Goal: Task Accomplishment & Management: Use online tool/utility

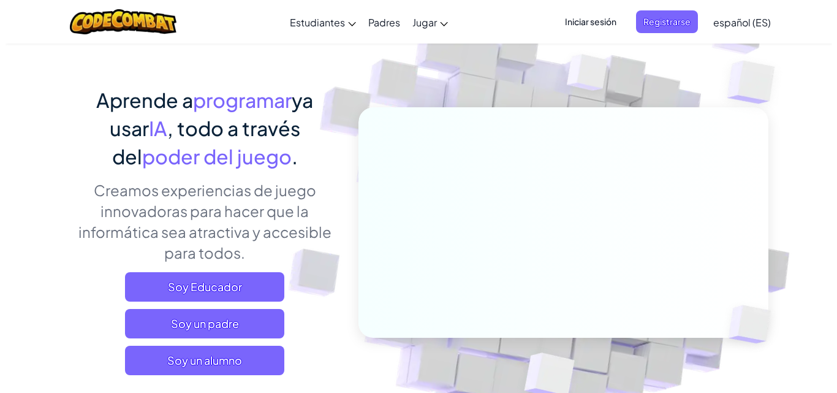
scroll to position [184, 0]
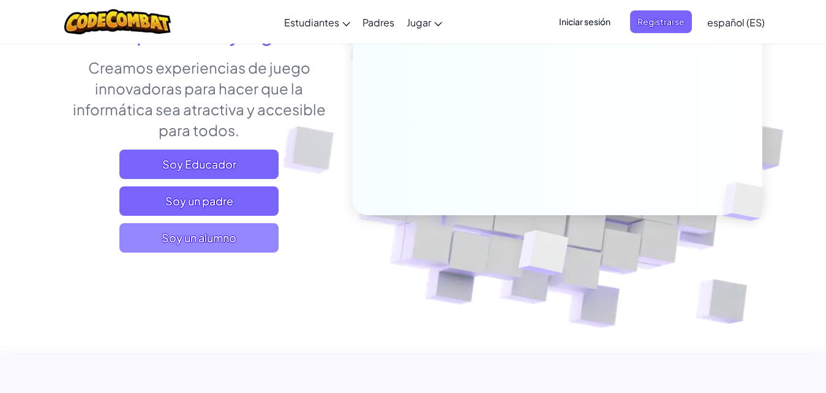
click at [205, 240] on font "Soy un alumno" at bounding box center [199, 237] width 75 height 14
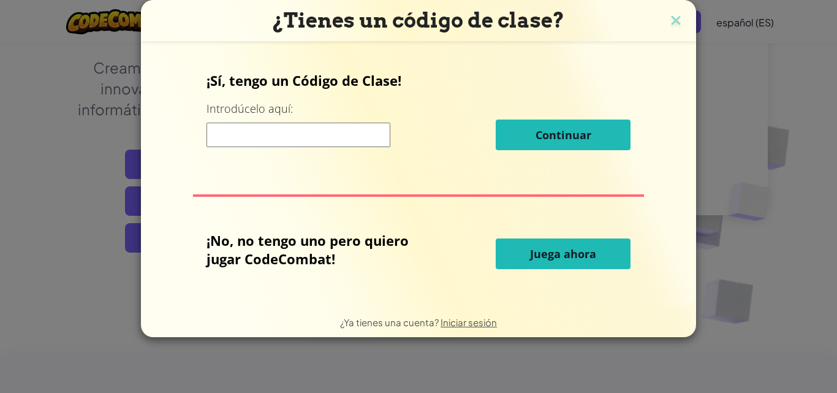
click at [527, 244] on button "Juega ahora" at bounding box center [563, 253] width 135 height 31
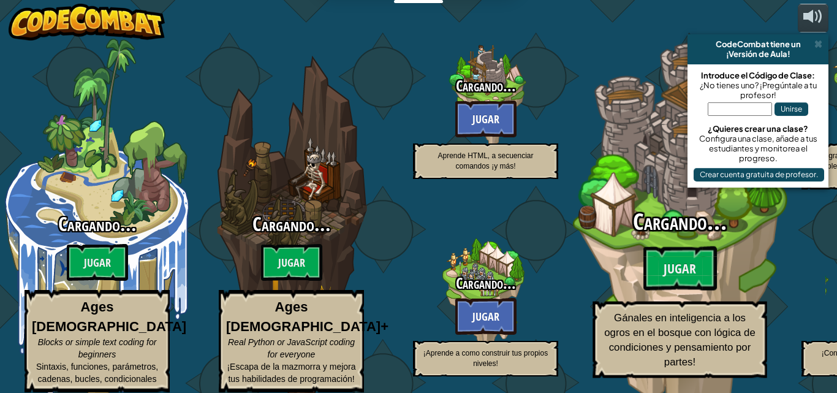
select select "es-ES"
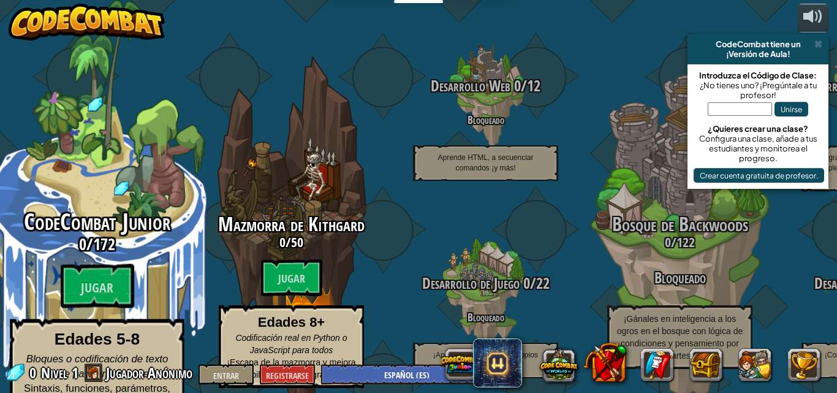
click at [58, 206] on font "CodeCombat Junior" at bounding box center [97, 222] width 146 height 32
select select "es-ES"
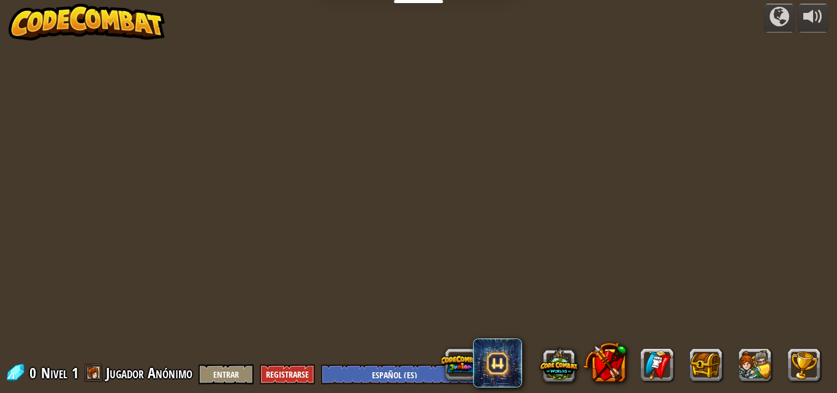
select select "es-ES"
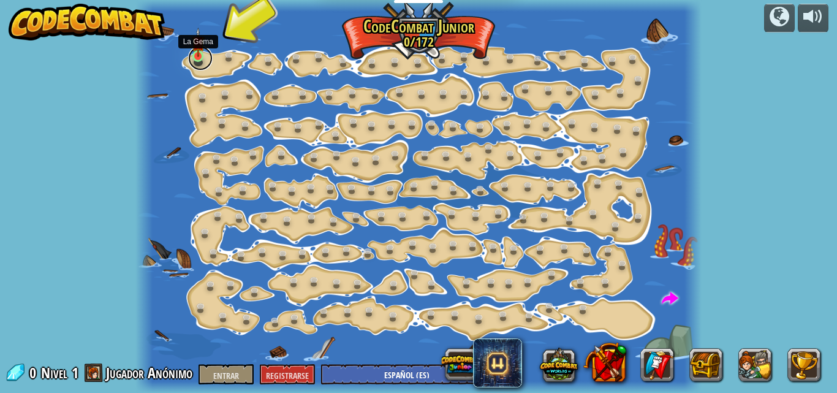
click at [208, 57] on link at bounding box center [200, 58] width 25 height 25
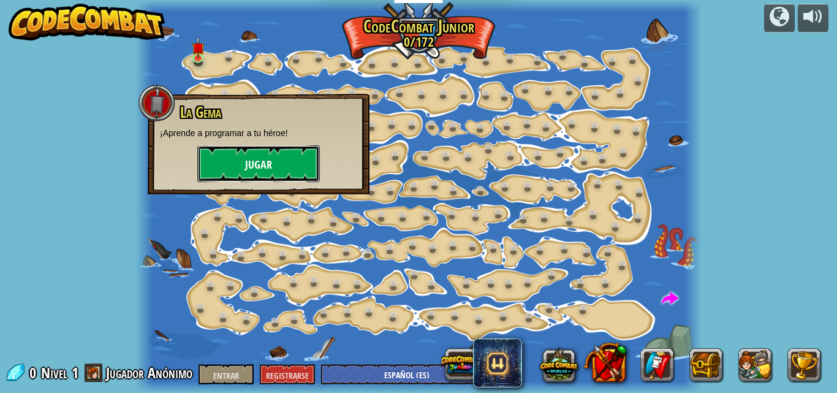
click at [248, 163] on font "Jugar" at bounding box center [258, 164] width 27 height 15
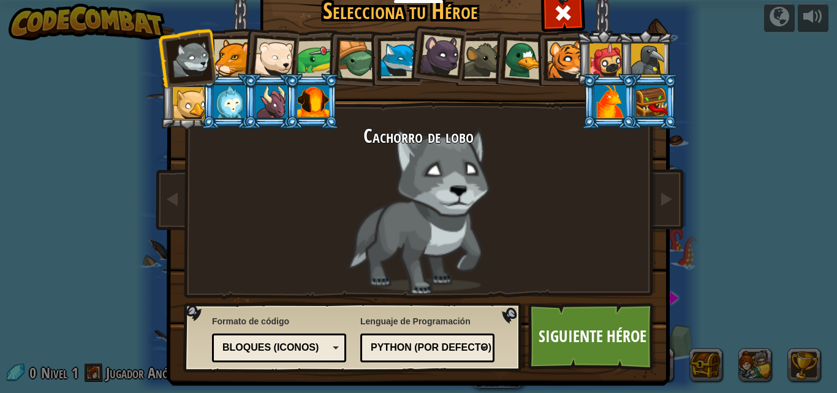
click at [306, 349] on font "Bloques (iconos)" at bounding box center [270, 347] width 96 height 10
click at [583, 314] on link "Siguiente héroe" at bounding box center [592, 336] width 128 height 67
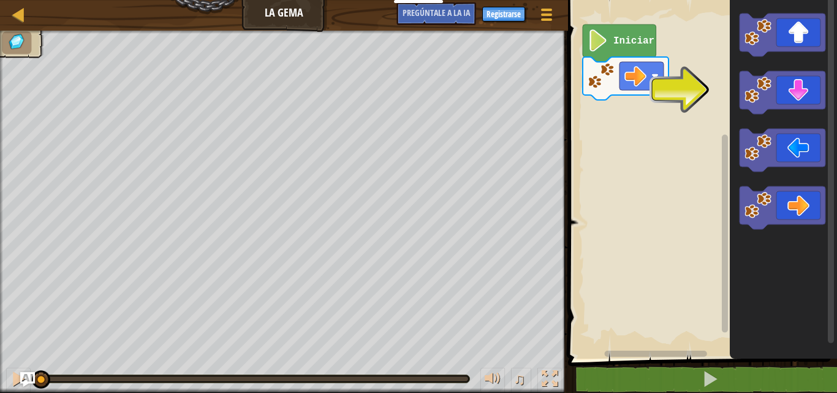
click at [826, 83] on rect "Espacio de trabajo de Blockly" at bounding box center [831, 169] width 6 height 347
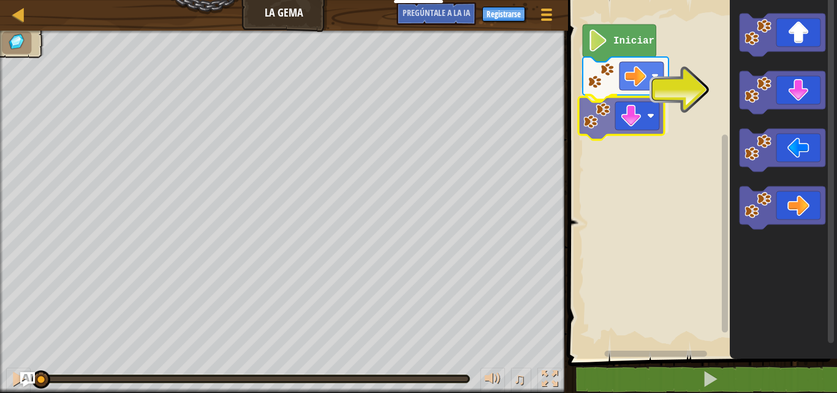
click at [610, 130] on div "Iniciar" at bounding box center [700, 176] width 273 height 365
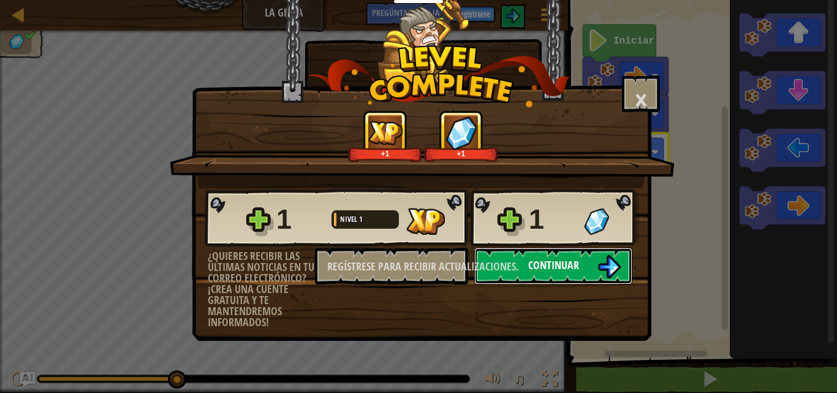
click at [562, 266] on font "Continuar" at bounding box center [553, 264] width 51 height 15
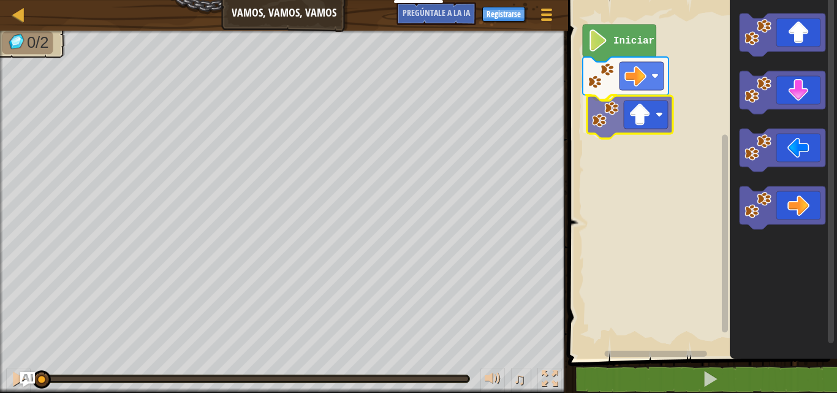
click at [646, 127] on div "Iniciar" at bounding box center [700, 176] width 273 height 365
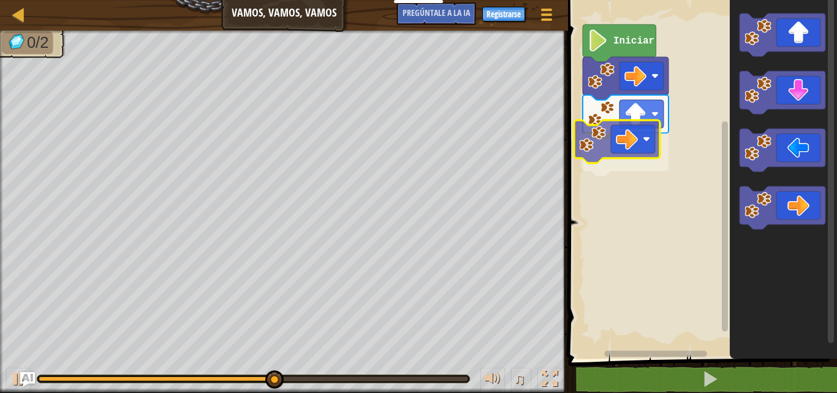
click at [599, 129] on div "Iniciar" at bounding box center [700, 176] width 273 height 365
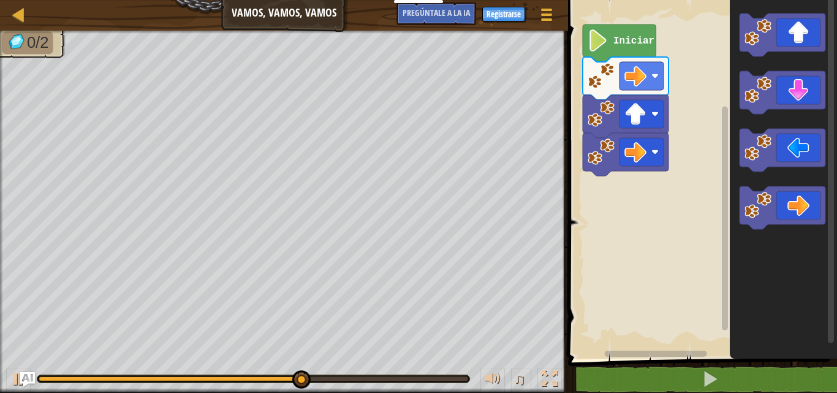
click at [368, 158] on div "Mapa Vamos, vamos, vamos Menú del [DEMOGRAPHIC_DATA] Registrarse [DEMOGRAPHIC_D…" at bounding box center [418, 196] width 837 height 393
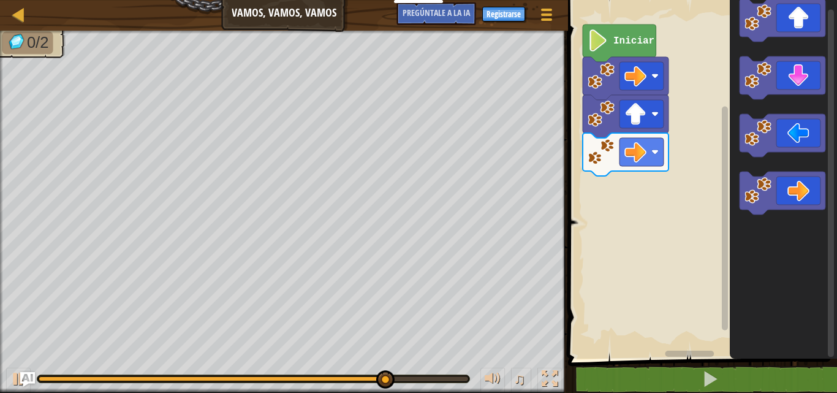
click at [755, 160] on icon "Espacio de trabajo de Blockly" at bounding box center [783, 176] width 107 height 365
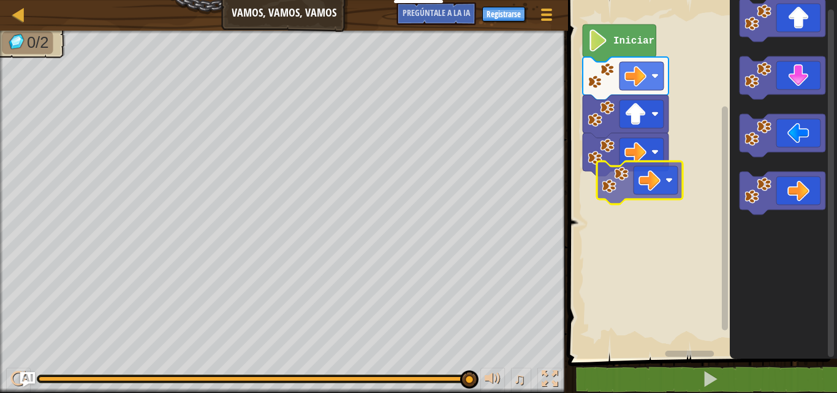
click at [616, 165] on div "Iniciar" at bounding box center [700, 176] width 273 height 365
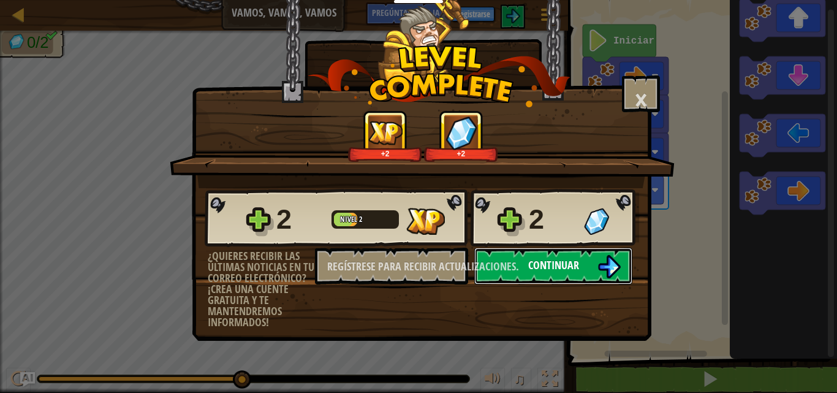
click at [587, 266] on button "Continuar" at bounding box center [553, 266] width 158 height 37
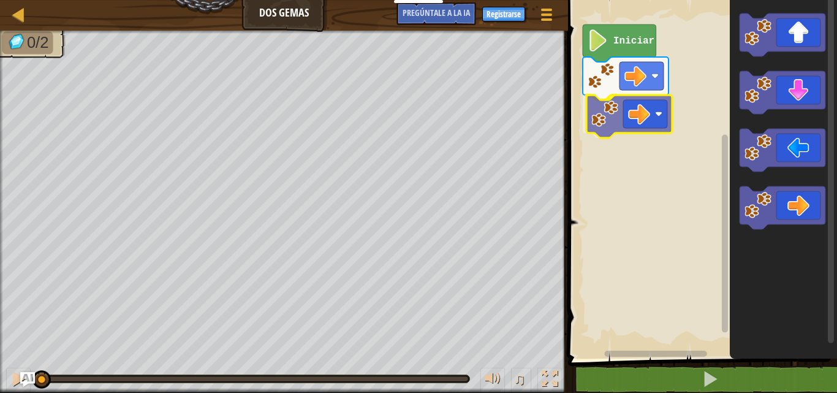
click at [643, 128] on div "Iniciar" at bounding box center [700, 176] width 273 height 365
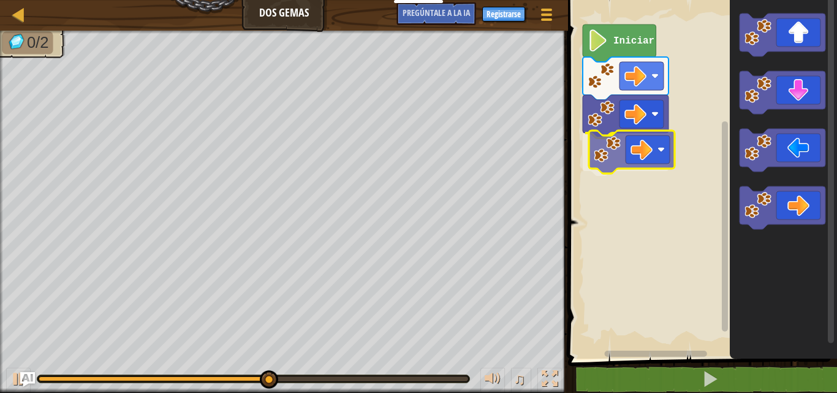
click at [635, 153] on div "Iniciar" at bounding box center [700, 176] width 273 height 365
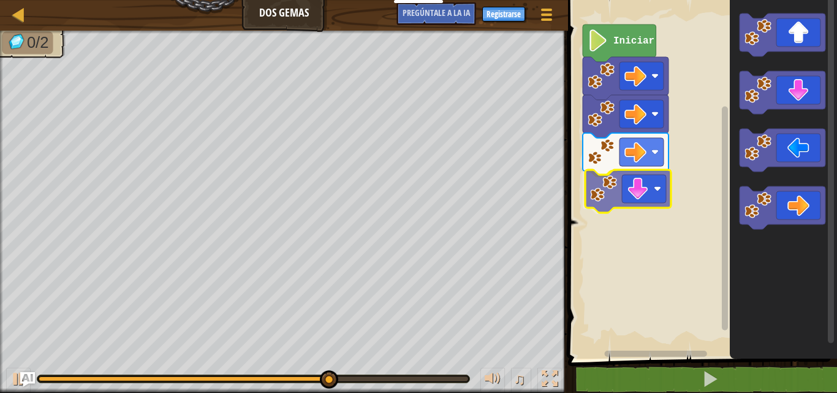
click at [642, 197] on div "Iniciar" at bounding box center [700, 176] width 273 height 365
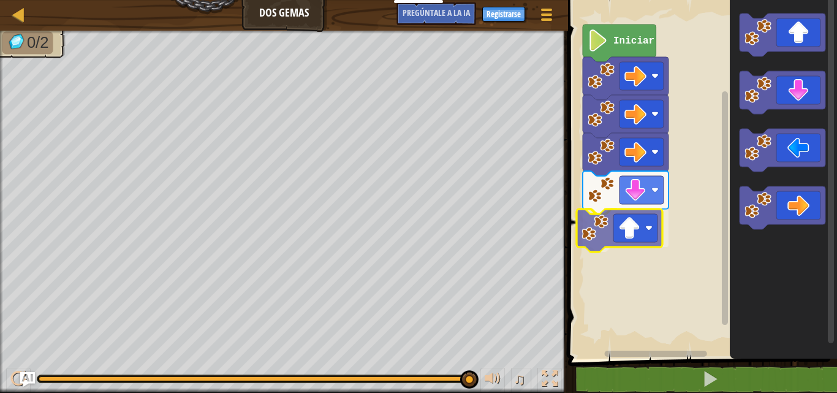
click at [625, 233] on div "Iniciar" at bounding box center [700, 176] width 273 height 365
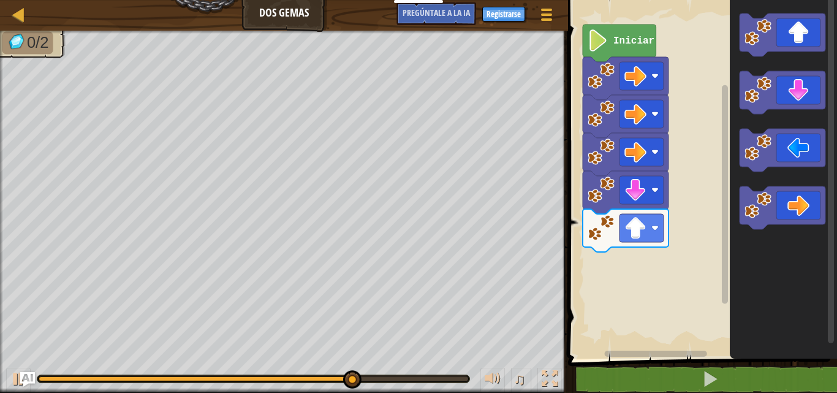
click at [616, 272] on div "Iniciar" at bounding box center [700, 176] width 273 height 365
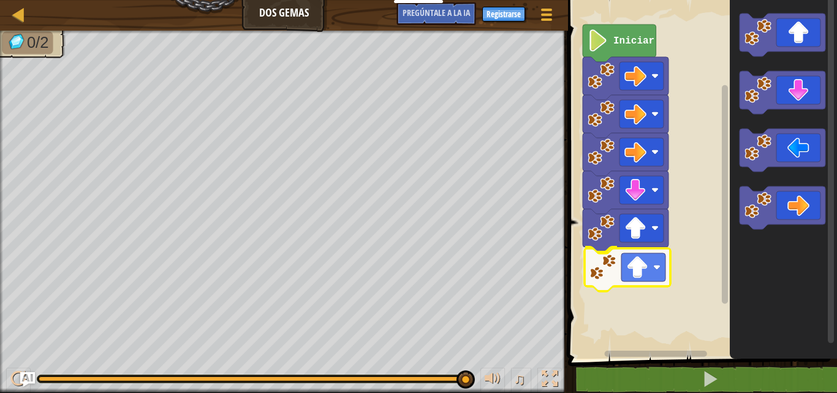
click at [660, 260] on div "Iniciar" at bounding box center [700, 176] width 273 height 365
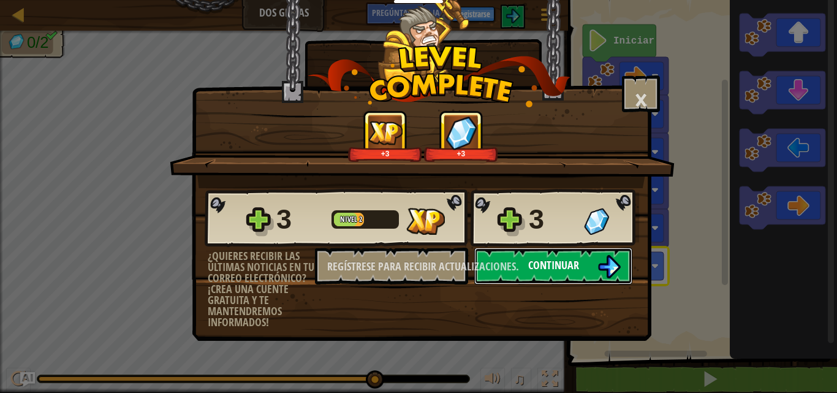
click at [568, 258] on font "Continuar" at bounding box center [553, 264] width 51 height 15
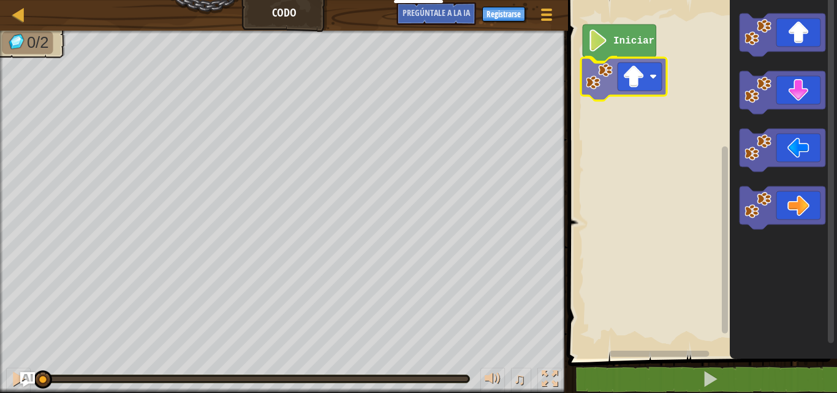
click at [599, 86] on div "Iniciar" at bounding box center [700, 176] width 273 height 365
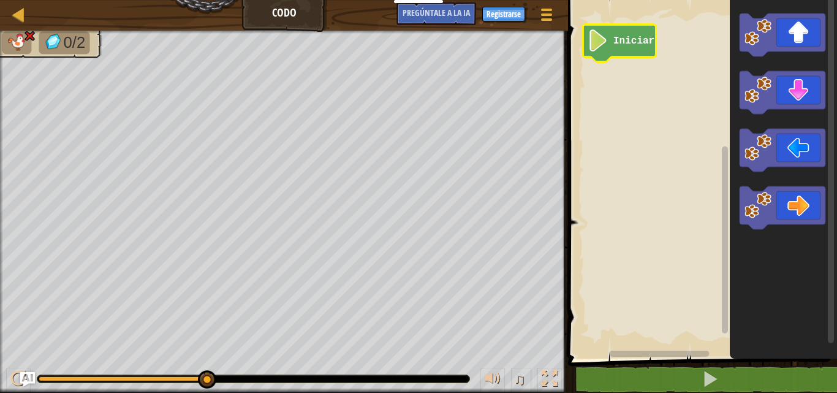
click at [638, 54] on icon "Espacio de trabajo de Blockly" at bounding box center [620, 43] width 74 height 37
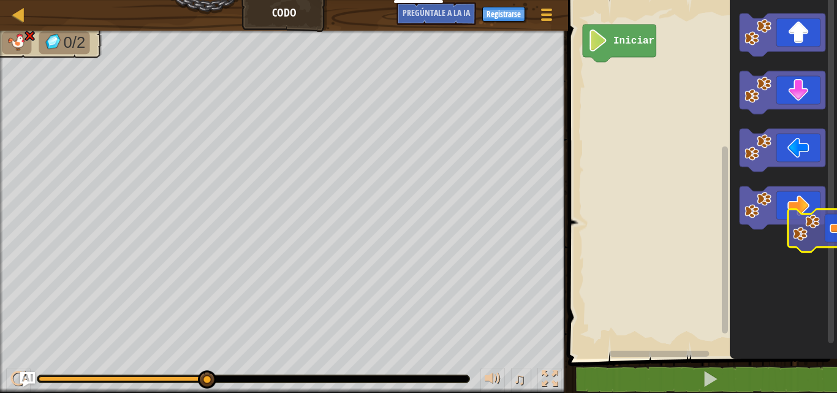
click at [826, 227] on icon "Espacio de trabajo de Blockly" at bounding box center [783, 176] width 107 height 365
click at [565, 109] on div "Iniciar" at bounding box center [700, 176] width 273 height 365
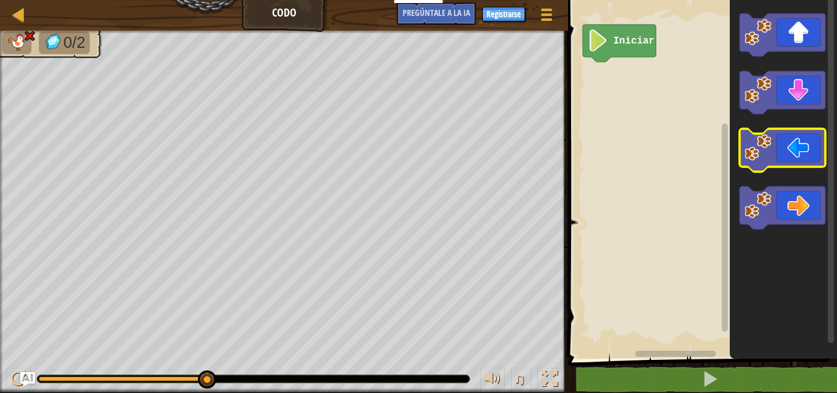
click at [755, 125] on div "Mapa Codo Menú del [DEMOGRAPHIC_DATA] Registrarse [DEMOGRAPHIC_DATA]le a la IA …" at bounding box center [418, 196] width 837 height 393
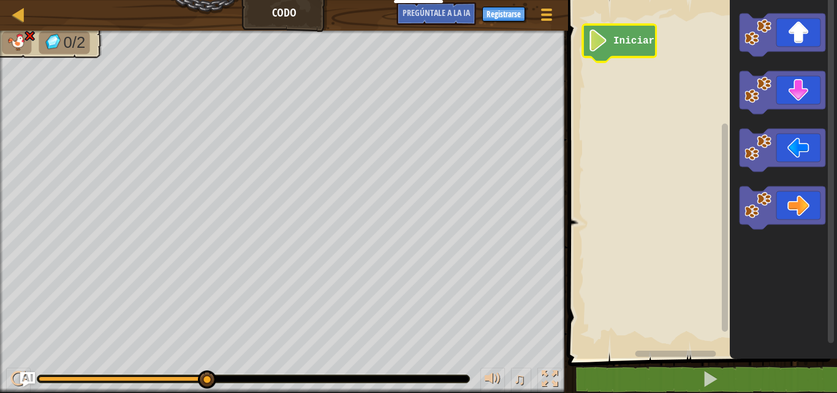
click at [603, 42] on image "Espacio de trabajo de Blockly" at bounding box center [598, 40] width 21 height 22
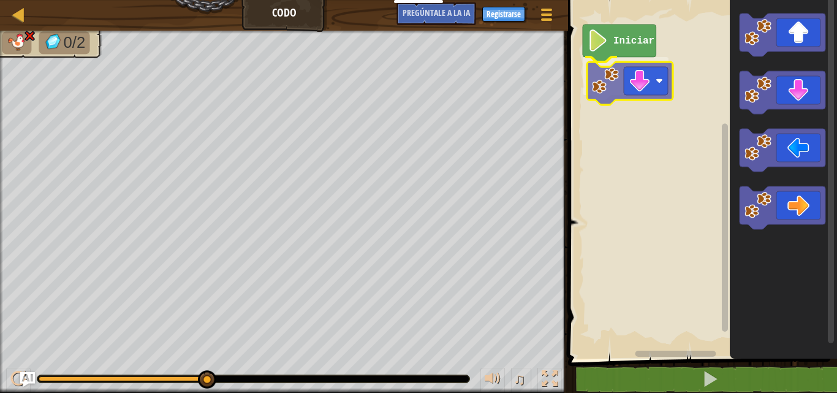
click at [618, 71] on div "Iniciar" at bounding box center [700, 176] width 273 height 365
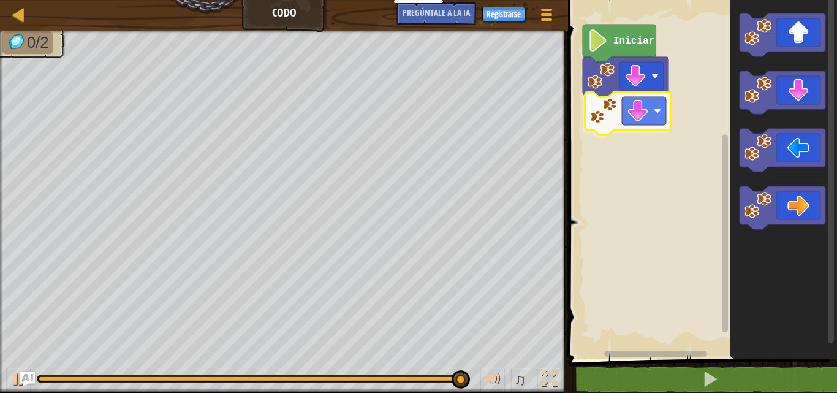
click at [611, 112] on div "Iniciar" at bounding box center [700, 176] width 273 height 365
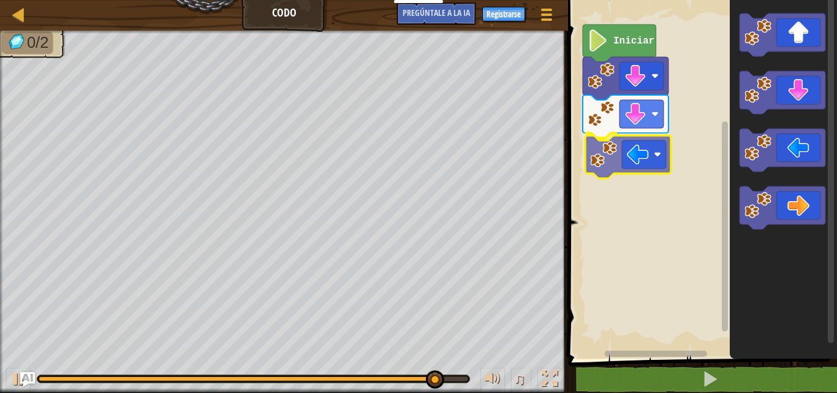
click at [630, 151] on div "Iniciar" at bounding box center [700, 176] width 273 height 365
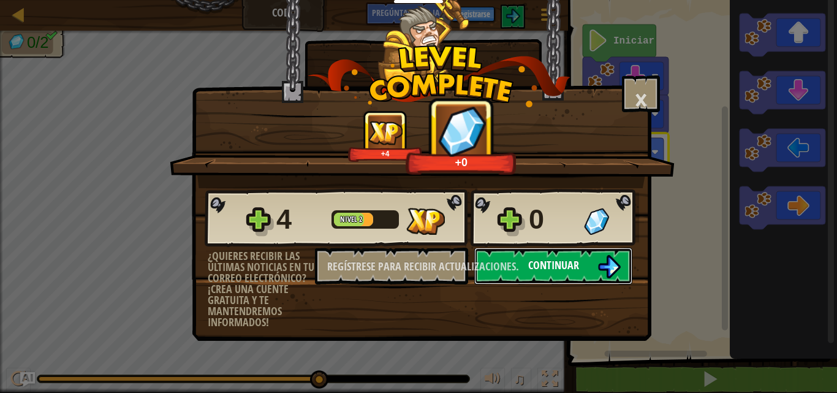
click at [558, 258] on font "Continuar" at bounding box center [553, 264] width 51 height 15
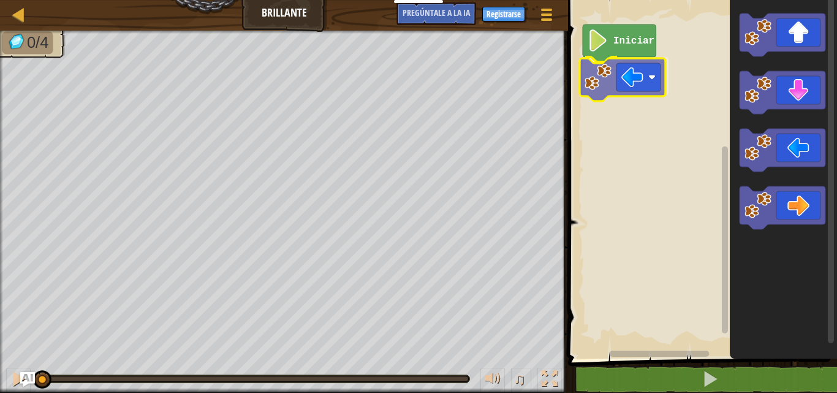
click at [632, 85] on div "Iniciar" at bounding box center [700, 176] width 273 height 365
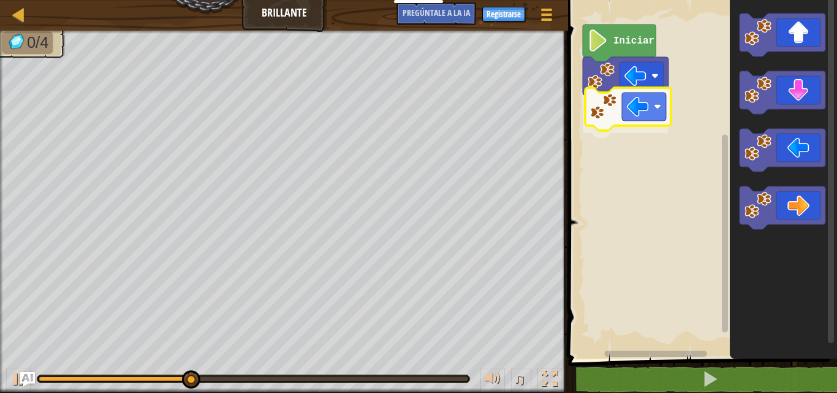
click at [640, 108] on div "Iniciar" at bounding box center [700, 176] width 273 height 365
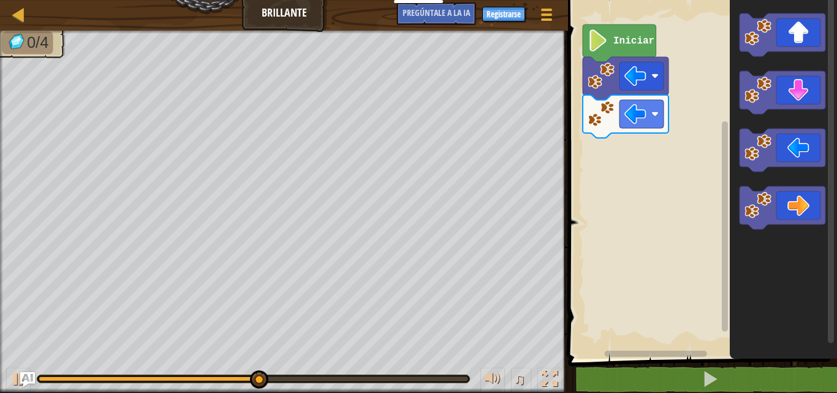
click at [635, 166] on div "Iniciar" at bounding box center [700, 176] width 273 height 365
click at [648, 148] on div "Iniciar" at bounding box center [700, 176] width 273 height 365
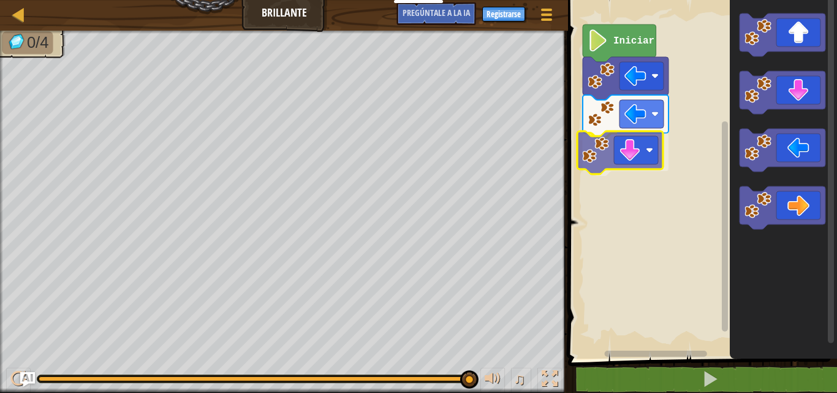
click at [608, 156] on div "Iniciar" at bounding box center [700, 176] width 273 height 365
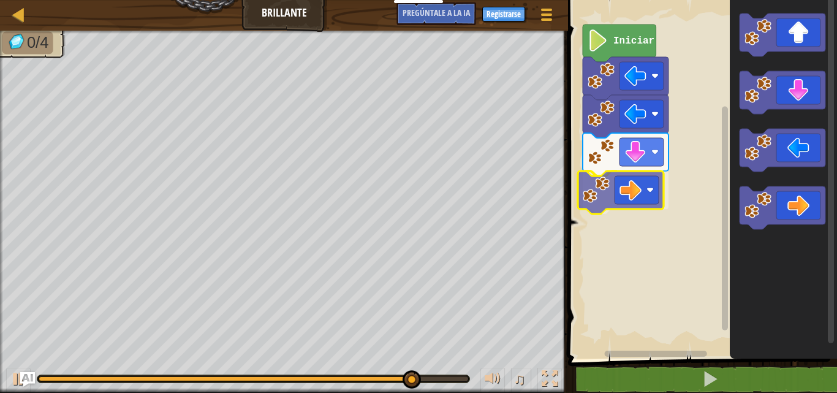
click at [639, 204] on div "Iniciar" at bounding box center [700, 176] width 273 height 365
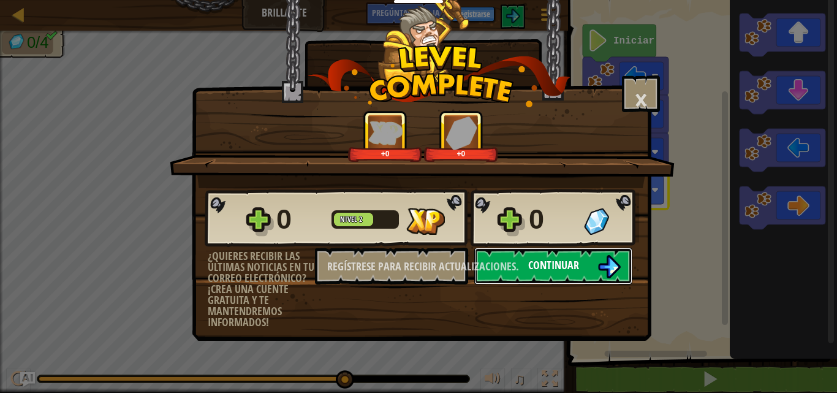
click at [505, 272] on button "Continuar" at bounding box center [553, 266] width 158 height 37
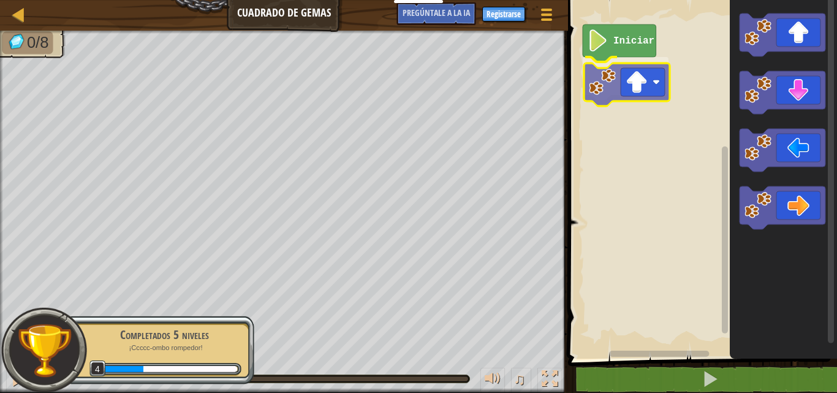
click at [621, 84] on div "Iniciar" at bounding box center [700, 176] width 273 height 365
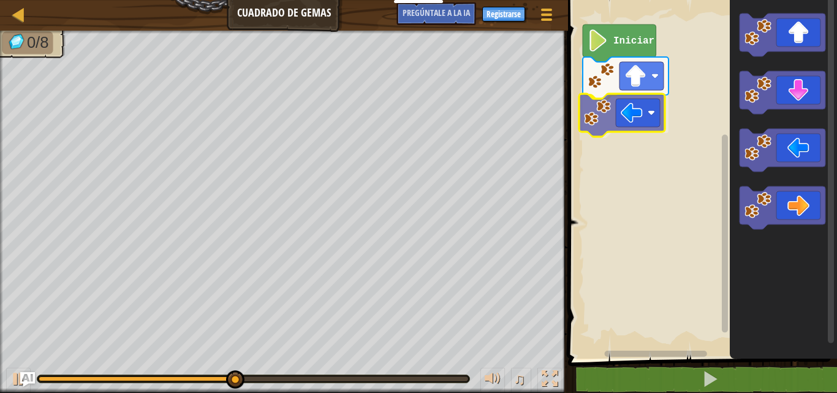
click at [646, 105] on div "Iniciar" at bounding box center [700, 176] width 273 height 365
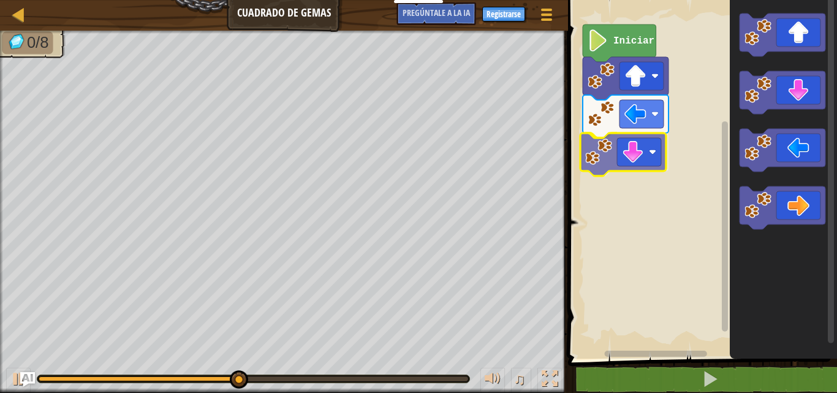
click at [612, 152] on div "Iniciar" at bounding box center [700, 176] width 273 height 365
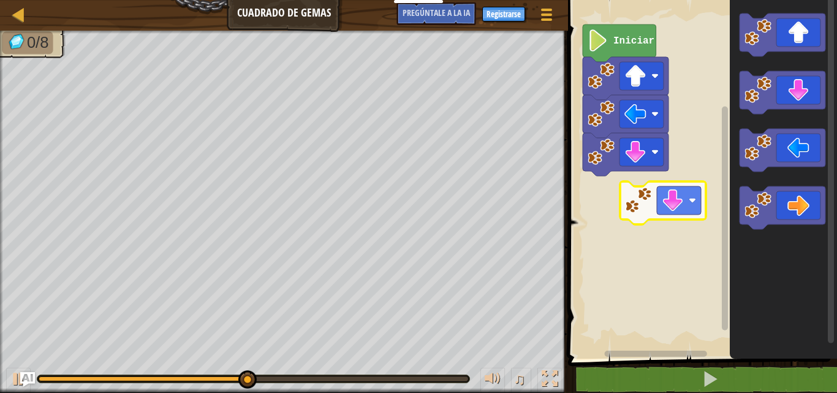
click at [618, 171] on div "Iniciar" at bounding box center [700, 176] width 273 height 365
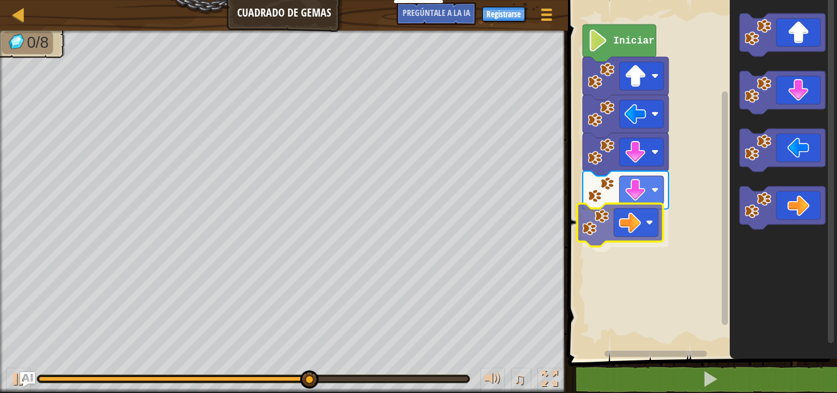
click at [602, 214] on div "Iniciar" at bounding box center [700, 176] width 273 height 365
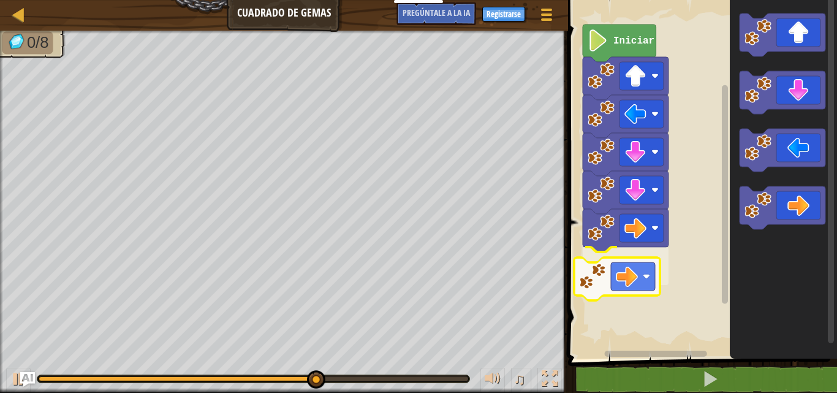
click at [584, 264] on div "Iniciar" at bounding box center [700, 176] width 273 height 365
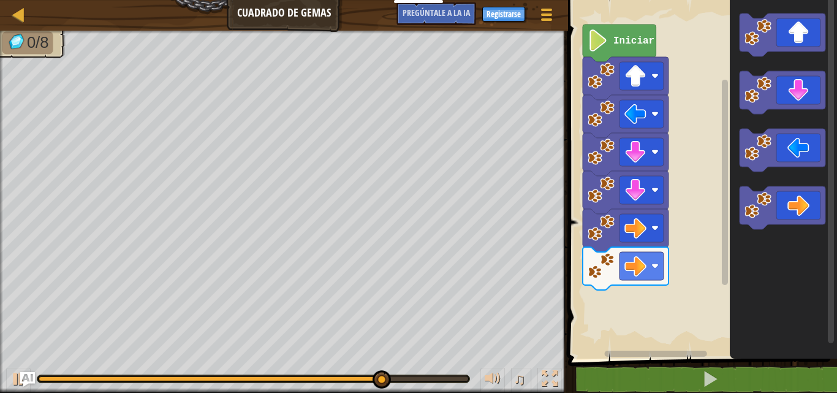
click at [651, 301] on div "Iniciar" at bounding box center [700, 176] width 273 height 365
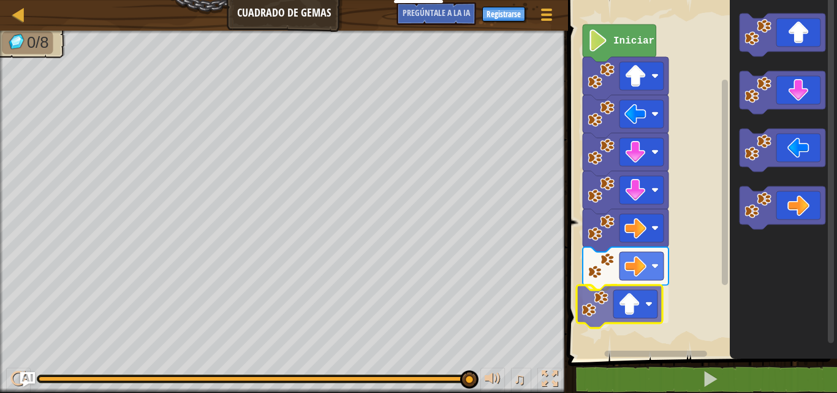
click at [608, 314] on div "Iniciar" at bounding box center [700, 176] width 273 height 365
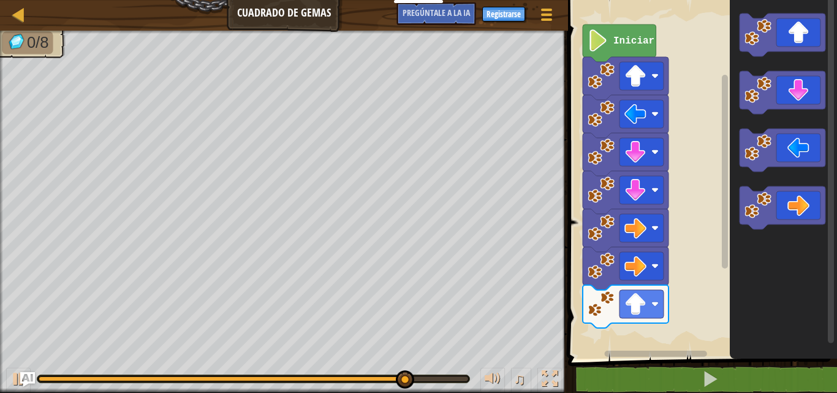
click at [763, 74] on g "Espacio de trabajo de Blockly" at bounding box center [782, 121] width 86 height 216
click at [746, 43] on image "Espacio de trabajo de Blockly" at bounding box center [757, 32] width 27 height 27
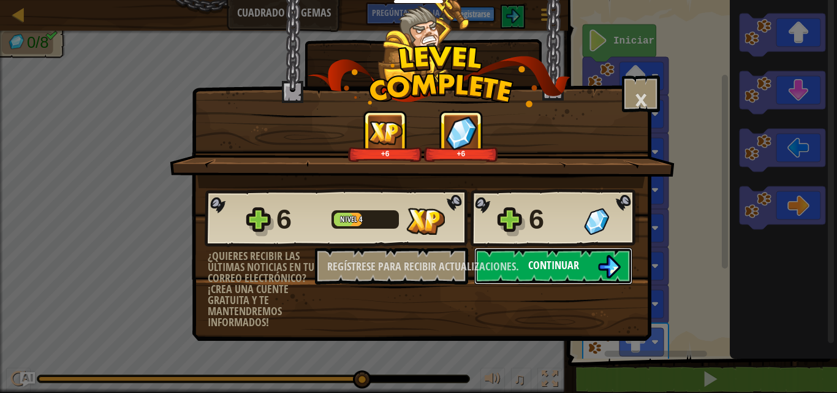
click at [562, 255] on button "Continuar" at bounding box center [553, 266] width 158 height 37
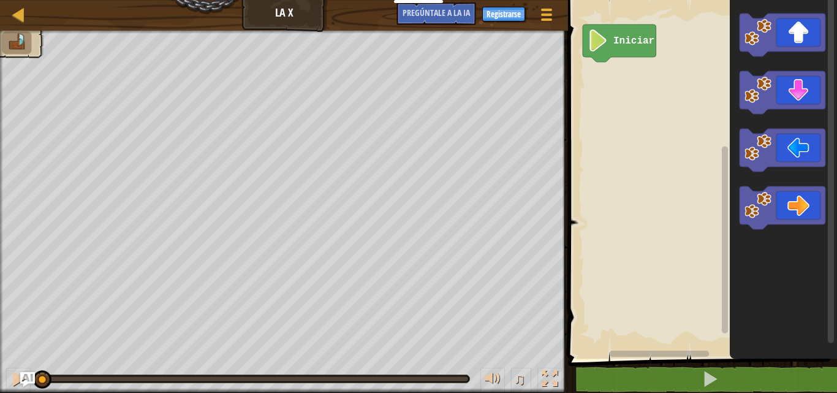
click at [651, 59] on div "Iniciar" at bounding box center [700, 176] width 273 height 365
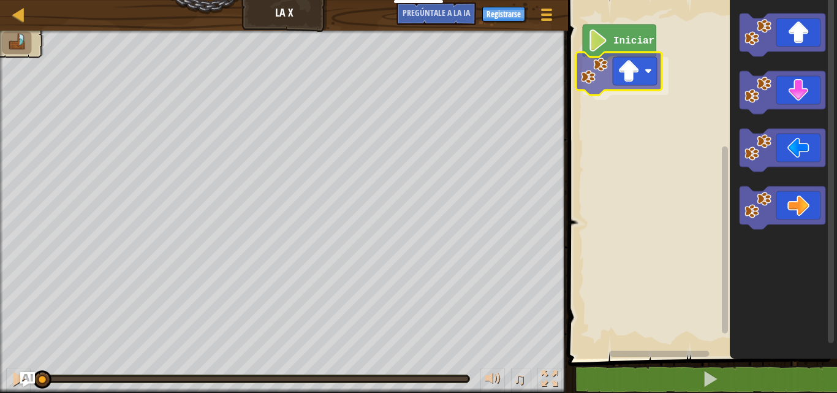
click at [629, 61] on div "Iniciar" at bounding box center [700, 176] width 273 height 365
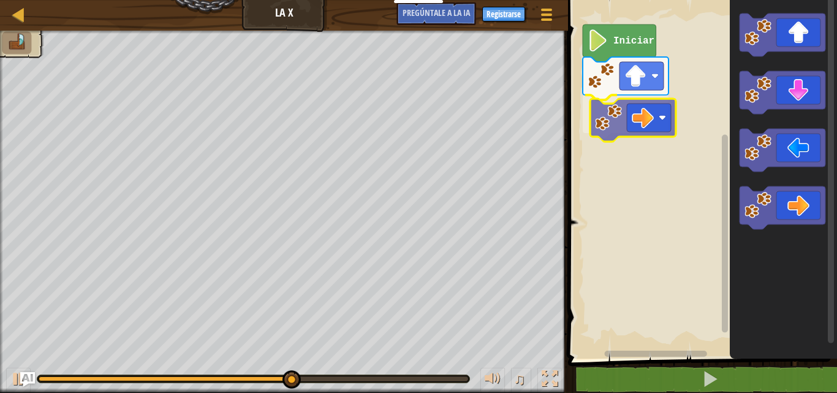
click at [626, 126] on div "Iniciar" at bounding box center [700, 176] width 273 height 365
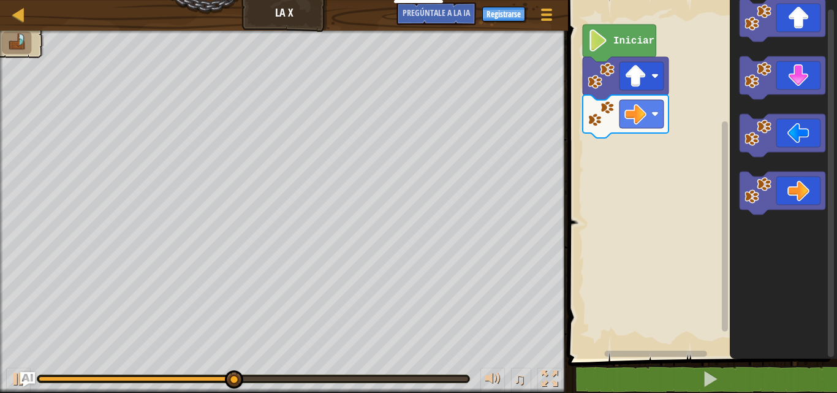
click at [649, 165] on div "Iniciar" at bounding box center [700, 176] width 273 height 365
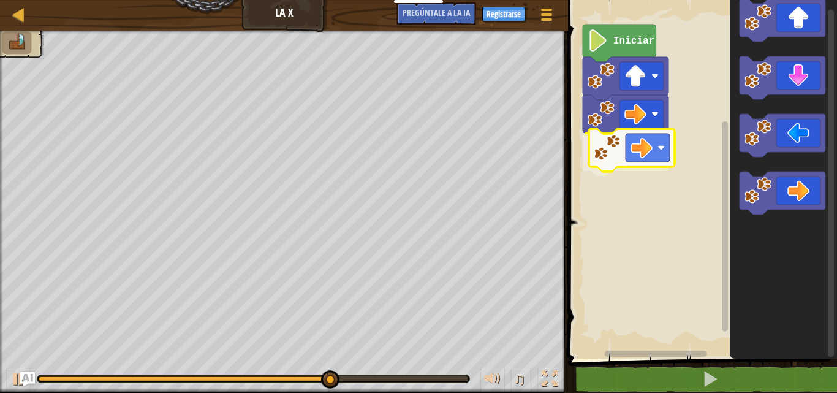
click at [637, 157] on div "Iniciar" at bounding box center [700, 176] width 273 height 365
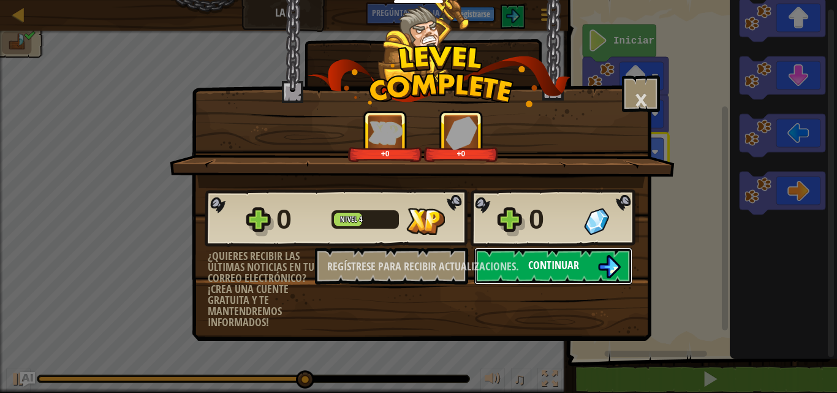
click at [572, 266] on font "Continuar" at bounding box center [553, 264] width 51 height 15
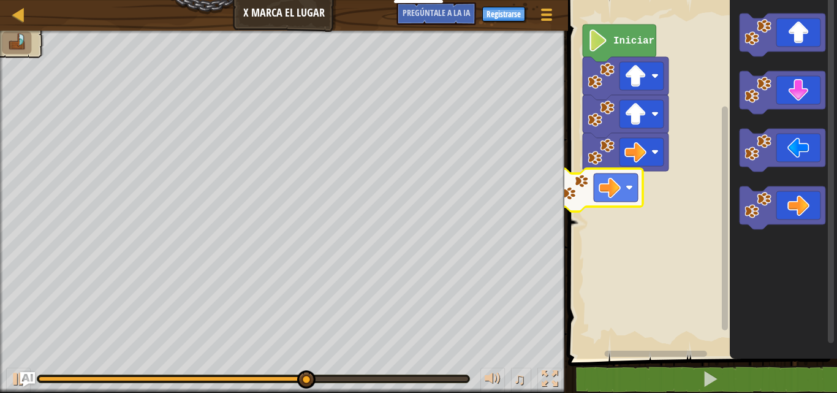
click at [606, 184] on div "Iniciar" at bounding box center [700, 176] width 273 height 365
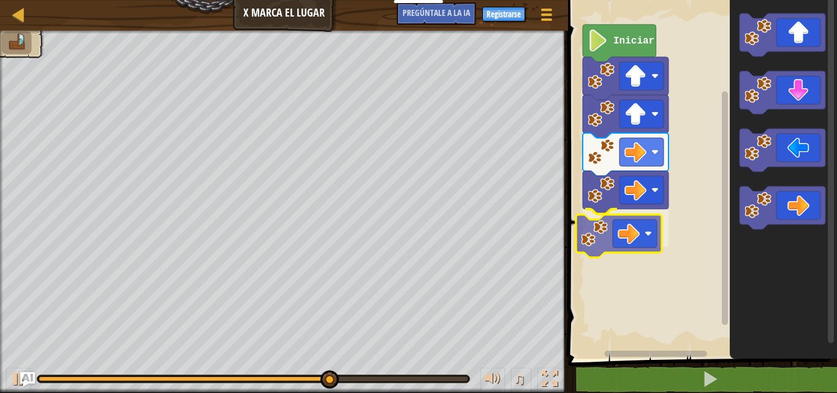
click at [620, 235] on div "Iniciar" at bounding box center [700, 176] width 273 height 365
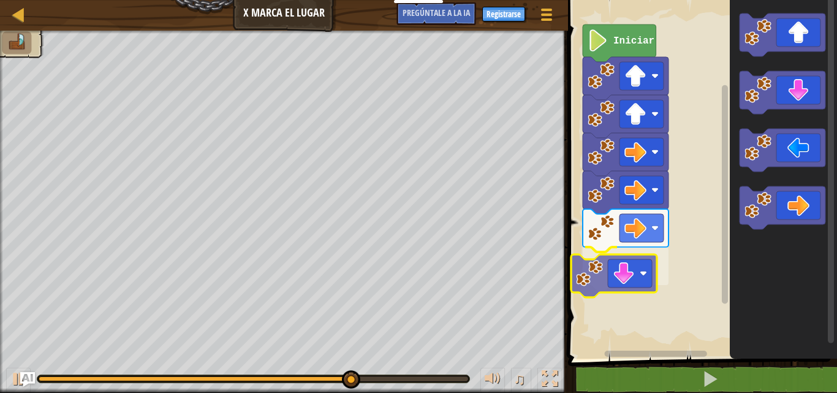
click at [600, 283] on div "Iniciar" at bounding box center [700, 176] width 273 height 365
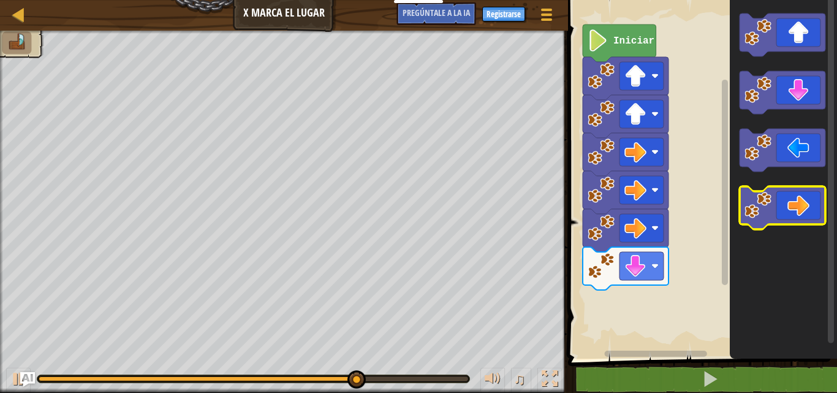
click at [780, 123] on icon "Espacio de trabajo de Blockly" at bounding box center [783, 176] width 107 height 365
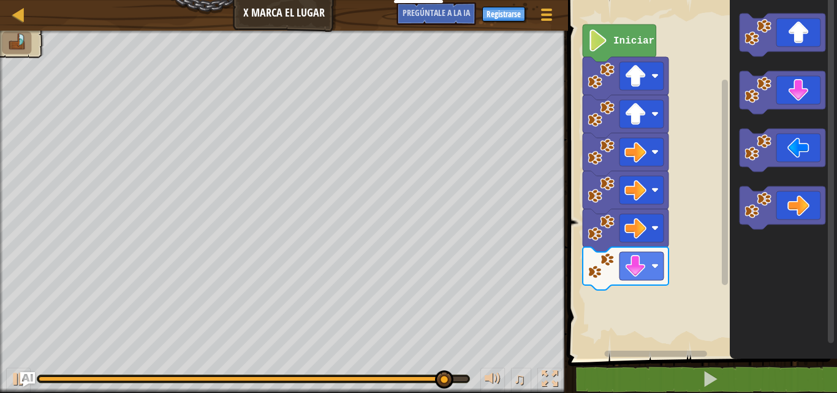
click at [736, 144] on icon "Espacio de trabajo de Blockly" at bounding box center [783, 176] width 107 height 365
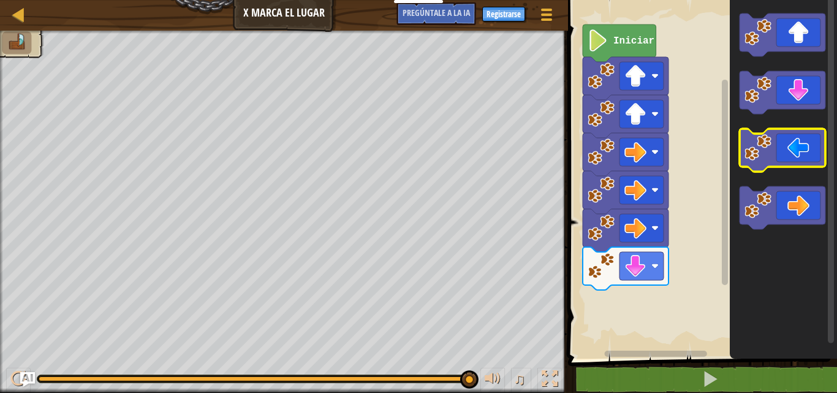
click at [754, 153] on g "Espacio de trabajo de Blockly" at bounding box center [782, 121] width 86 height 216
click at [741, 132] on g "Espacio de trabajo de Blockly" at bounding box center [782, 121] width 86 height 216
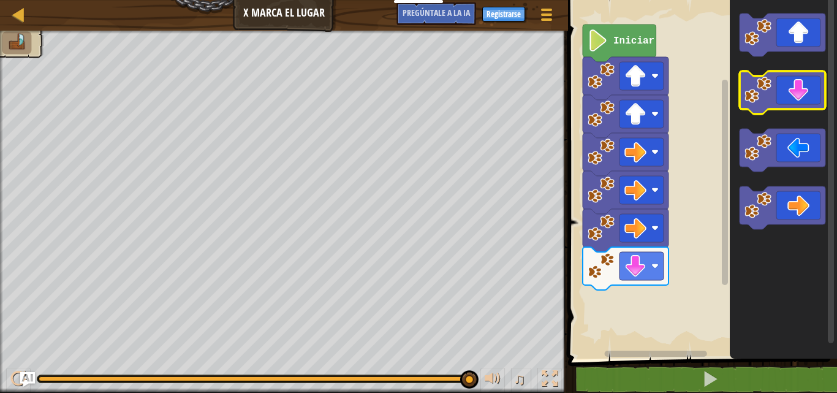
click at [781, 93] on icon "Espacio de trabajo de Blockly" at bounding box center [782, 92] width 86 height 43
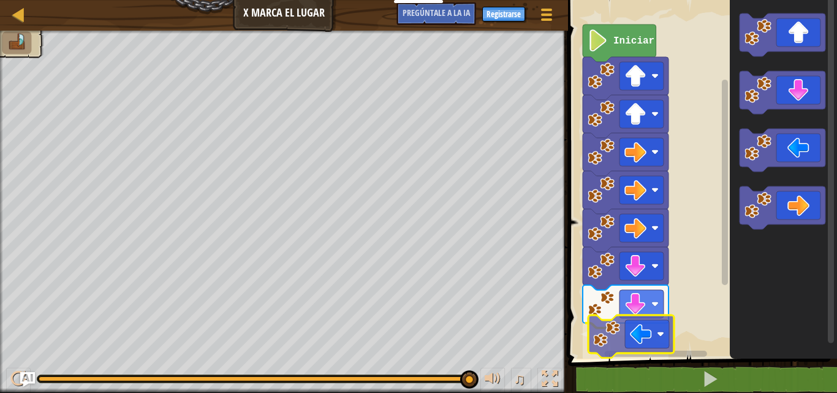
click at [607, 341] on div "Iniciar" at bounding box center [700, 176] width 273 height 365
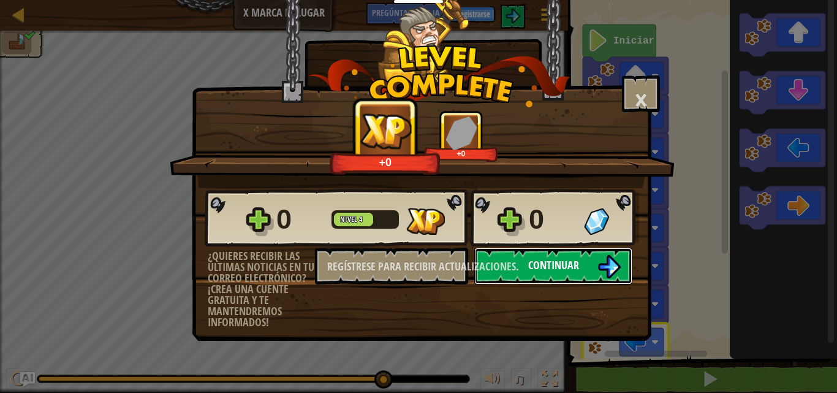
click at [501, 259] on div "0 Nivel 4 0 ¿Quieres recibir las últimas noticias en tu correo electrónico? ¡Cr…" at bounding box center [421, 258] width 458 height 140
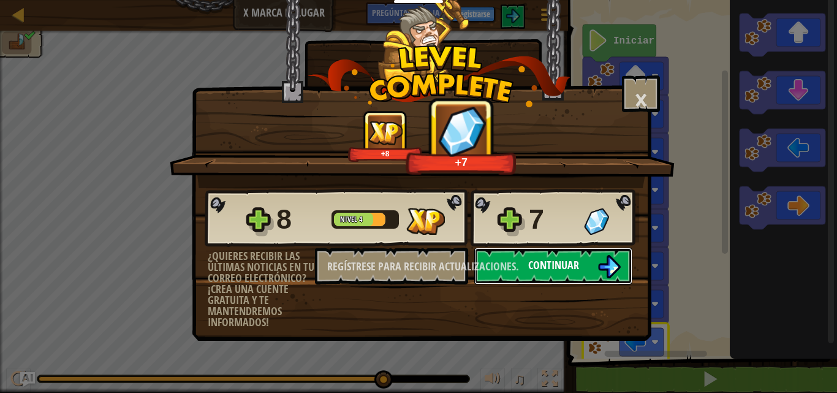
click at [571, 257] on button "Continuar" at bounding box center [553, 266] width 158 height 37
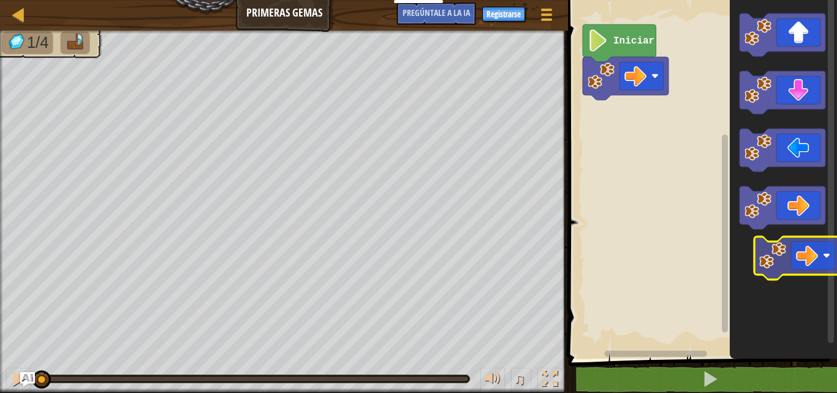
click at [781, 227] on g "Espacio de trabajo de Blockly" at bounding box center [782, 121] width 86 height 216
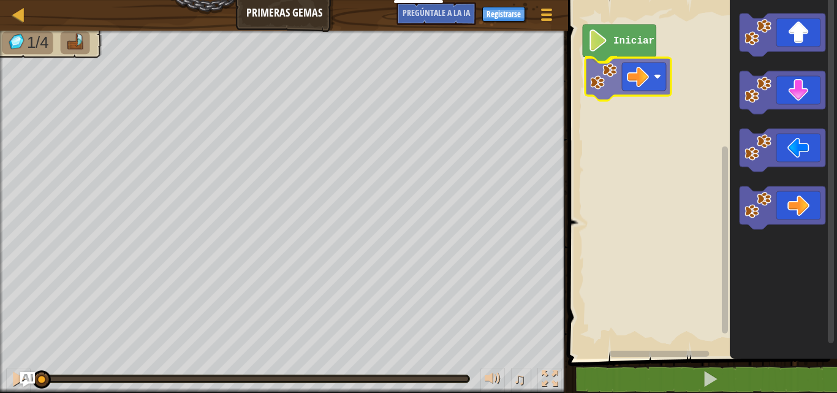
click at [648, 90] on div "Iniciar" at bounding box center [700, 176] width 273 height 365
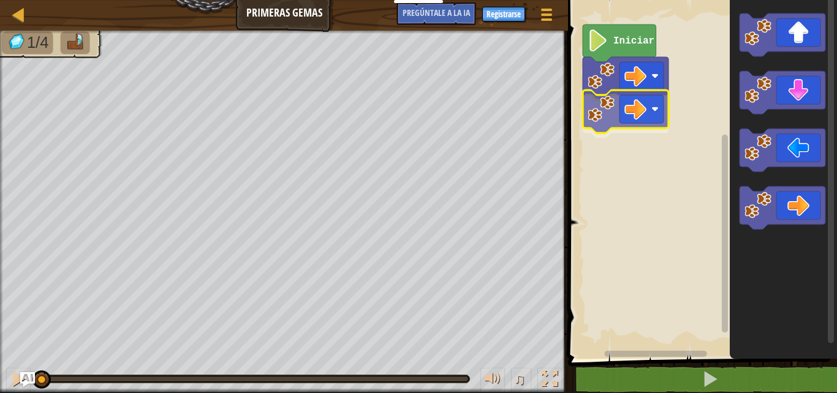
click at [609, 104] on div "Iniciar" at bounding box center [700, 176] width 273 height 365
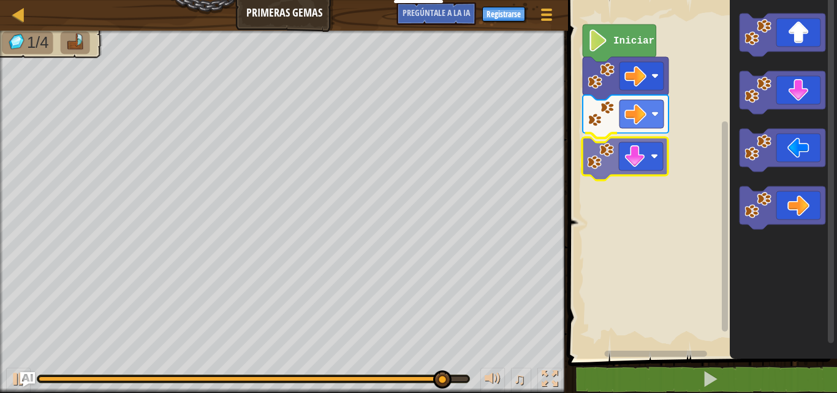
click at [646, 164] on div "Iniciar" at bounding box center [700, 176] width 273 height 365
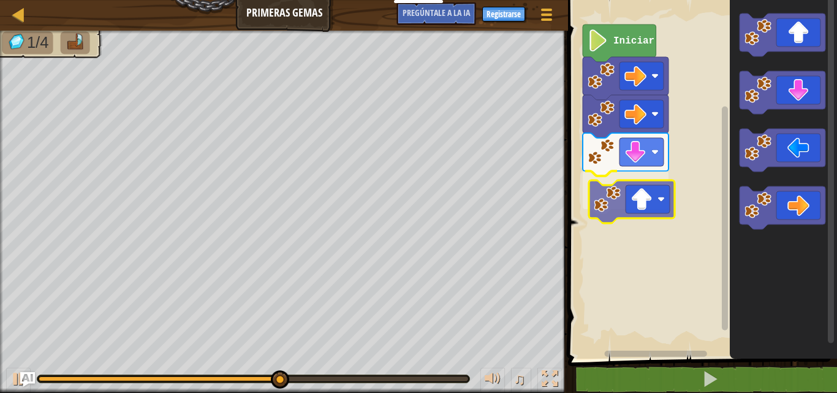
click at [656, 198] on div "Iniciar" at bounding box center [700, 176] width 273 height 365
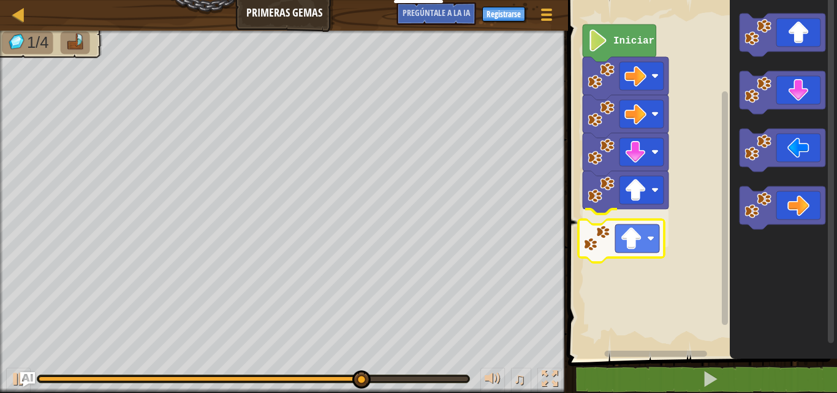
click at [627, 234] on div "Iniciar" at bounding box center [700, 176] width 273 height 365
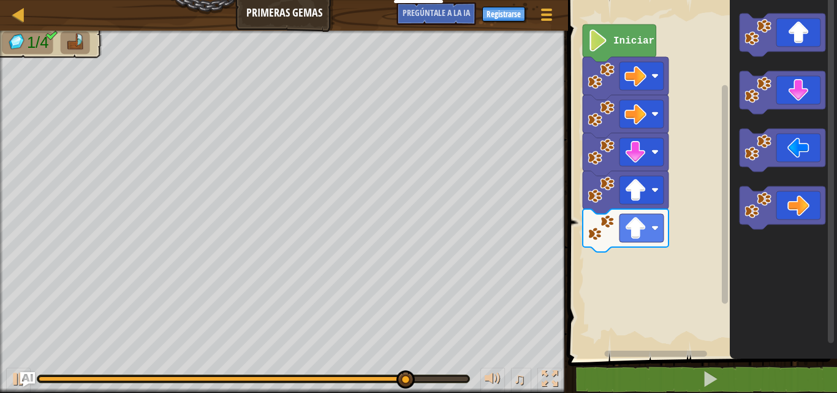
click at [690, 217] on div "Iniciar" at bounding box center [700, 176] width 273 height 365
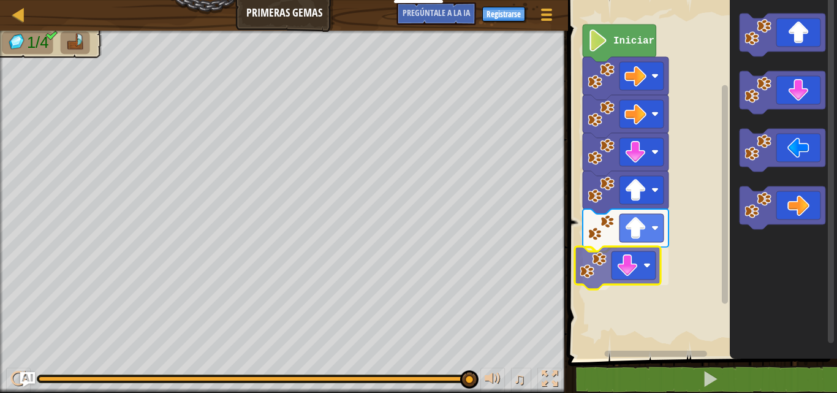
click at [636, 273] on div "Iniciar" at bounding box center [700, 176] width 273 height 365
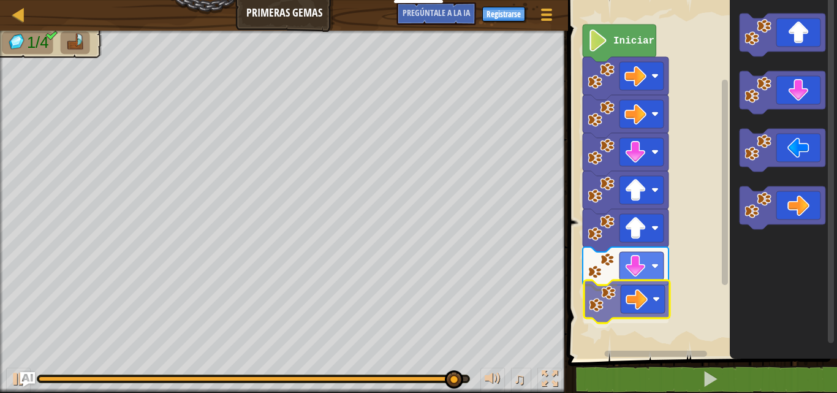
click at [636, 308] on div "Iniciar" at bounding box center [700, 176] width 273 height 365
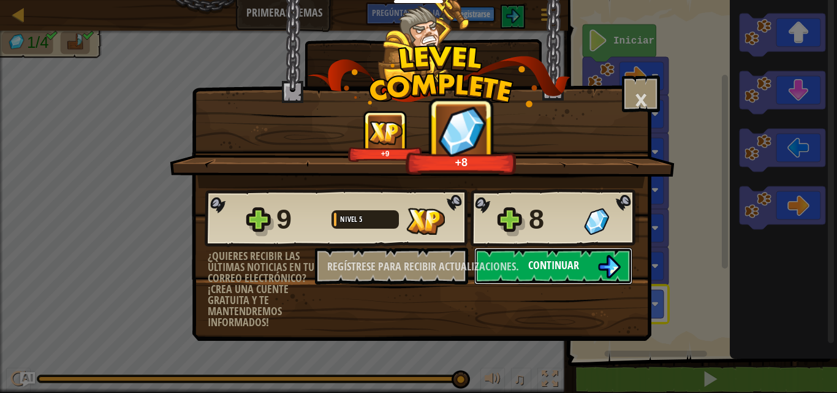
click at [489, 255] on button "Continuar" at bounding box center [553, 266] width 158 height 37
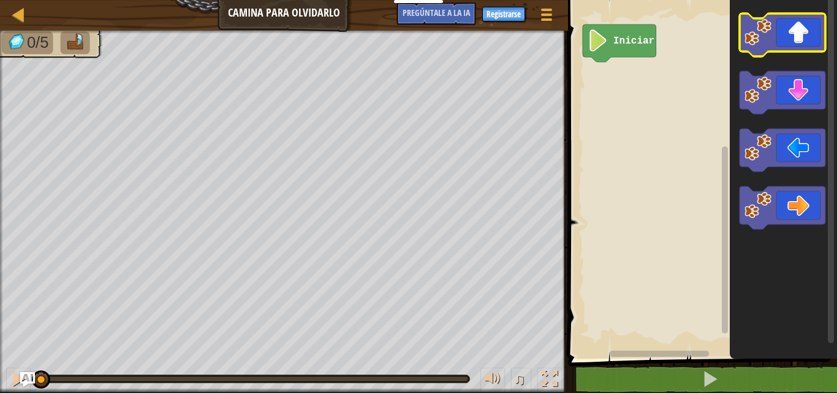
click at [778, 33] on icon "Espacio de trabajo de Blockly" at bounding box center [782, 34] width 86 height 43
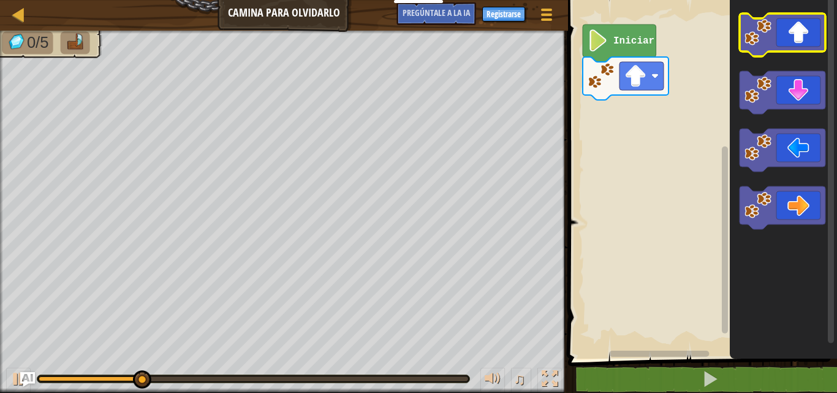
click at [780, 43] on icon "Espacio de trabajo de Blockly" at bounding box center [782, 34] width 86 height 43
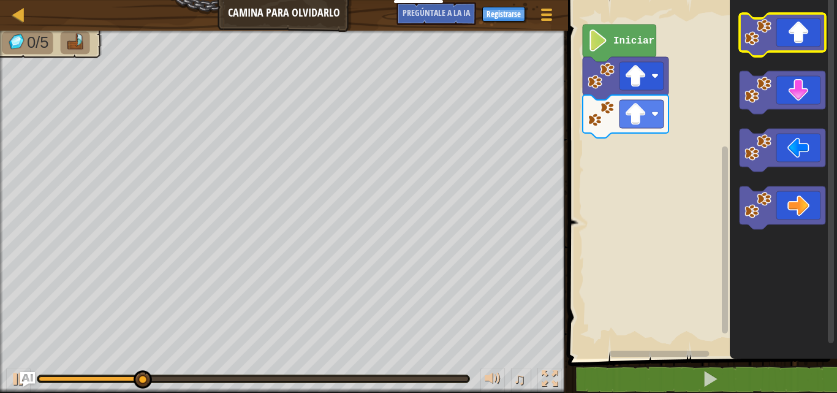
click at [780, 43] on icon "Espacio de trabajo de Blockly" at bounding box center [782, 34] width 86 height 43
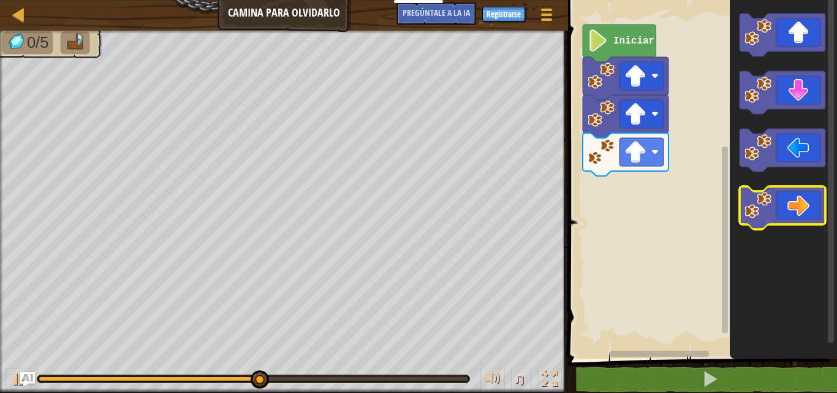
click at [784, 205] on icon "Espacio de trabajo de Blockly" at bounding box center [782, 207] width 86 height 43
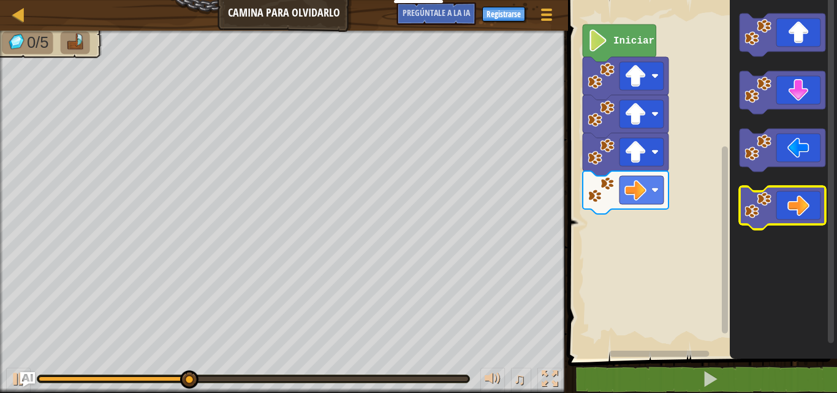
click at [784, 205] on icon "Espacio de trabajo de Blockly" at bounding box center [782, 207] width 86 height 43
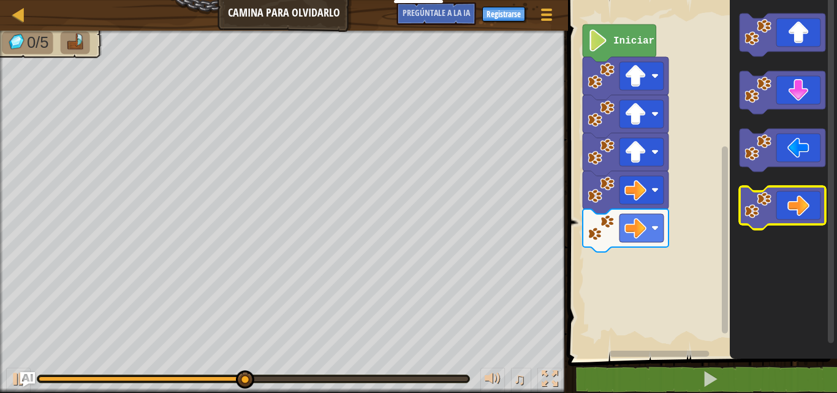
click at [784, 205] on icon "Espacio de trabajo de Blockly" at bounding box center [782, 207] width 86 height 43
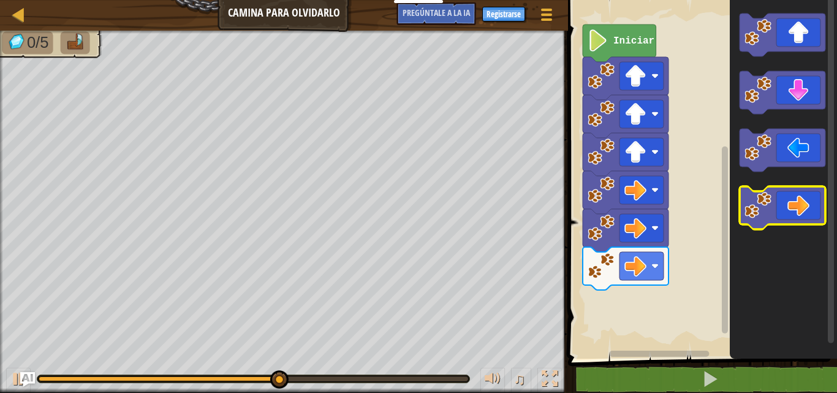
click at [784, 205] on icon "Espacio de trabajo de Blockly" at bounding box center [782, 207] width 86 height 43
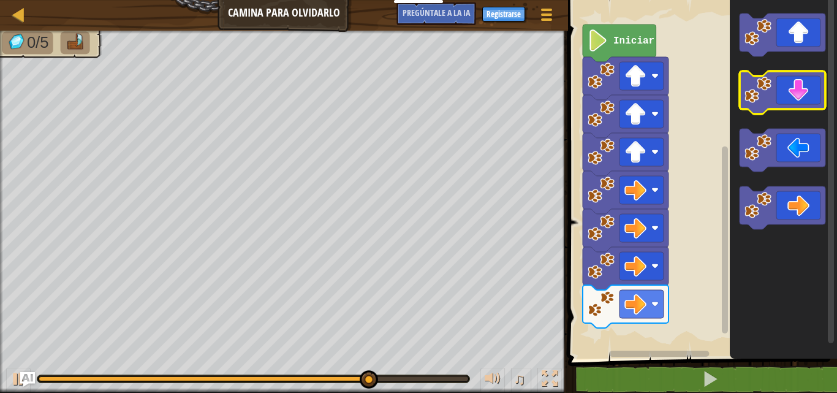
click at [758, 88] on image "Espacio de trabajo de Blockly" at bounding box center [757, 90] width 27 height 27
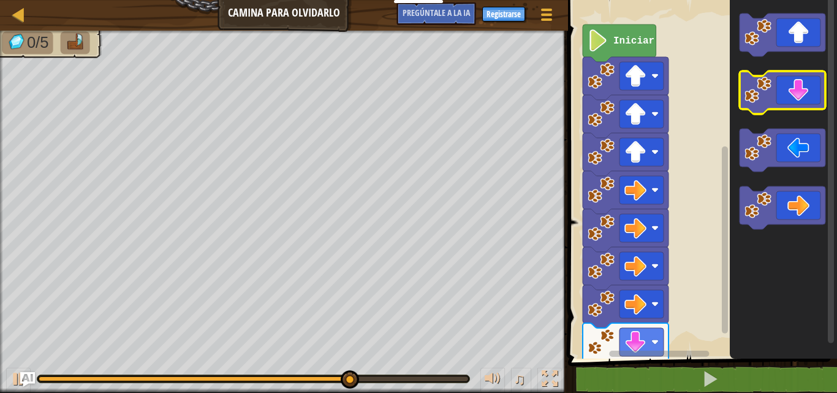
click at [758, 88] on image "Espacio de trabajo de Blockly" at bounding box center [757, 90] width 27 height 27
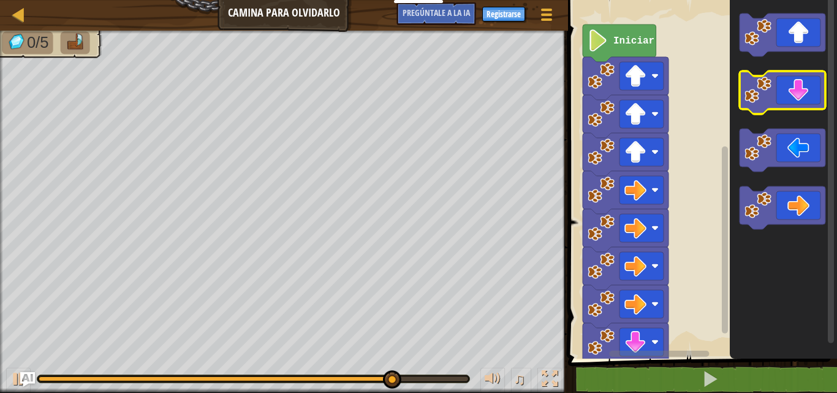
click at [758, 88] on image "Espacio de trabajo de Blockly" at bounding box center [757, 90] width 27 height 27
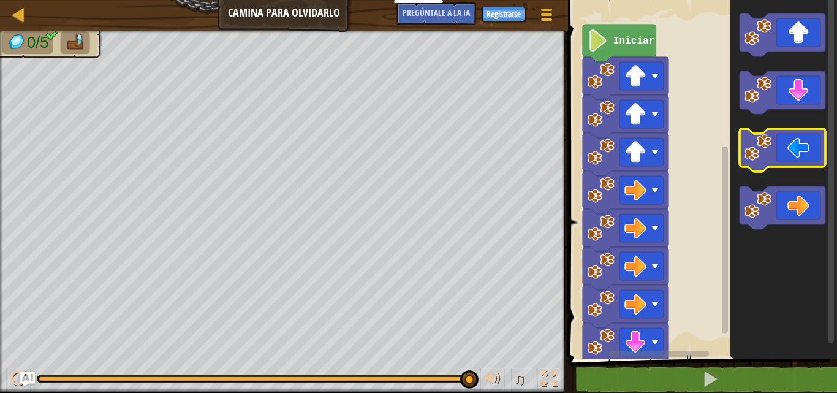
click at [744, 147] on icon "Espacio de trabajo de Blockly" at bounding box center [782, 150] width 86 height 43
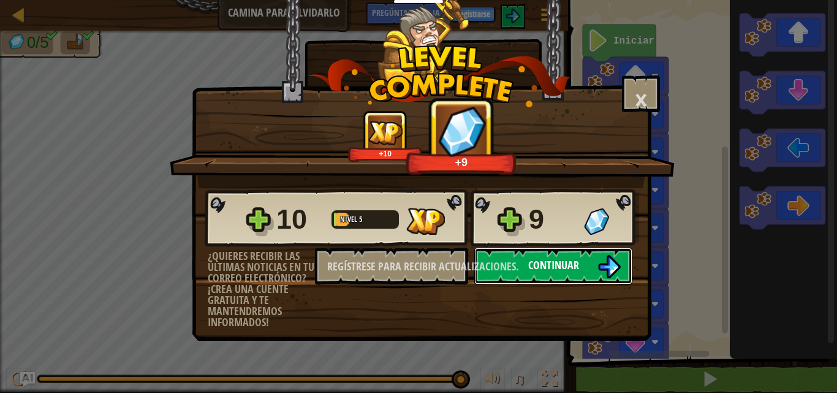
click at [545, 257] on button "Continuar" at bounding box center [553, 266] width 158 height 37
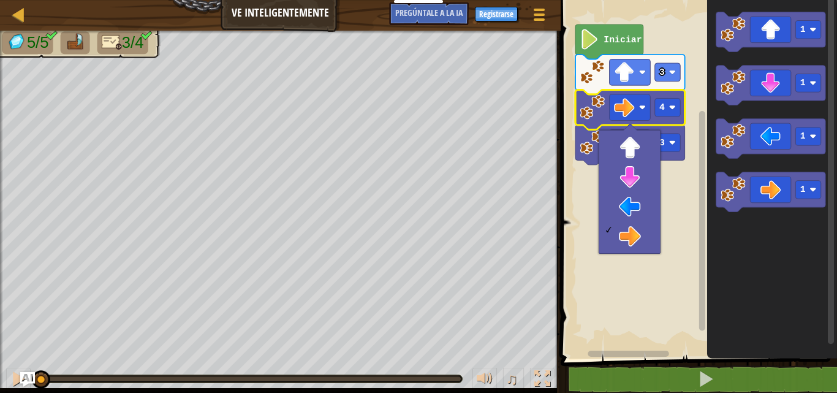
click at [739, 275] on icon "Espacio de trabajo de Blockly" at bounding box center [772, 176] width 130 height 365
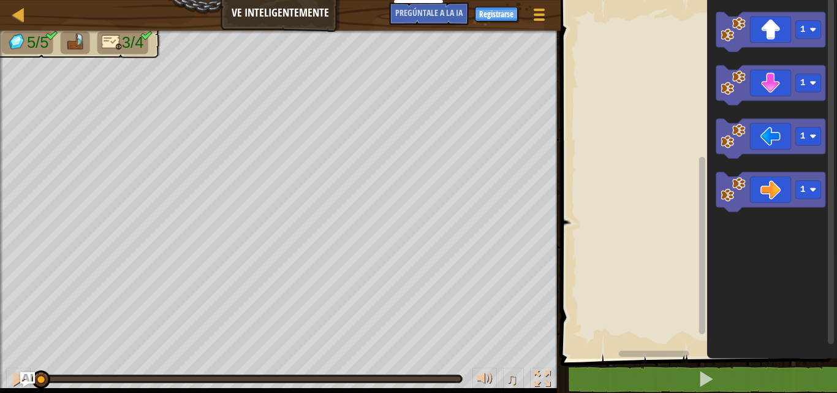
click at [618, 57] on rect "Espacio de trabajo de Blockly" at bounding box center [697, 176] width 280 height 365
click at [620, 42] on rect "Espacio de trabajo de Blockly" at bounding box center [697, 176] width 280 height 365
click at [636, 67] on rect "Espacio de trabajo de Blockly" at bounding box center [697, 176] width 280 height 365
click at [778, 36] on icon "Espacio de trabajo de Blockly" at bounding box center [771, 32] width 110 height 40
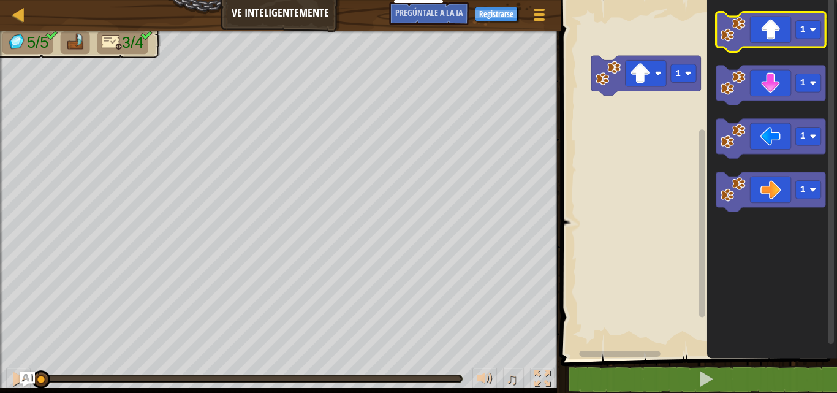
click at [757, 42] on icon "Espacio de trabajo de Blockly" at bounding box center [771, 32] width 110 height 40
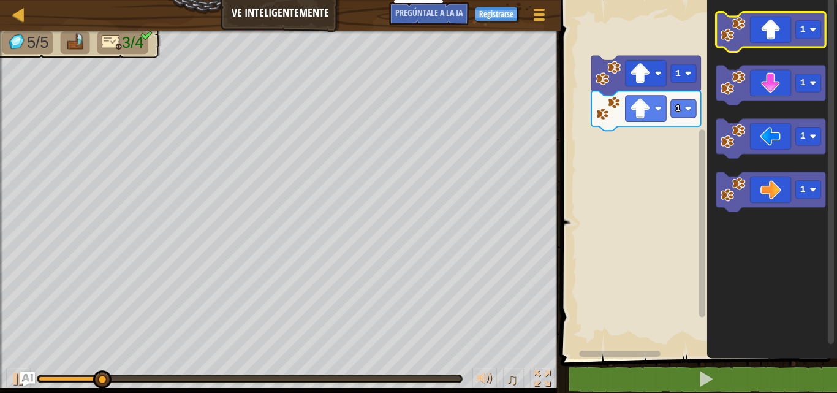
click at [755, 31] on icon "Espacio de trabajo de Blockly" at bounding box center [771, 32] width 110 height 40
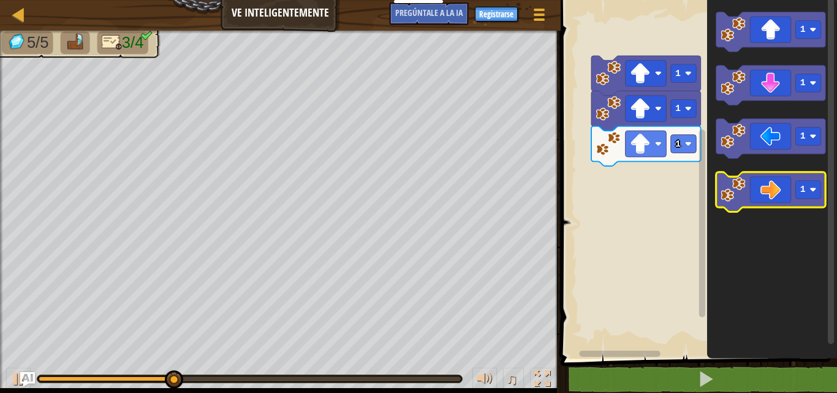
click at [784, 183] on icon "Espacio de trabajo de Blockly" at bounding box center [771, 192] width 110 height 40
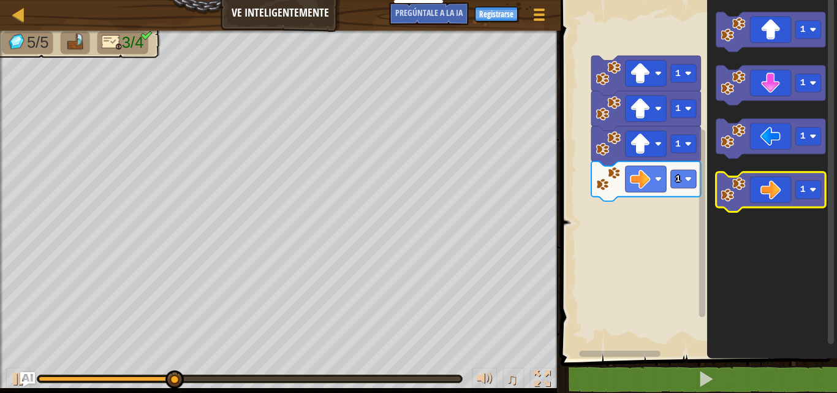
click at [784, 194] on icon "Espacio de trabajo de Blockly" at bounding box center [771, 192] width 110 height 40
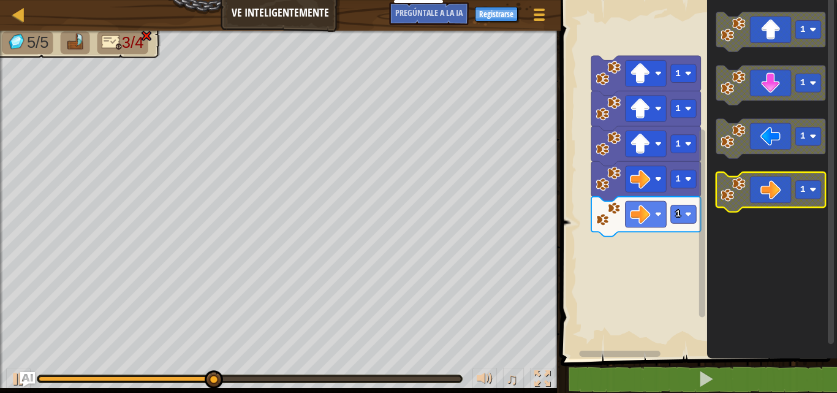
click at [782, 189] on icon "Espacio de trabajo de Blockly" at bounding box center [771, 192] width 110 height 40
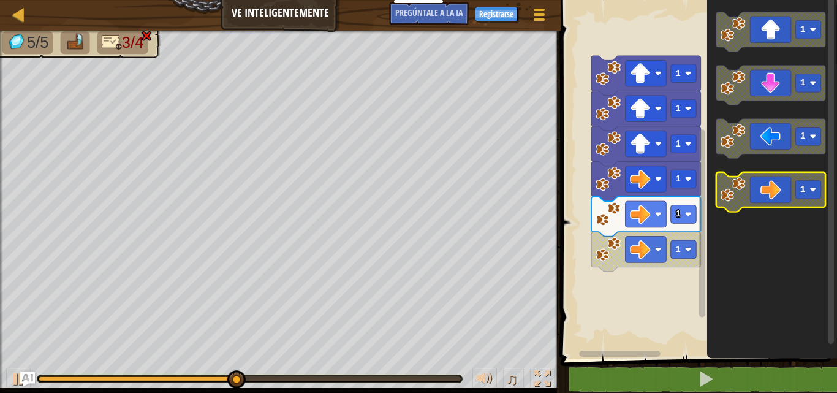
click at [782, 189] on icon "Espacio de trabajo de Blockly" at bounding box center [771, 192] width 110 height 40
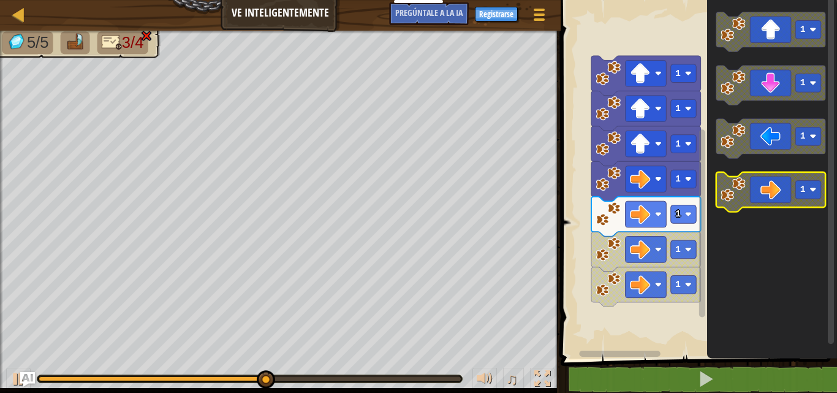
click at [779, 190] on icon "Espacio de trabajo de Blockly" at bounding box center [771, 192] width 110 height 40
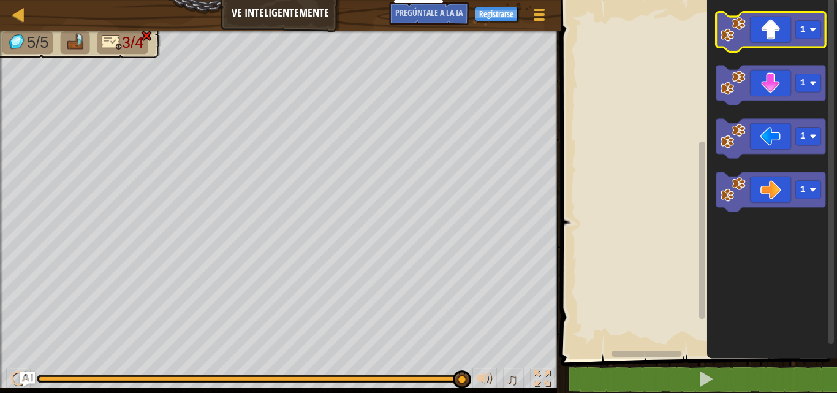
click at [748, 29] on icon "Espacio de trabajo de Blockly" at bounding box center [771, 32] width 110 height 40
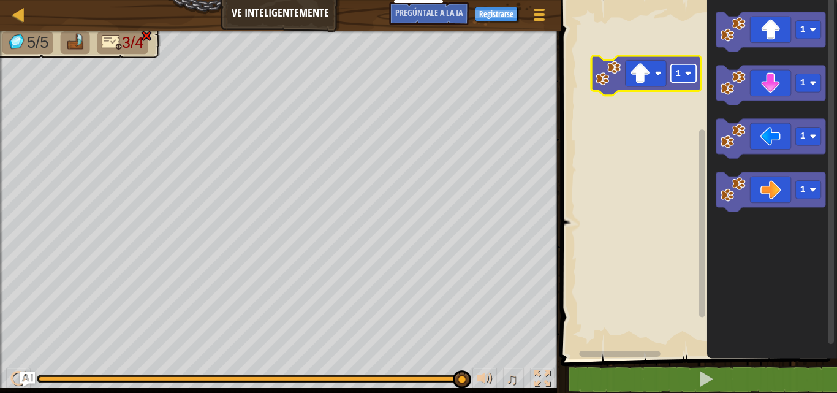
click at [676, 81] on rect "Espacio de trabajo de Blockly" at bounding box center [683, 73] width 26 height 18
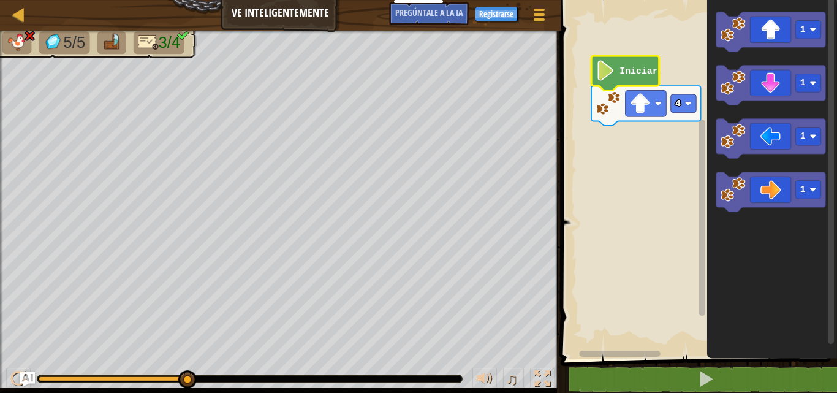
click at [601, 75] on image "Espacio de trabajo de Blockly" at bounding box center [604, 70] width 19 height 20
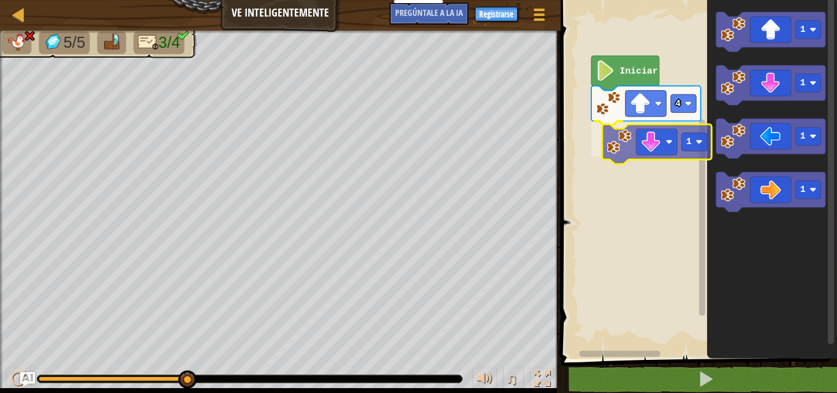
click at [652, 138] on div "4 1 Iniciar 1 1 1 1 1" at bounding box center [697, 176] width 280 height 365
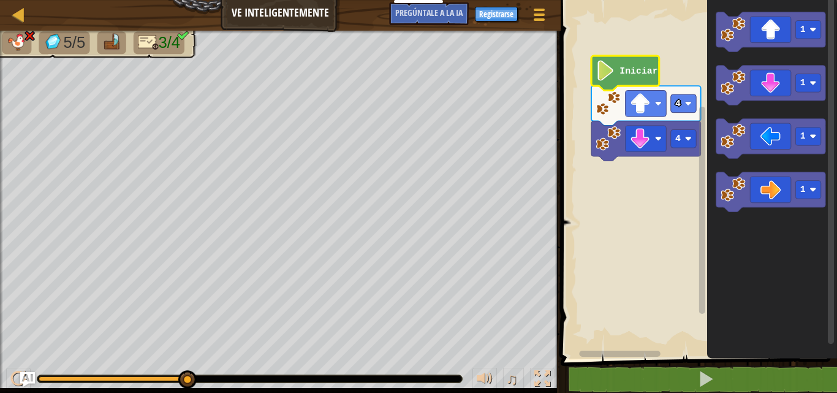
click at [648, 77] on icon "Espacio de trabajo de Blockly" at bounding box center [625, 73] width 68 height 35
click at [601, 79] on image "Espacio de trabajo de Blockly" at bounding box center [604, 70] width 19 height 20
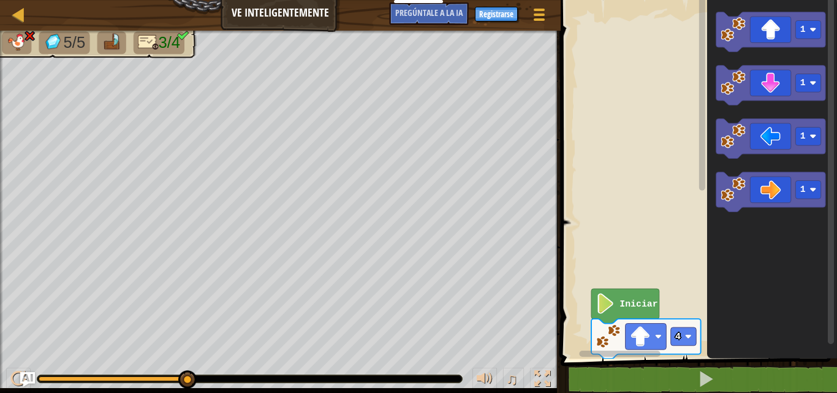
click at [698, 108] on rect "Espacio de trabajo de Blockly" at bounding box center [701, 171] width 9 height 355
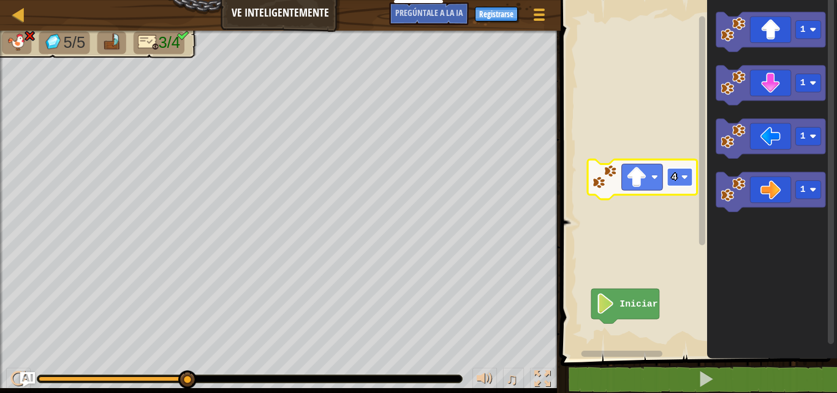
click at [684, 178] on image "Espacio de trabajo de Blockly" at bounding box center [684, 176] width 7 height 7
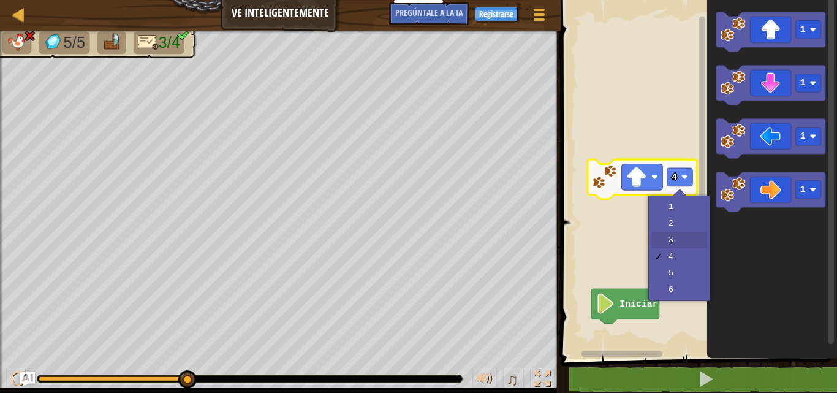
drag, startPoint x: 675, startPoint y: 242, endPoint x: 661, endPoint y: 285, distance: 45.0
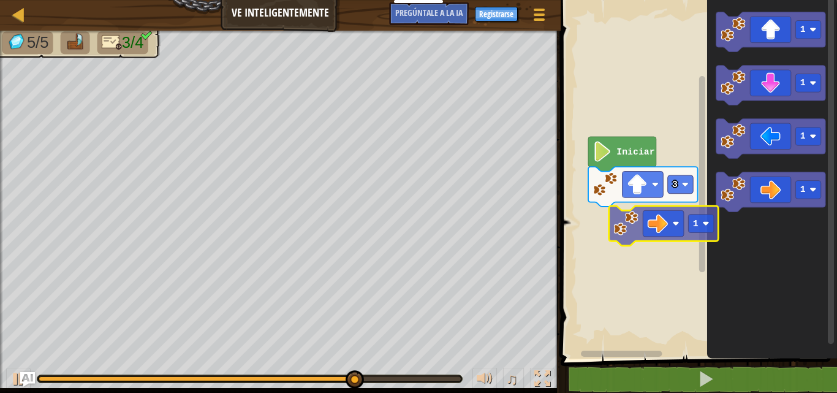
click at [648, 220] on div "Iniciar 3 1 1 1 1 1" at bounding box center [697, 176] width 280 height 365
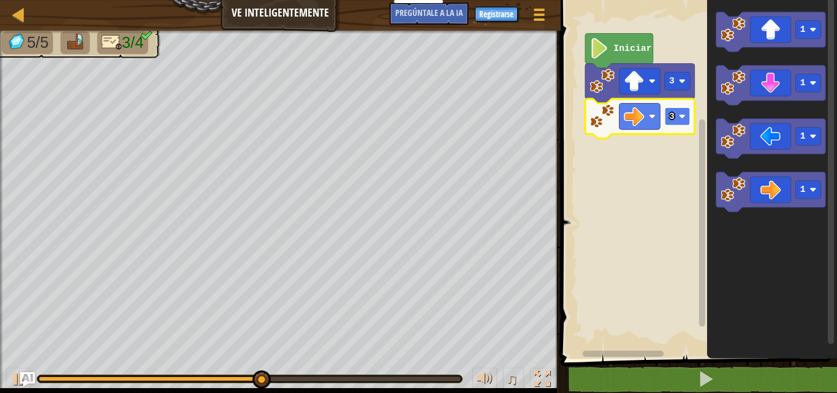
click at [689, 115] on rect "Espacio de trabajo de Blockly" at bounding box center [677, 116] width 26 height 18
click at [679, 116] on image "Espacio de trabajo de Blockly" at bounding box center [681, 116] width 7 height 7
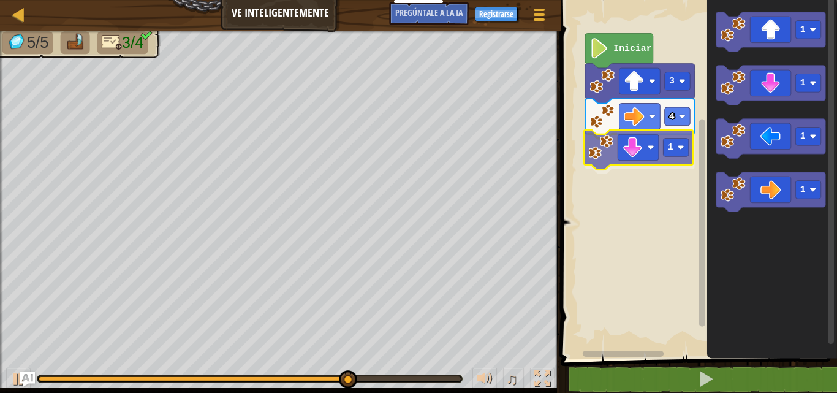
click at [633, 151] on div "Iniciar 3 4 1 1 1 1 1 1" at bounding box center [697, 176] width 280 height 365
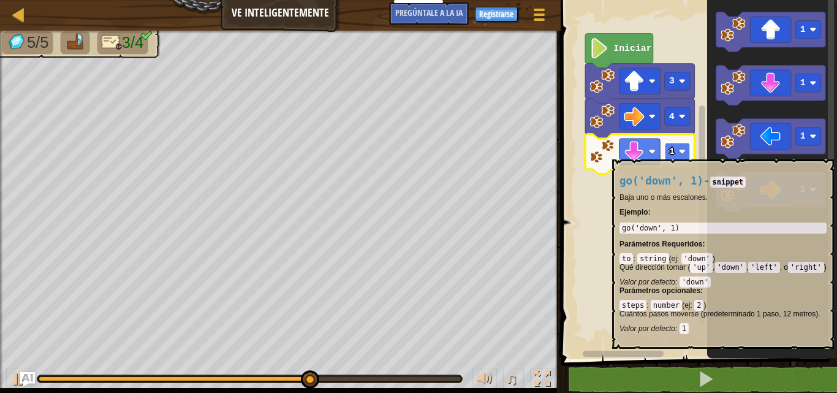
click at [678, 153] on rect "Espacio de trabajo de Blockly" at bounding box center [677, 151] width 26 height 18
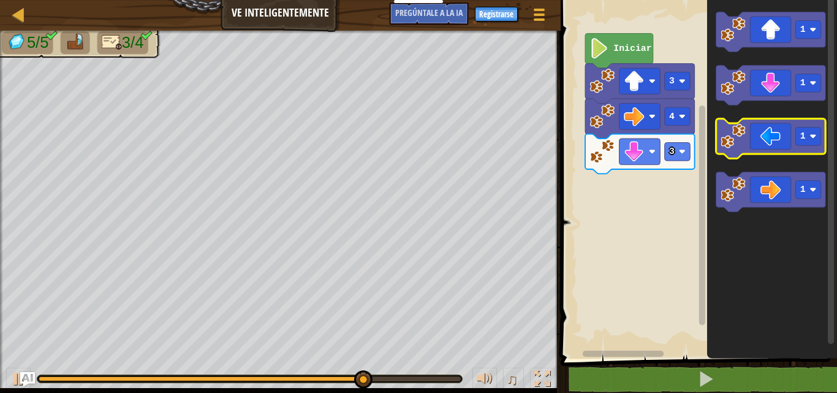
click at [743, 151] on icon "Espacio de trabajo de Blockly" at bounding box center [771, 139] width 110 height 40
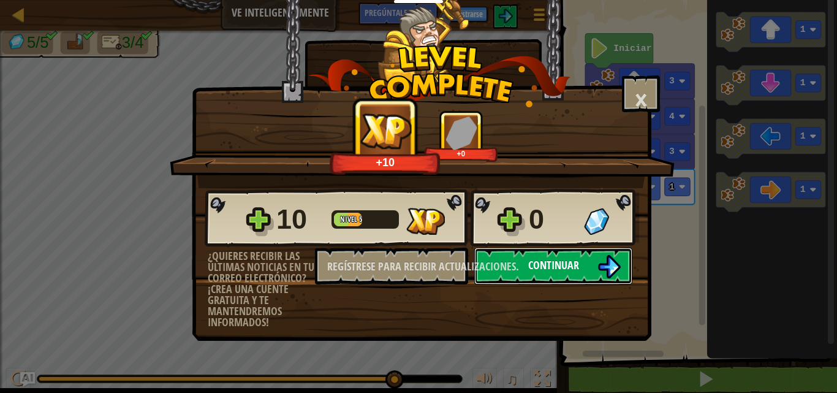
click at [578, 258] on font "Continuar" at bounding box center [553, 264] width 51 height 15
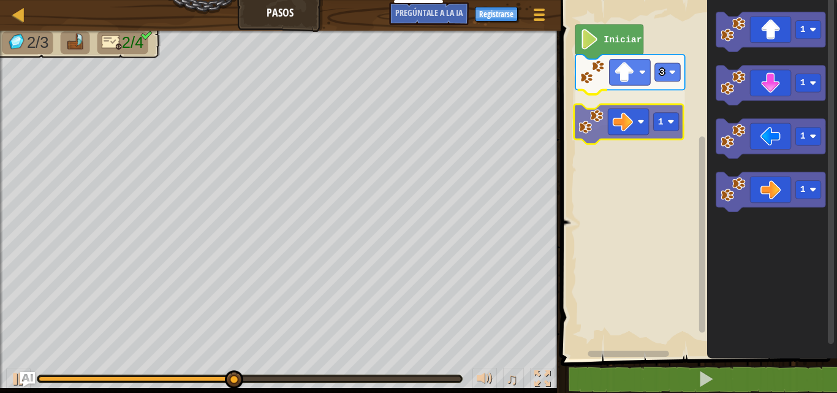
click at [624, 119] on div "3 1 Iniciar 1 1 1 1 1" at bounding box center [697, 176] width 280 height 365
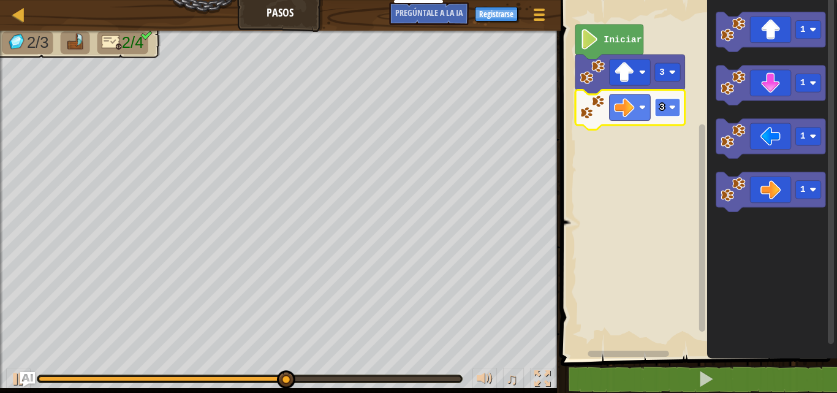
click at [669, 106] on image "Espacio de trabajo de Blockly" at bounding box center [671, 107] width 7 height 7
click at [667, 114] on rect "Espacio de trabajo de Blockly" at bounding box center [667, 107] width 26 height 18
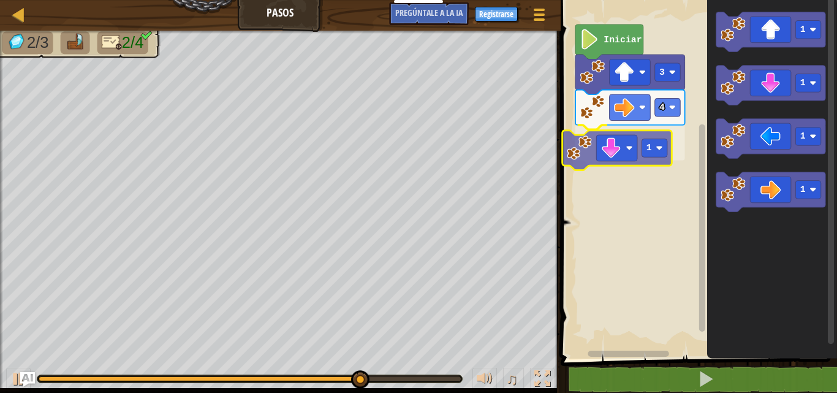
click at [596, 154] on div "Iniciar 3 4 1 1 1 1 1 1" at bounding box center [697, 176] width 280 height 365
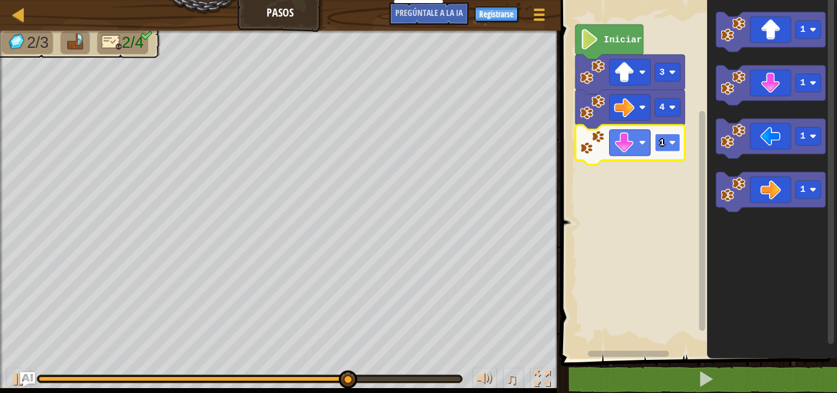
click at [665, 142] on rect "Espacio de trabajo de Blockly" at bounding box center [667, 143] width 26 height 18
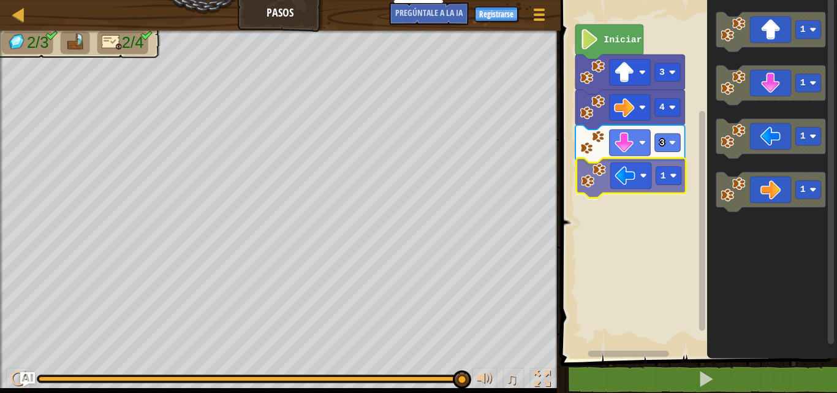
click at [635, 174] on div "Iniciar 3 4 3 1 1 1 1 1 1" at bounding box center [697, 176] width 280 height 365
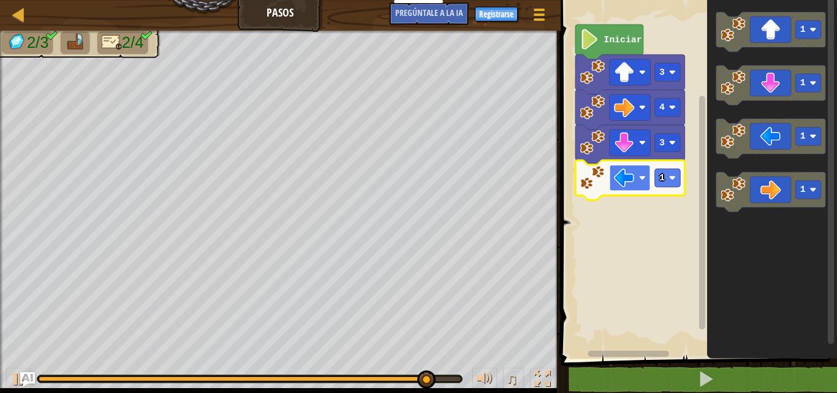
click at [630, 181] on image "Espacio de trabajo de Blockly" at bounding box center [624, 177] width 20 height 20
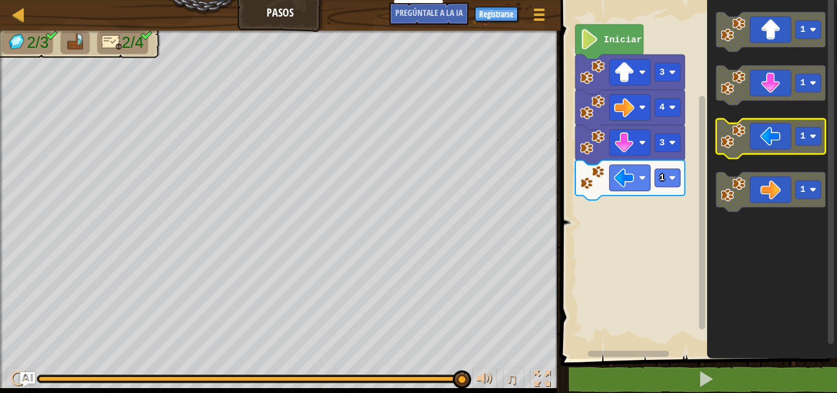
click at [755, 93] on icon "1 1 1 1" at bounding box center [772, 176] width 130 height 365
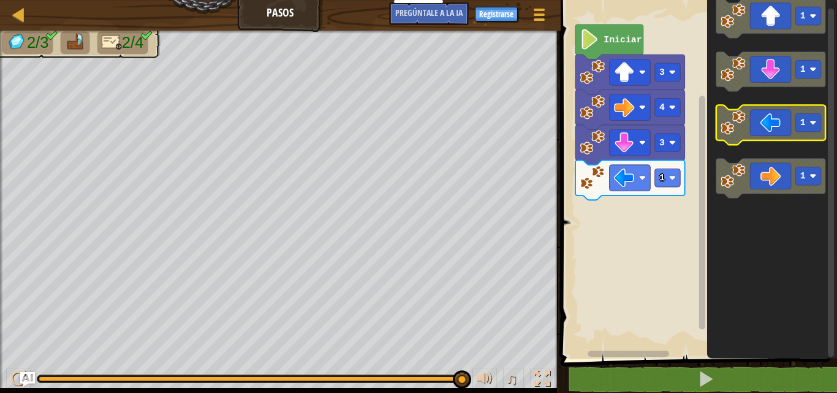
click at [742, 123] on image "Espacio de trabajo de Blockly" at bounding box center [732, 122] width 25 height 25
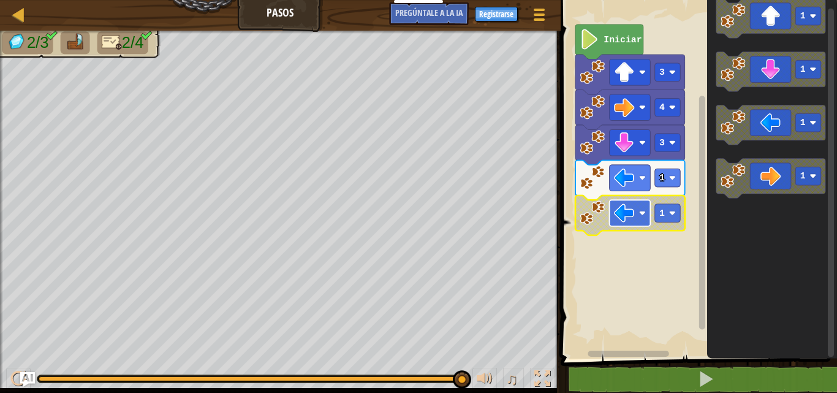
click at [632, 211] on image "Espacio de trabajo de Blockly" at bounding box center [624, 213] width 20 height 20
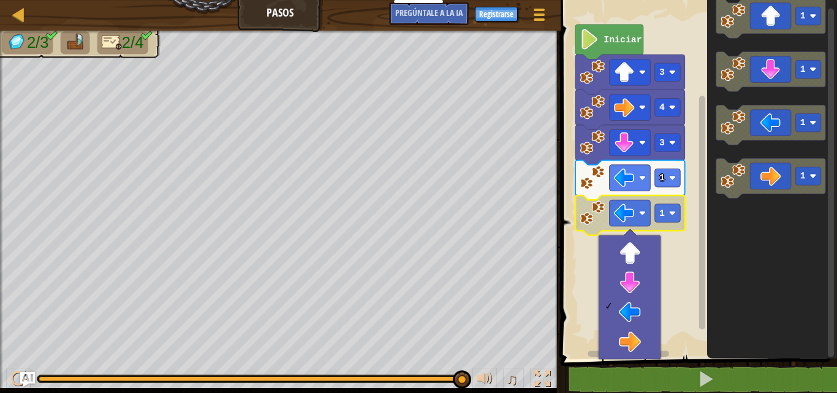
click at [688, 249] on rect "Espacio de trabajo de Blockly" at bounding box center [697, 176] width 280 height 365
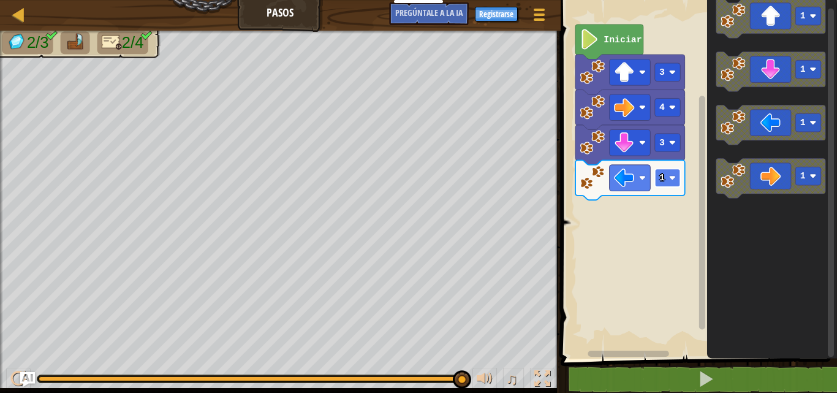
click at [668, 176] on rect "Espacio de trabajo de Blockly" at bounding box center [667, 177] width 26 height 18
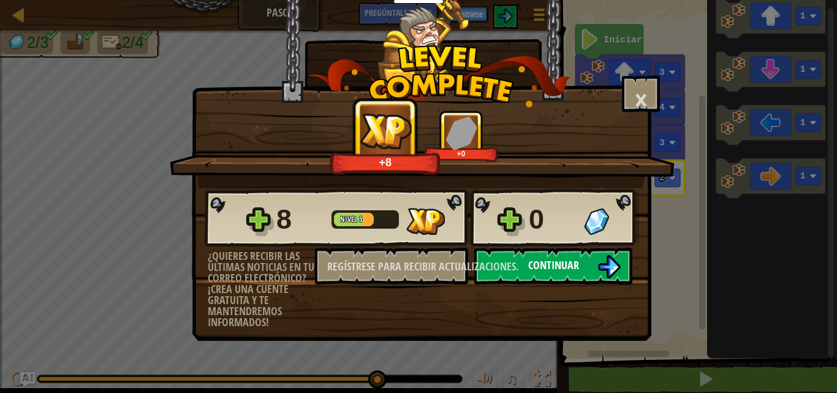
click at [608, 262] on img at bounding box center [608, 266] width 23 height 23
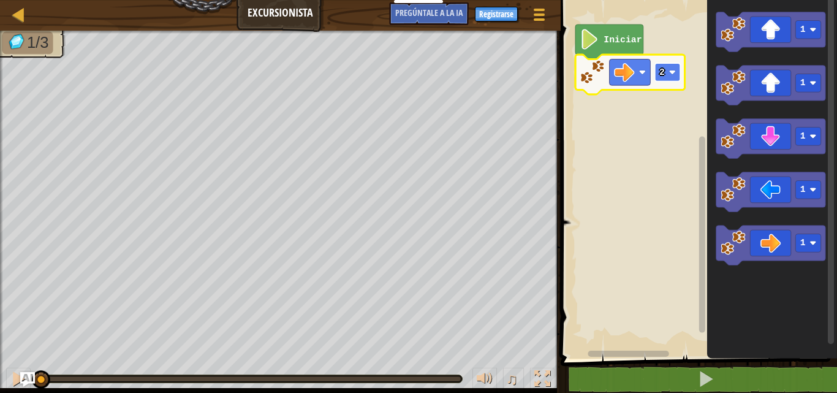
click at [670, 74] on image "Espacio de trabajo de Blockly" at bounding box center [671, 72] width 7 height 7
click at [667, 78] on rect "Espacio de trabajo de Blockly" at bounding box center [667, 72] width 26 height 18
click at [676, 74] on rect "Espacio de trabajo de Blockly" at bounding box center [667, 72] width 26 height 18
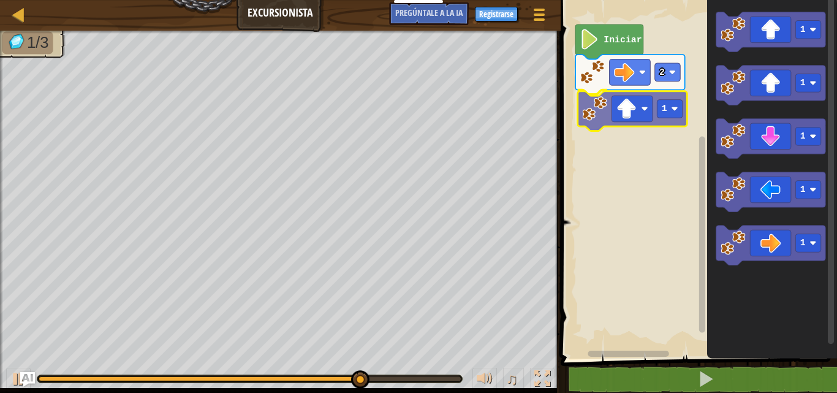
click at [616, 118] on div "Iniciar 2 1 1 1 1 1 1 1" at bounding box center [697, 176] width 280 height 365
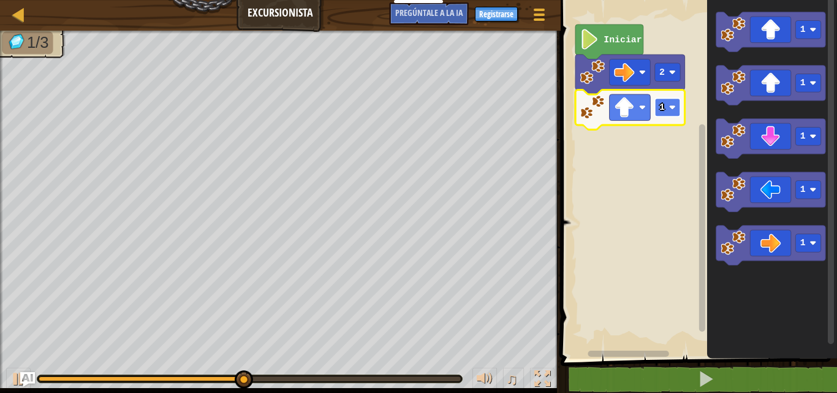
click at [662, 111] on text "1" at bounding box center [662, 107] width 6 height 10
click at [676, 118] on icon "Espacio de trabajo de Blockly" at bounding box center [630, 110] width 110 height 40
click at [673, 107] on image "Espacio de trabajo de Blockly" at bounding box center [671, 107] width 7 height 7
click at [673, 115] on rect "Espacio de trabajo de Blockly" at bounding box center [667, 107] width 26 height 18
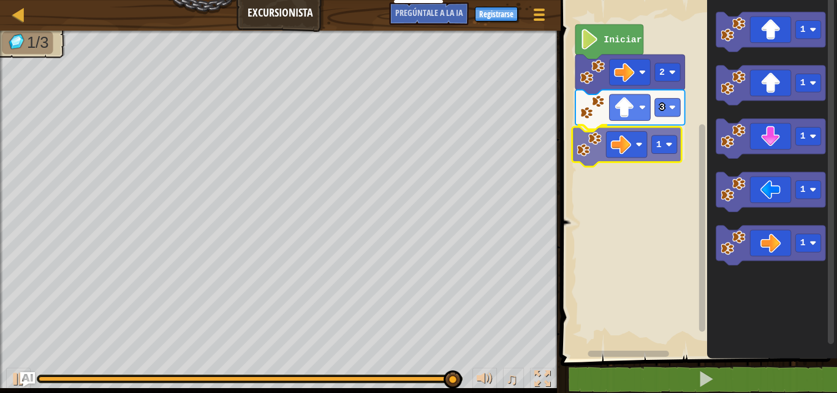
click at [630, 163] on div "Iniciar 2 3 1 1 1 1 1 1 1" at bounding box center [697, 176] width 280 height 365
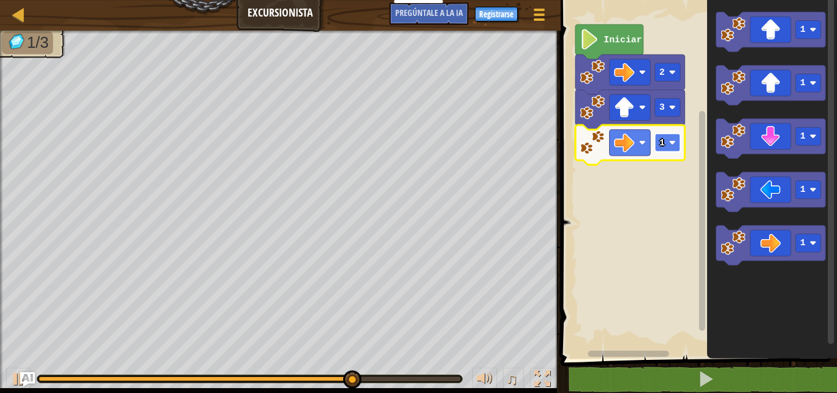
click at [676, 152] on rect "Espacio de trabajo de Blockly" at bounding box center [667, 143] width 26 height 18
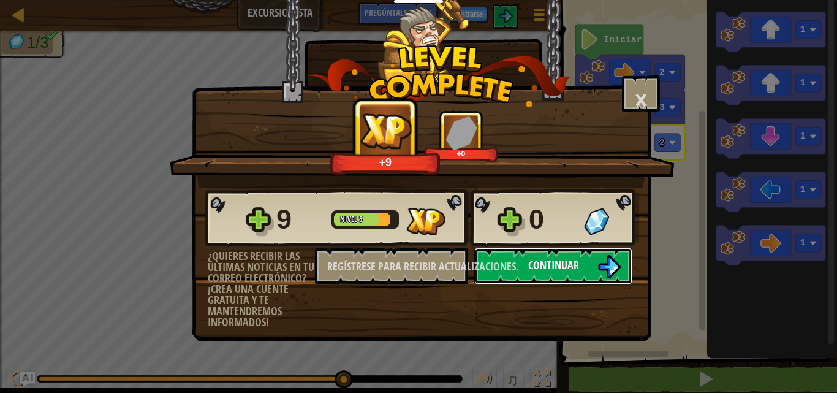
click at [587, 266] on button "Continuar" at bounding box center [553, 266] width 158 height 37
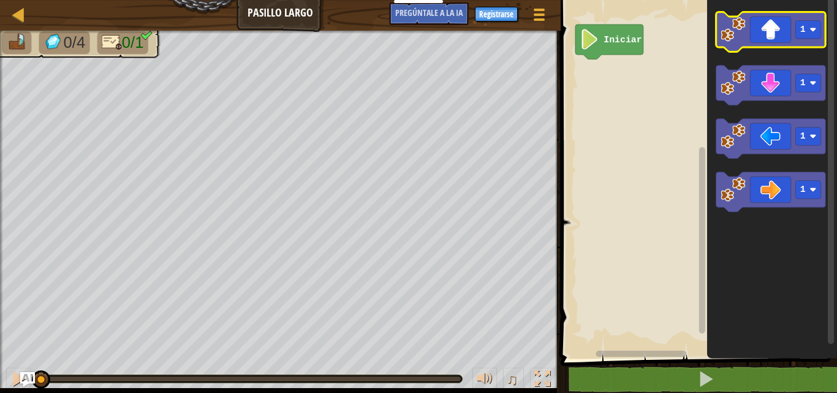
click at [779, 26] on icon "Espacio de trabajo de Blockly" at bounding box center [771, 32] width 110 height 40
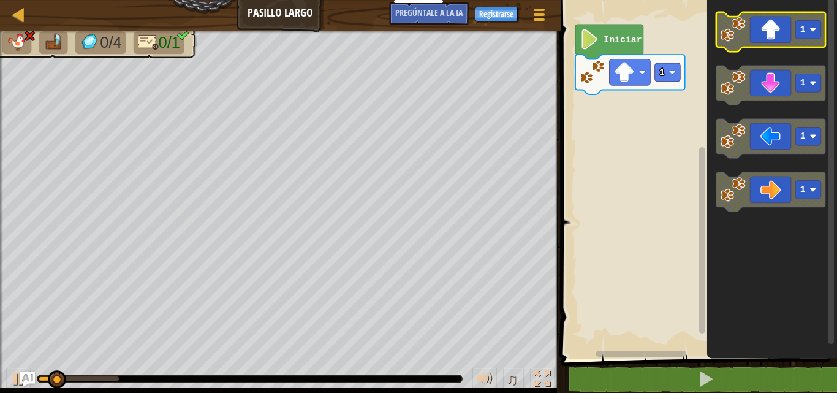
click at [779, 26] on icon "Espacio de trabajo de Blockly" at bounding box center [771, 32] width 110 height 40
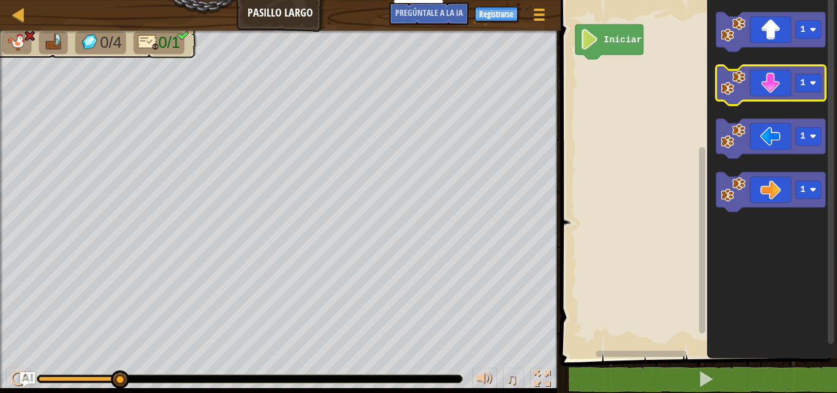
click at [763, 84] on icon "Espacio de trabajo de Blockly" at bounding box center [771, 86] width 110 height 40
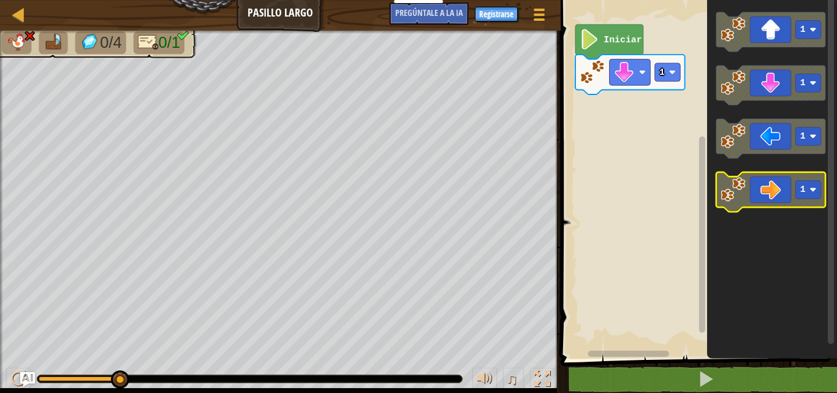
click at [750, 191] on icon "Espacio de trabajo de Blockly" at bounding box center [771, 192] width 110 height 40
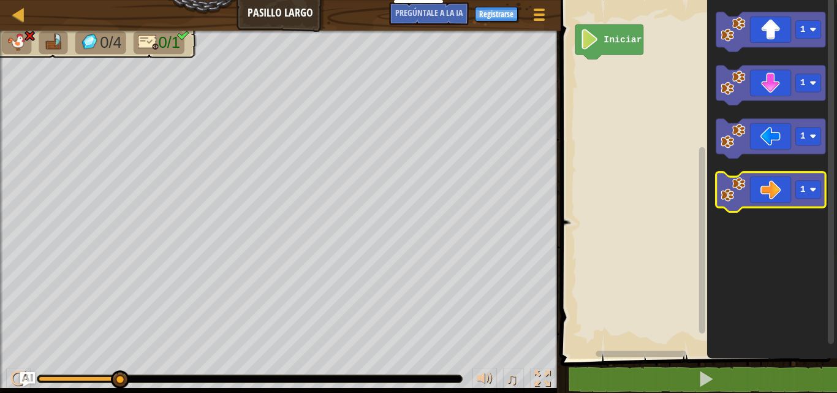
click at [760, 180] on icon "Espacio de trabajo de Blockly" at bounding box center [771, 192] width 110 height 40
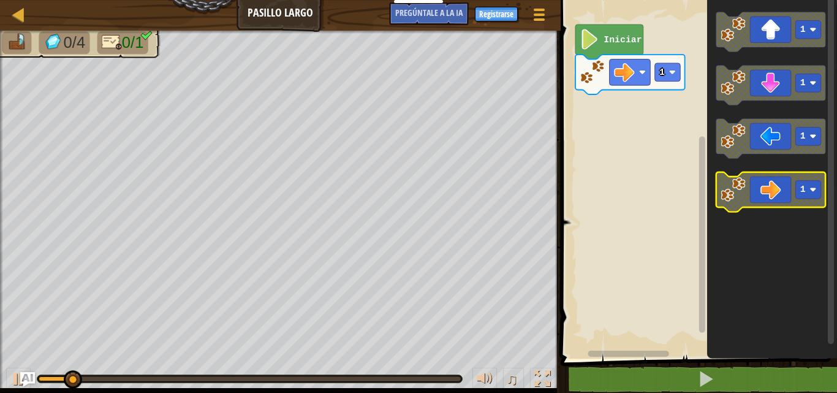
click at [764, 176] on icon "Espacio de trabajo de Blockly" at bounding box center [771, 192] width 110 height 40
click at [774, 192] on icon "Espacio de trabajo de Blockly" at bounding box center [771, 192] width 110 height 40
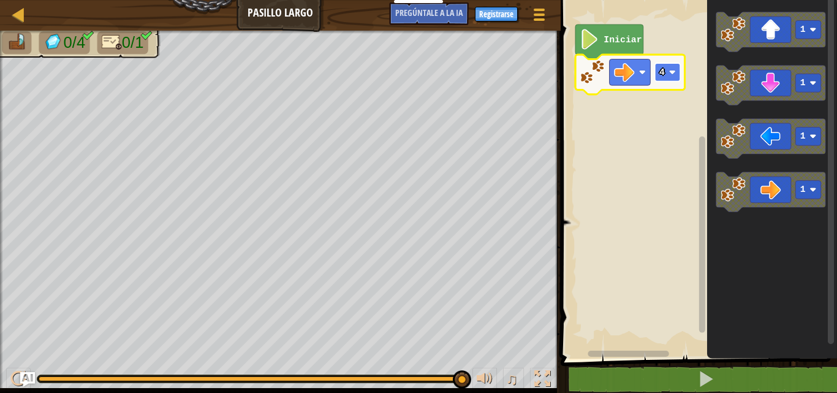
click at [662, 63] on rect "Espacio de trabajo de Blockly" at bounding box center [667, 72] width 26 height 18
click at [672, 70] on image "Espacio de trabajo de Blockly" at bounding box center [671, 72] width 7 height 7
click at [672, 66] on rect "Espacio de trabajo de Blockly" at bounding box center [667, 72] width 26 height 18
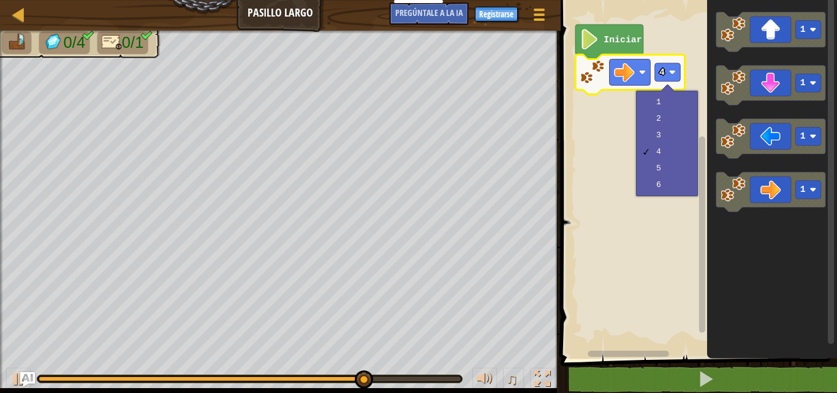
click at [664, 89] on div at bounding box center [667, 91] width 14 height 14
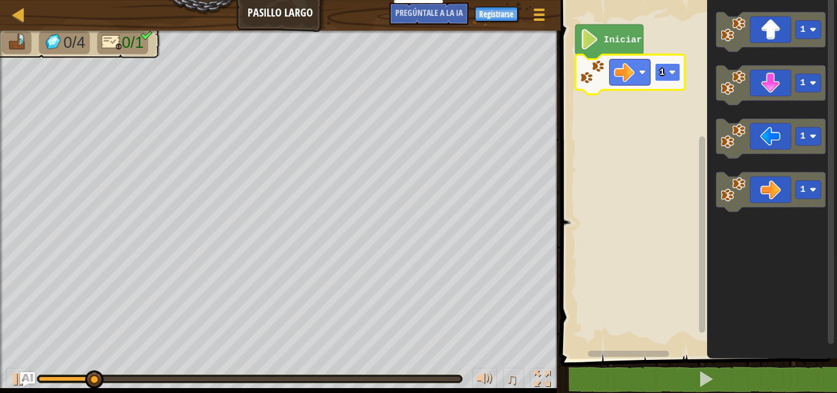
click at [662, 70] on text "1" at bounding box center [662, 72] width 6 height 10
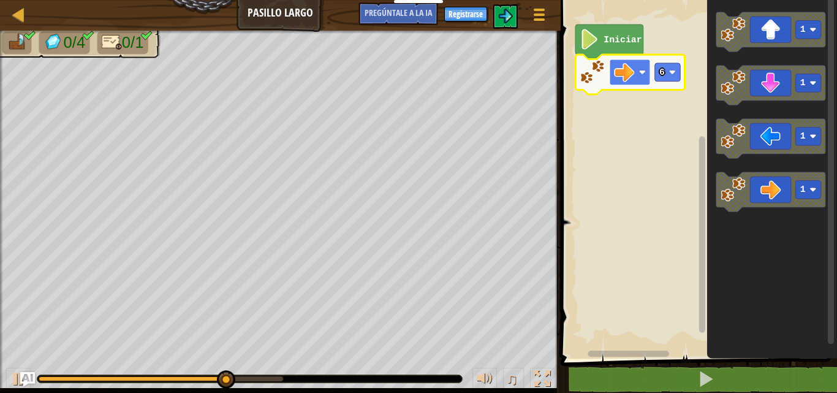
click at [640, 80] on rect "Espacio de trabajo de Blockly" at bounding box center [629, 72] width 41 height 26
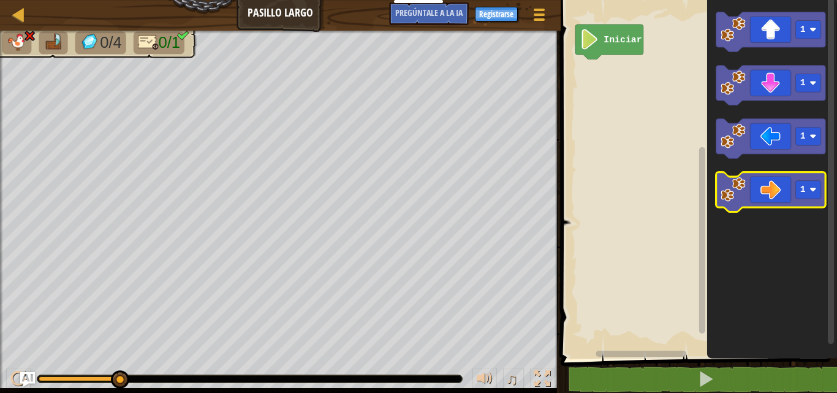
click at [793, 198] on icon "Espacio de trabajo de Blockly" at bounding box center [771, 192] width 110 height 40
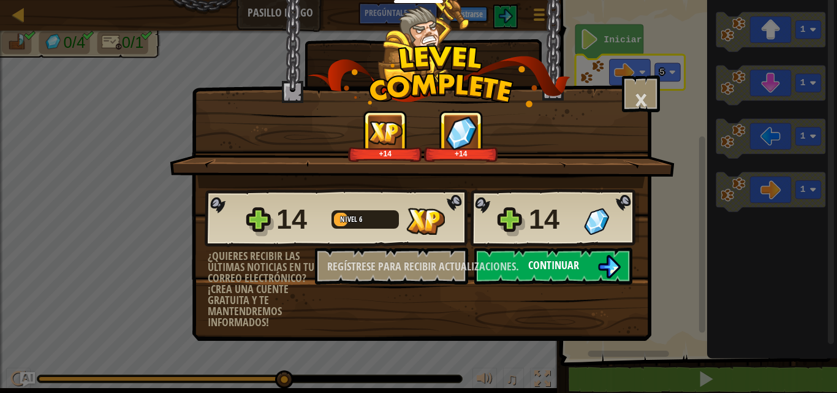
click at [558, 265] on font "Continuar" at bounding box center [553, 264] width 51 height 15
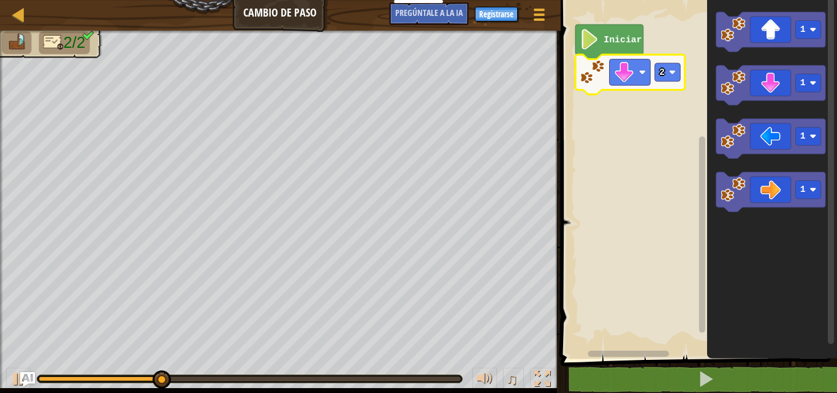
click at [569, 160] on rect "Espacio de trabajo de Blockly" at bounding box center [697, 176] width 280 height 365
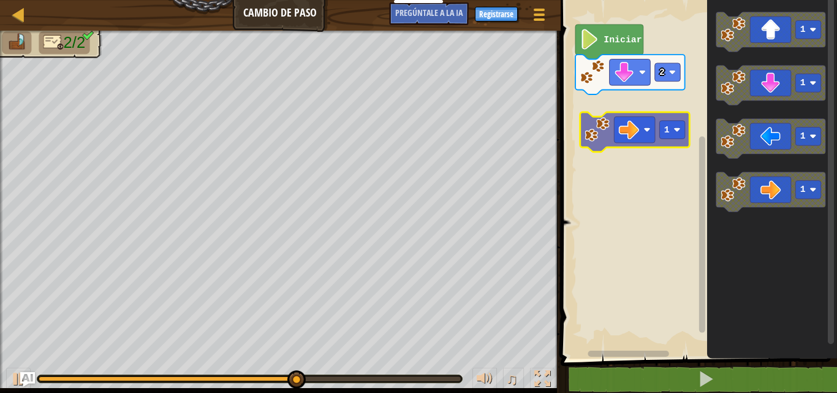
click at [631, 108] on div "Iniciar 2 1 1 1 1 1" at bounding box center [697, 176] width 280 height 365
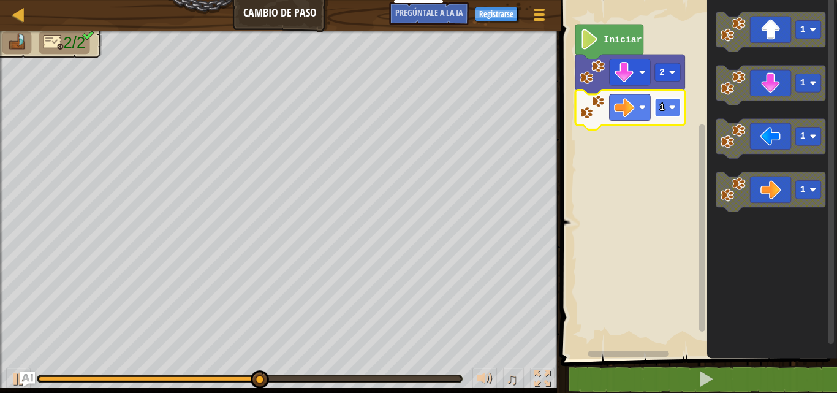
click at [668, 114] on rect "Espacio de trabajo de Blockly" at bounding box center [667, 107] width 26 height 18
click at [677, 109] on rect "Espacio de trabajo de Blockly" at bounding box center [667, 107] width 26 height 18
click at [678, 104] on rect "Espacio de trabajo de Blockly" at bounding box center [667, 107] width 26 height 18
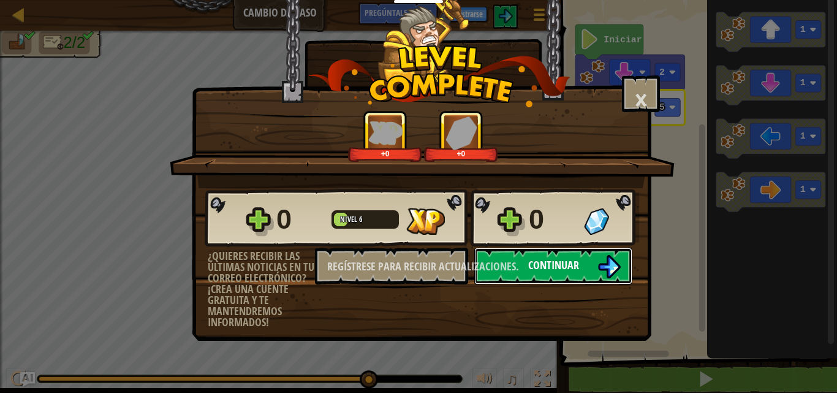
click at [565, 270] on font "Continuar" at bounding box center [553, 264] width 51 height 15
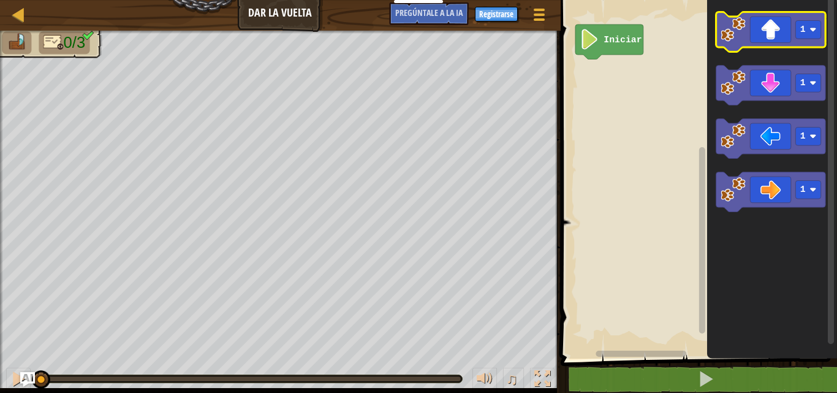
click at [771, 31] on icon "Espacio de trabajo de Blockly" at bounding box center [771, 32] width 110 height 40
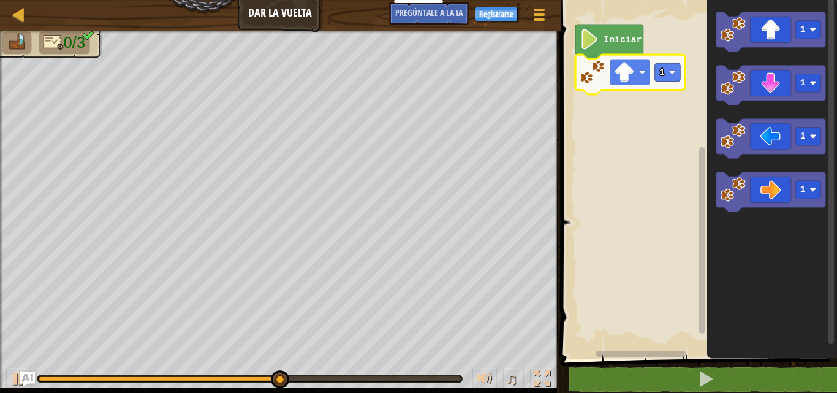
click at [612, 78] on rect "Espacio de trabajo de Blockly" at bounding box center [629, 72] width 41 height 26
click at [667, 79] on rect "Espacio de trabajo de Blockly" at bounding box center [667, 72] width 26 height 18
click at [663, 80] on rect "Espacio de trabajo de Blockly" at bounding box center [667, 72] width 26 height 18
click at [670, 70] on image "Espacio de trabajo de Blockly" at bounding box center [671, 72] width 7 height 7
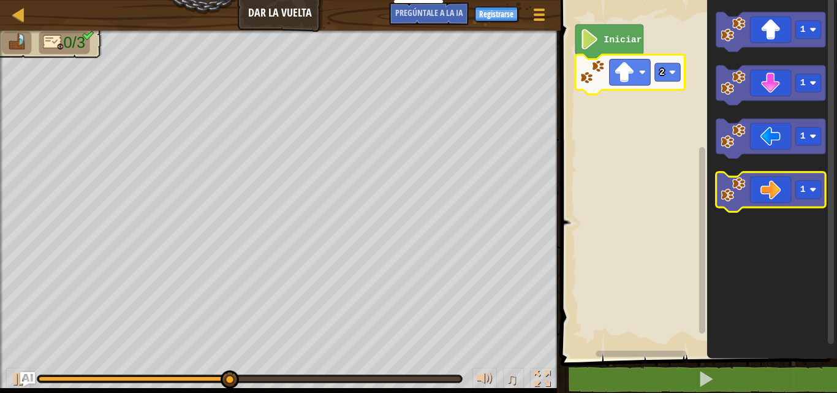
click at [763, 195] on icon "Espacio de trabajo de Blockly" at bounding box center [771, 192] width 110 height 40
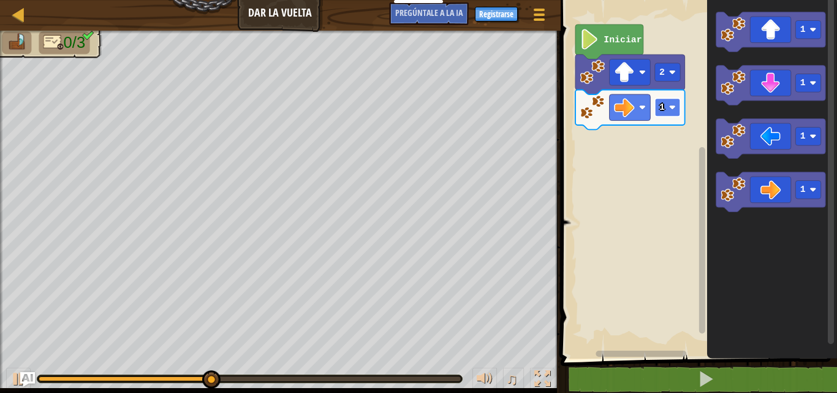
click at [666, 107] on rect "Espacio de trabajo de Blockly" at bounding box center [667, 107] width 26 height 18
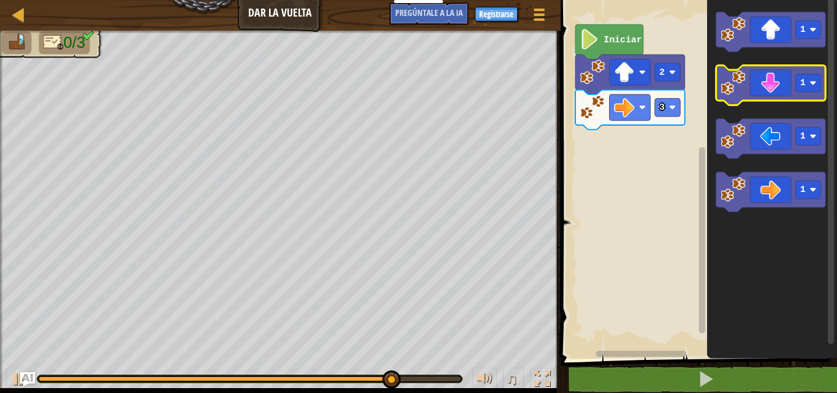
click at [765, 80] on icon "Espacio de trabajo de Blockly" at bounding box center [771, 86] width 110 height 40
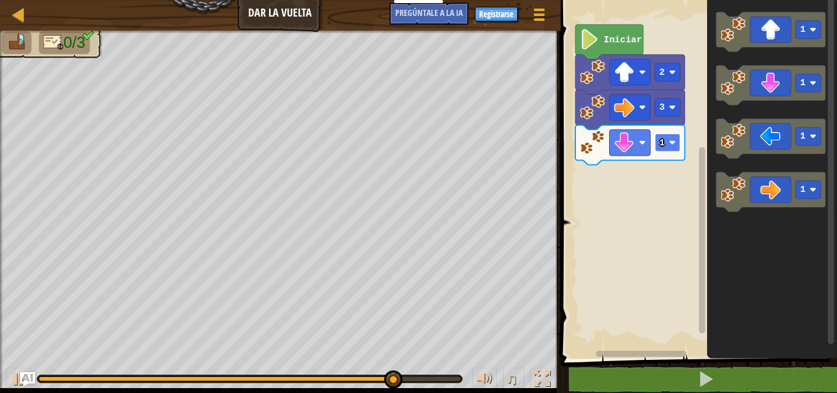
click at [668, 135] on rect "Espacio de trabajo de Blockly" at bounding box center [667, 143] width 26 height 18
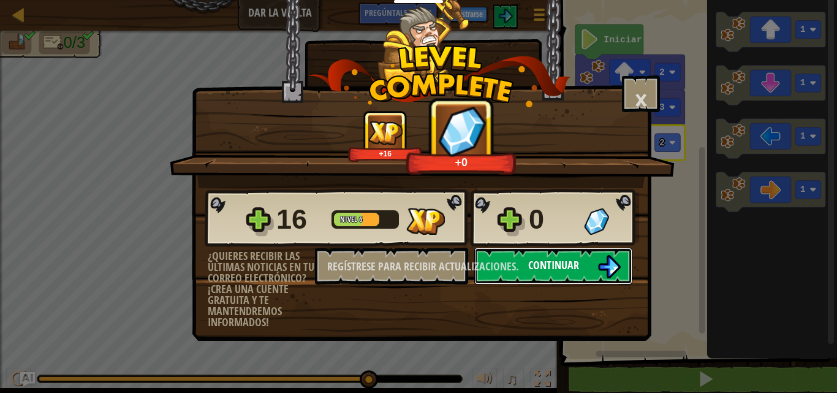
click at [592, 261] on button "Continuar" at bounding box center [553, 266] width 158 height 37
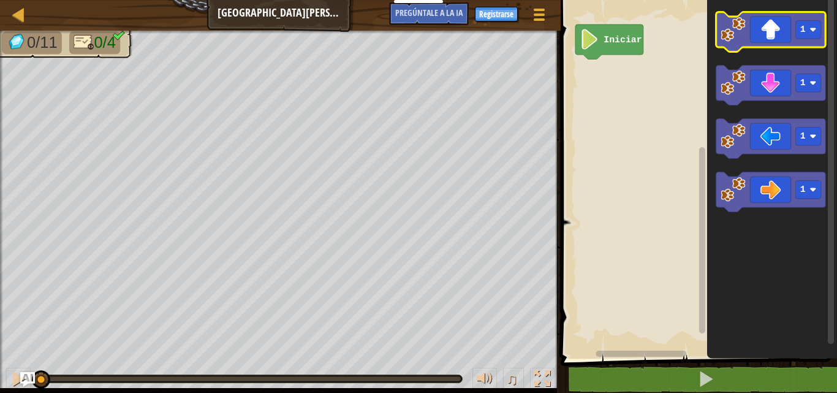
click at [766, 29] on icon "Espacio de trabajo de Blockly" at bounding box center [771, 32] width 110 height 40
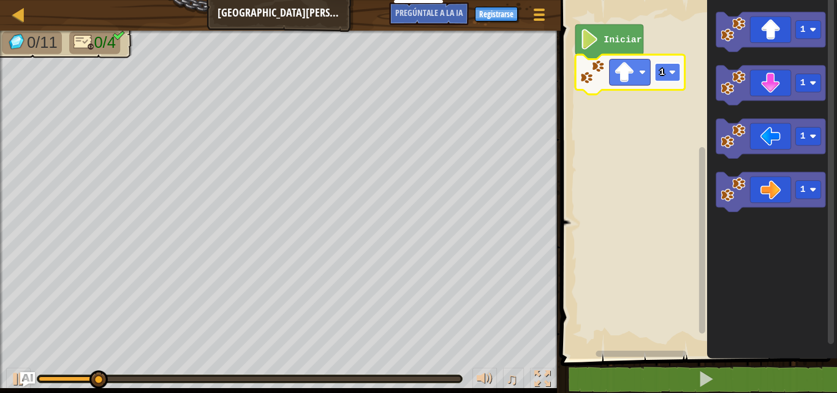
click at [660, 73] on text "1" at bounding box center [662, 72] width 6 height 10
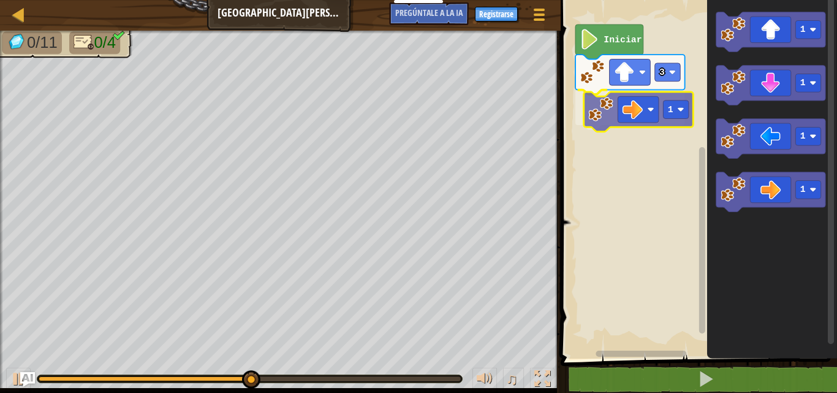
click at [654, 110] on div "Iniciar 3 1 1 1 1 1 1" at bounding box center [697, 176] width 280 height 365
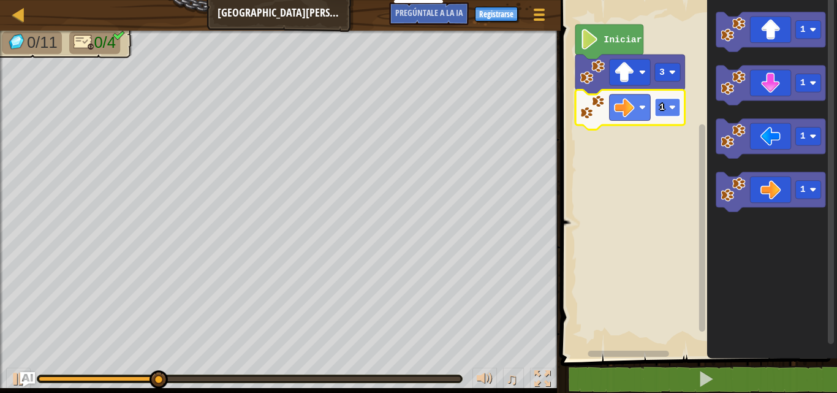
click at [676, 108] on rect "Espacio de trabajo de Blockly" at bounding box center [667, 107] width 26 height 18
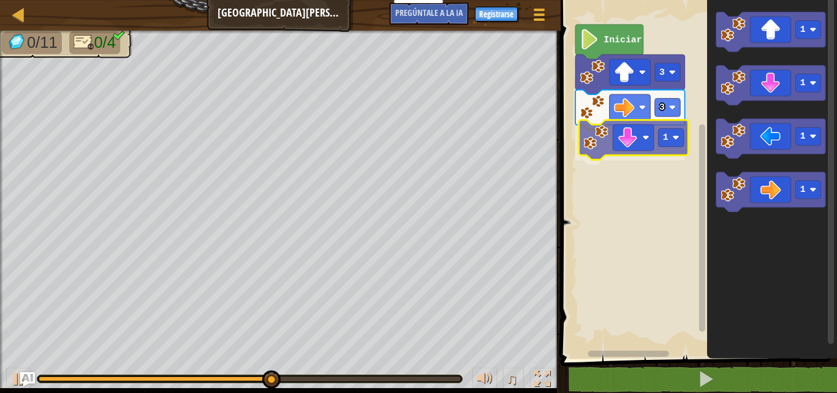
click at [656, 142] on div "Iniciar 3 3 1 1 1 1 1 1" at bounding box center [697, 176] width 280 height 365
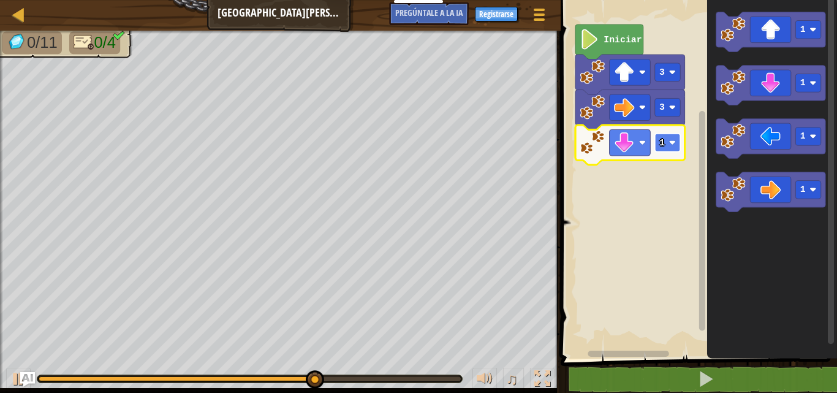
click at [671, 150] on rect "Espacio de trabajo de Blockly" at bounding box center [667, 143] width 26 height 18
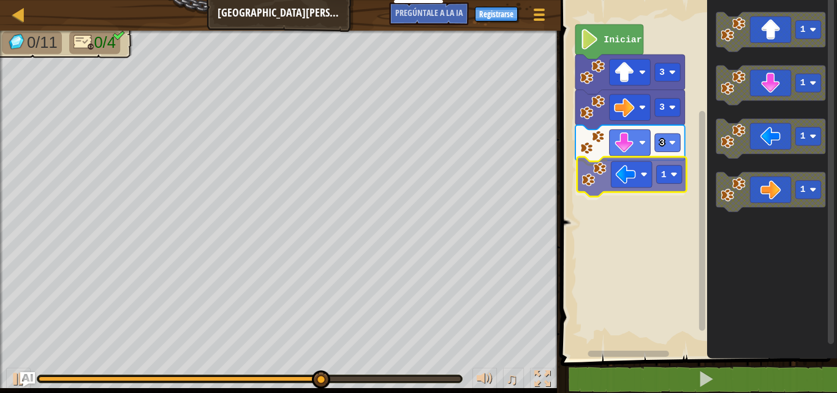
click at [607, 195] on div "Iniciar 3 3 3 1 1 1 1 1 1" at bounding box center [697, 176] width 280 height 365
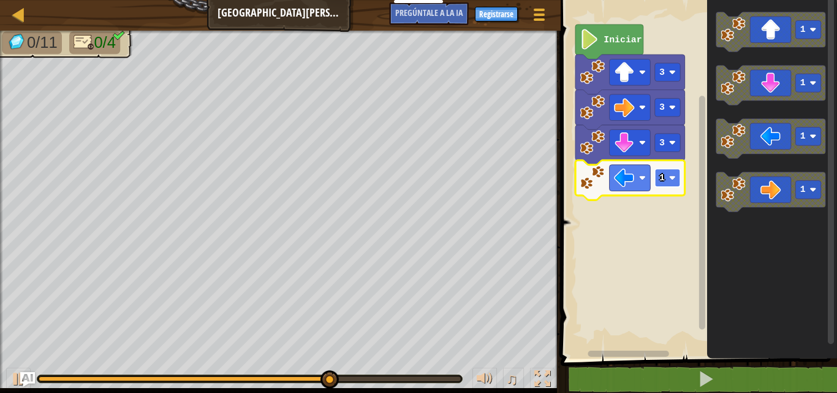
click at [667, 175] on rect "Espacio de trabajo de Blockly" at bounding box center [667, 177] width 26 height 18
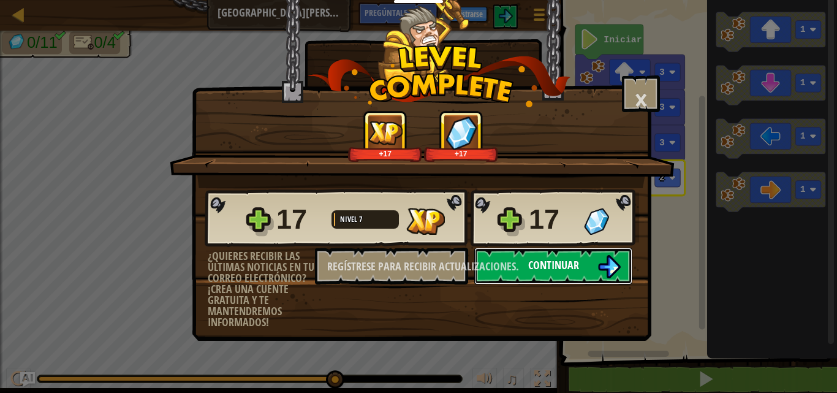
click at [622, 270] on button "Continuar" at bounding box center [553, 266] width 158 height 37
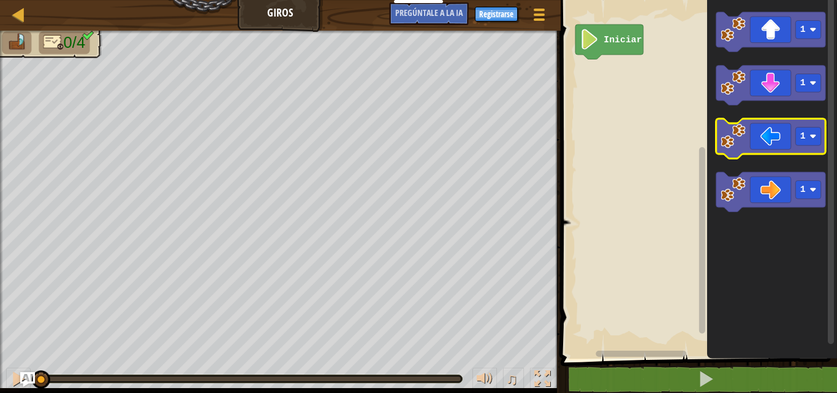
click at [757, 132] on icon "Espacio de trabajo de Blockly" at bounding box center [771, 139] width 110 height 40
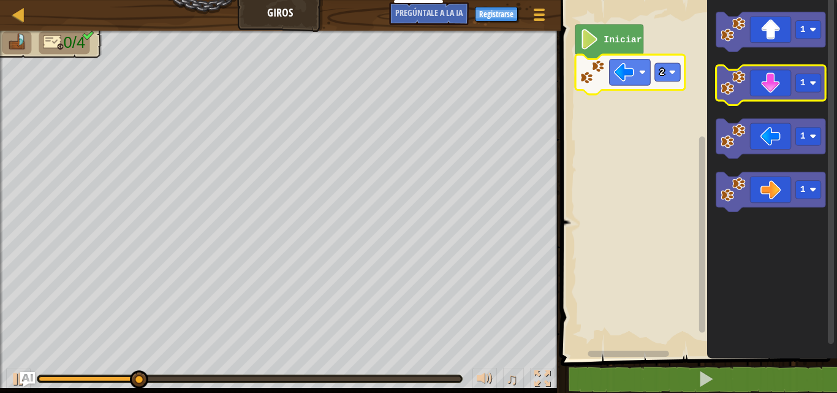
click at [768, 86] on icon "Espacio de trabajo de Blockly" at bounding box center [771, 86] width 110 height 40
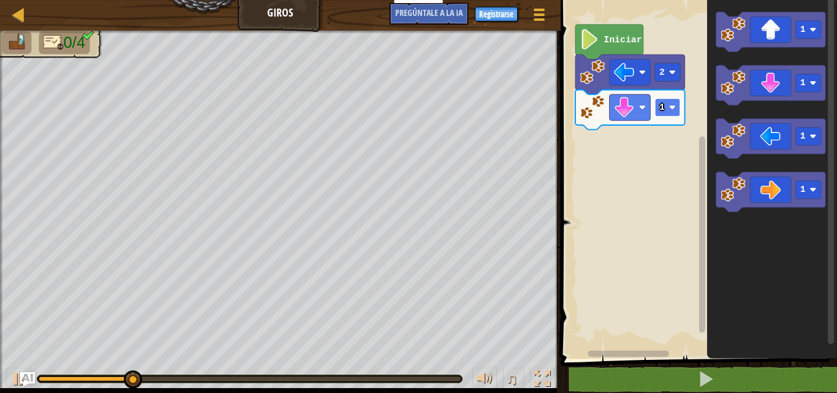
click at [668, 106] on rect "Espacio de trabajo de Blockly" at bounding box center [667, 107] width 26 height 18
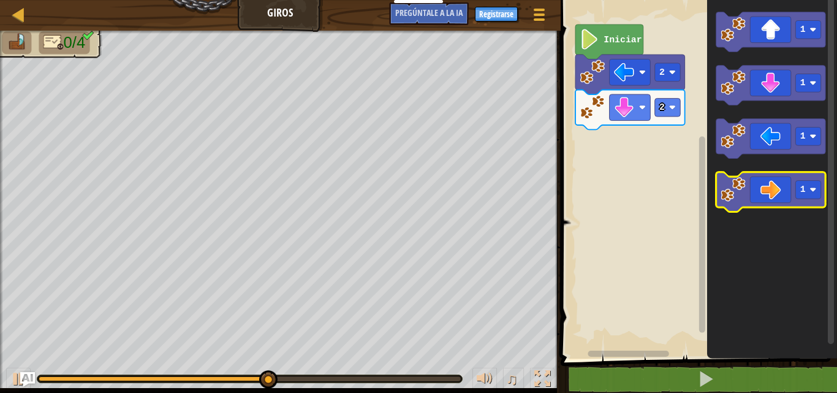
click at [790, 174] on icon "Espacio de trabajo de Blockly" at bounding box center [771, 192] width 110 height 40
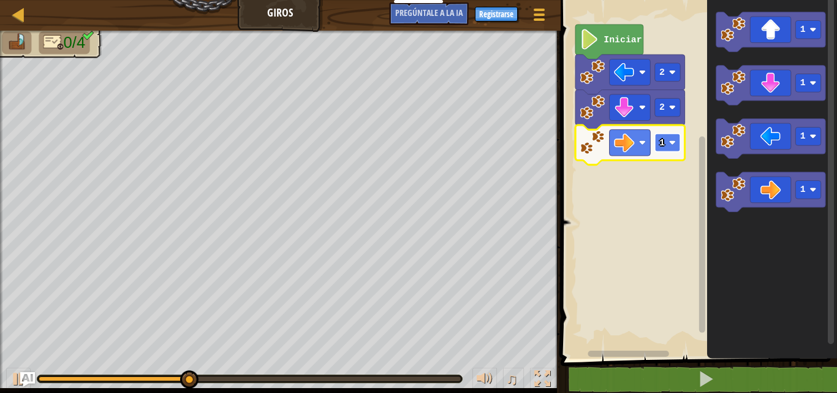
click at [674, 145] on image "Espacio de trabajo de Blockly" at bounding box center [671, 142] width 7 height 7
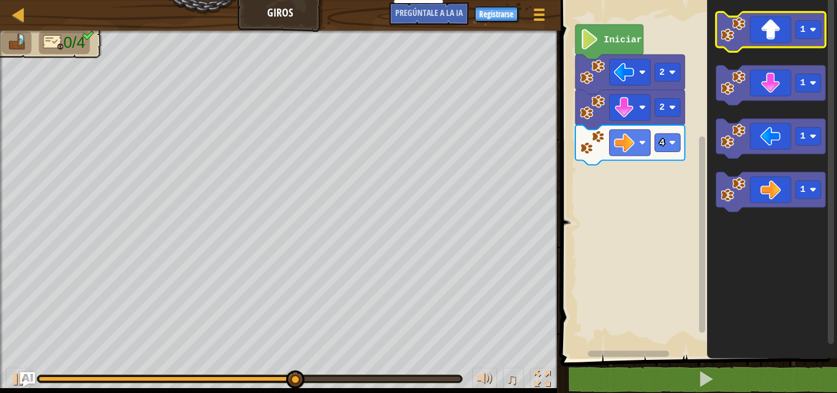
click at [746, 28] on icon "Espacio de trabajo de Blockly" at bounding box center [771, 32] width 110 height 40
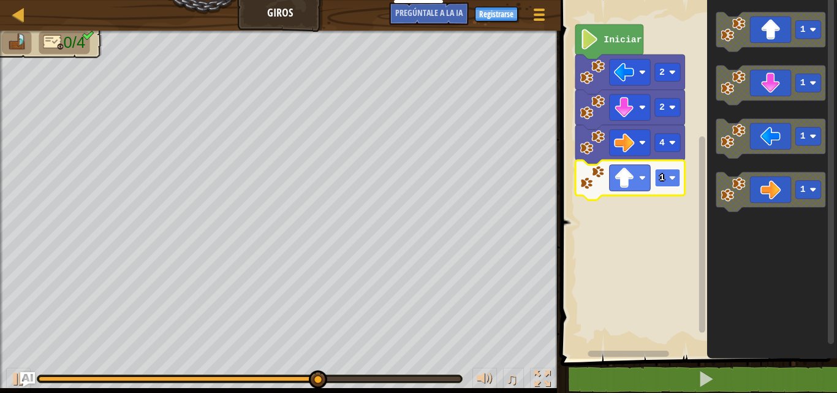
click at [670, 176] on image "Espacio de trabajo de Blockly" at bounding box center [671, 178] width 7 height 7
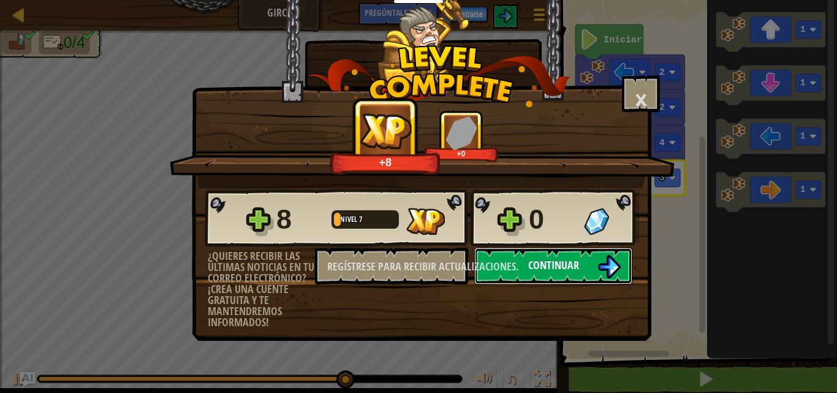
click at [611, 259] on img at bounding box center [608, 266] width 23 height 23
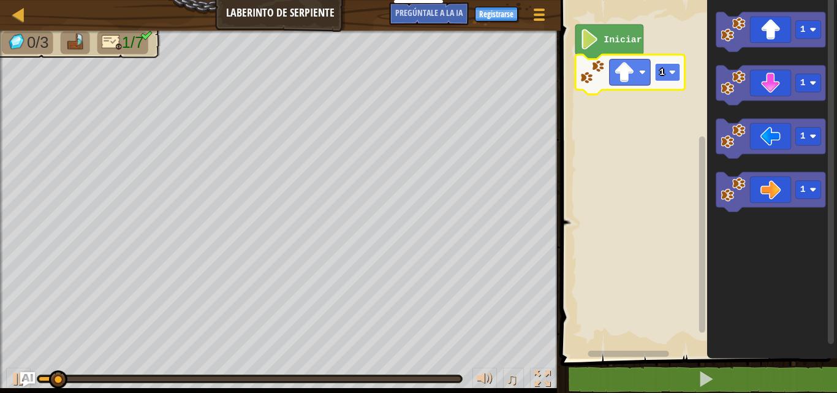
click at [673, 74] on image "Espacio de trabajo de Blockly" at bounding box center [671, 72] width 7 height 7
click at [679, 75] on rect "Espacio de trabajo de Blockly" at bounding box center [667, 72] width 26 height 18
click at [679, 83] on icon "Espacio de trabajo de Blockly" at bounding box center [630, 75] width 110 height 40
click at [680, 76] on rect "Espacio de trabajo de Blockly" at bounding box center [667, 72] width 26 height 18
click at [673, 72] on image "Espacio de trabajo de Blockly" at bounding box center [671, 72] width 7 height 7
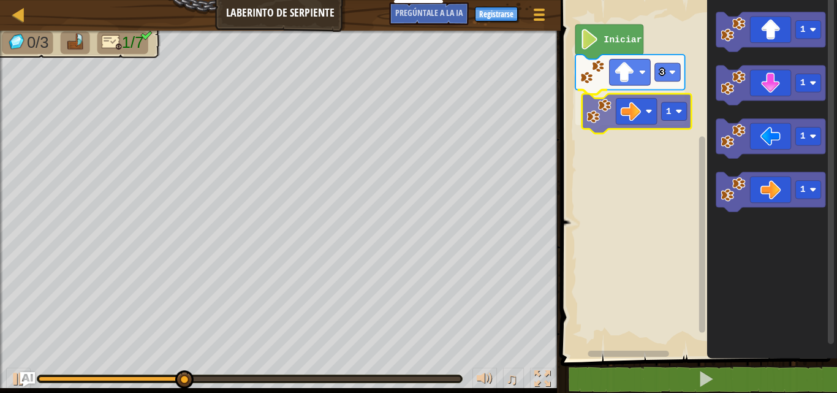
click at [646, 117] on div "Iniciar 3 1 1 1 1 1 1" at bounding box center [697, 176] width 280 height 365
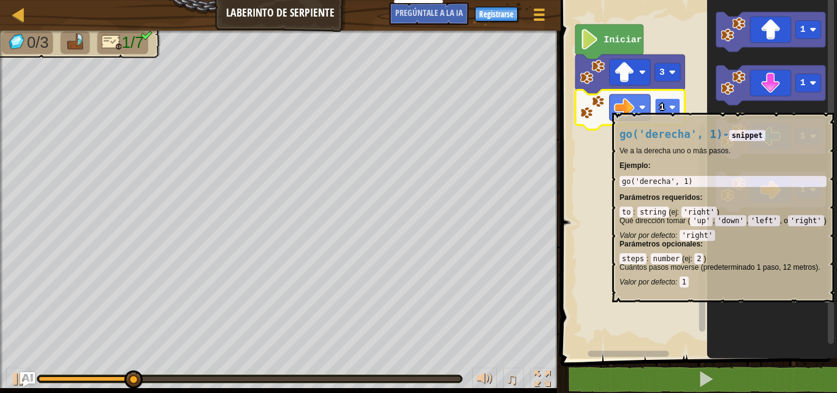
click at [671, 106] on image "Espacio de trabajo de Blockly" at bounding box center [671, 107] width 7 height 7
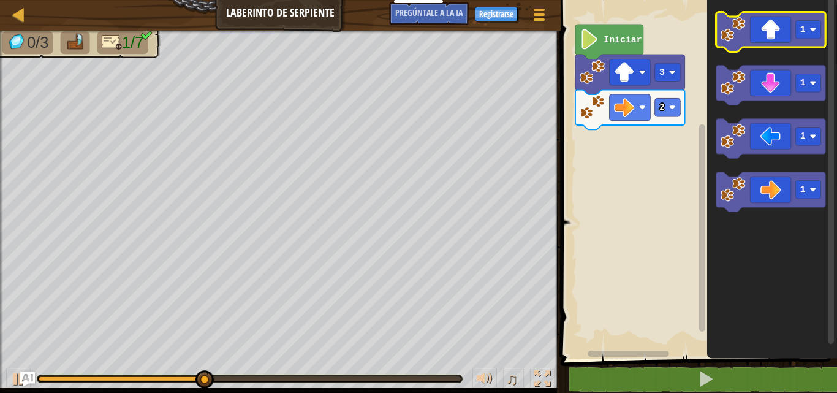
click at [823, 42] on icon "Espacio de trabajo de Blockly" at bounding box center [771, 32] width 110 height 40
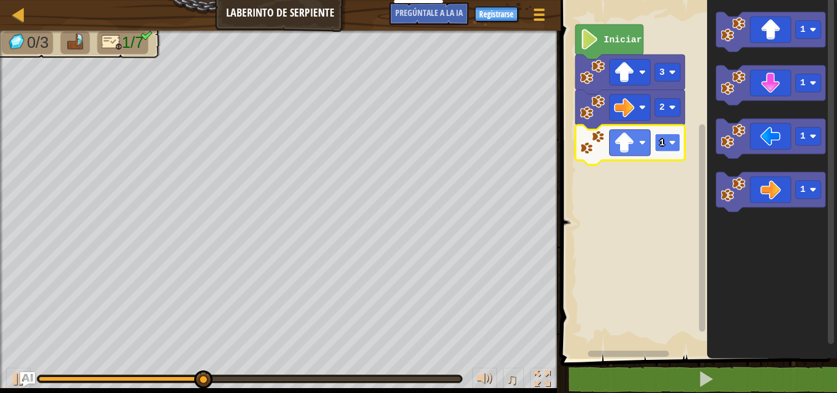
click at [664, 146] on text "1" at bounding box center [662, 143] width 6 height 10
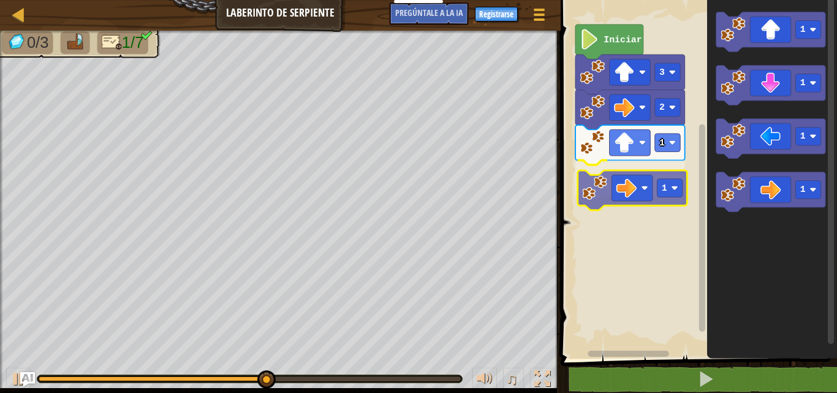
click at [619, 187] on div "Iniciar 3 2 1 1 1 1 1 1 1" at bounding box center [697, 176] width 280 height 365
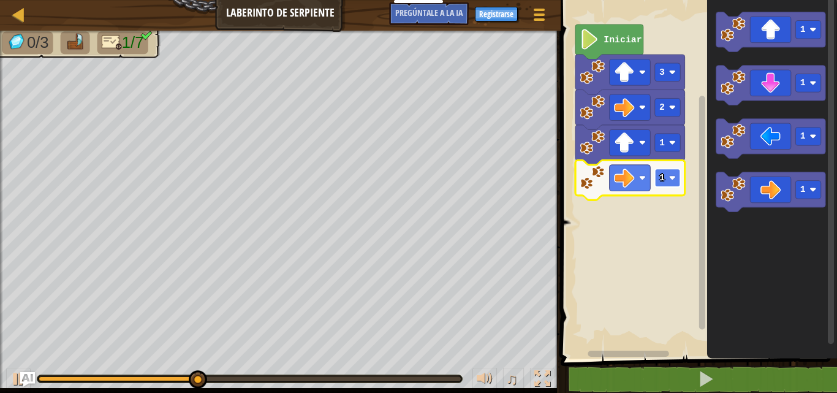
click at [677, 175] on rect "Espacio de trabajo de Blockly" at bounding box center [667, 177] width 26 height 18
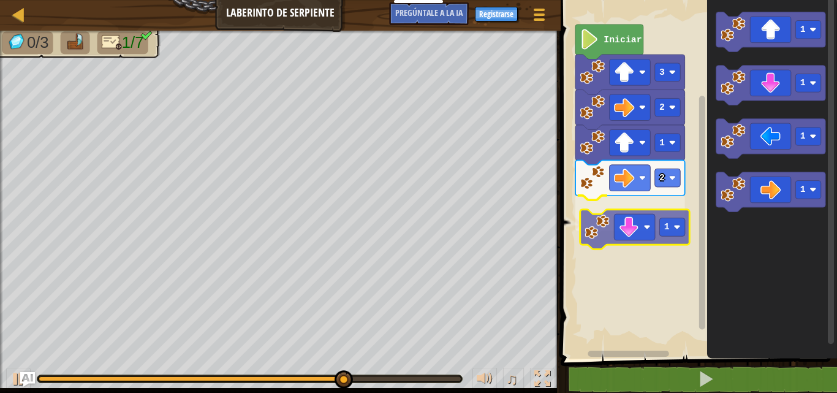
click at [649, 224] on div "Iniciar 3 2 1 2 1 1 1 1 1 1" at bounding box center [697, 176] width 280 height 365
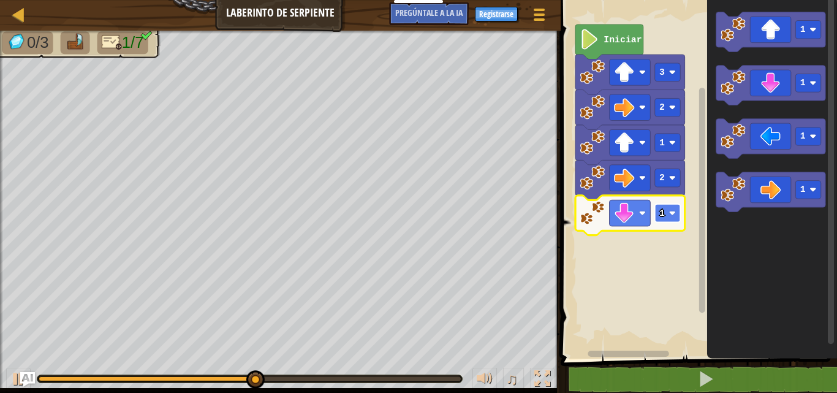
click at [666, 212] on rect "Espacio de trabajo de Blockly" at bounding box center [667, 213] width 26 height 18
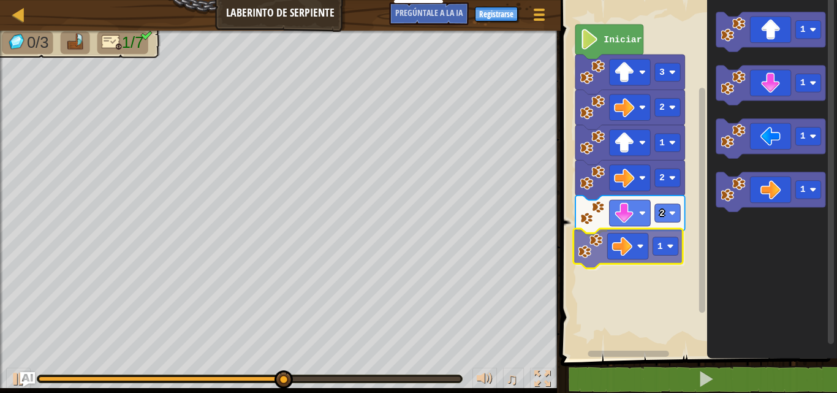
click at [630, 254] on div "Iniciar 3 2 1 2 2 1 1 1 1 1 1" at bounding box center [697, 176] width 280 height 365
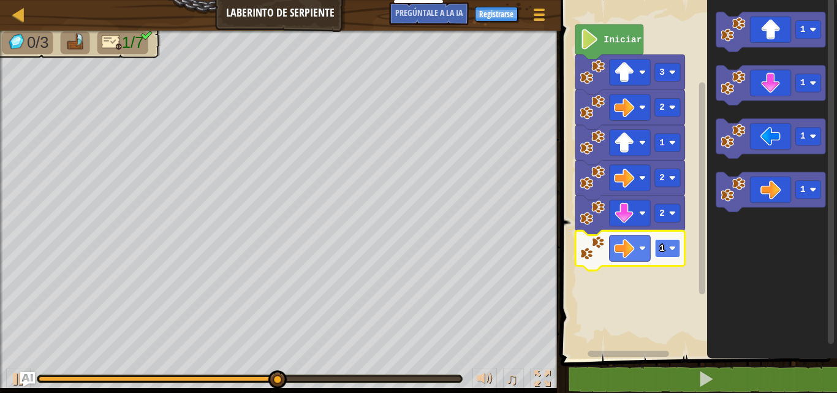
click at [676, 248] on rect "Espacio de trabajo de Blockly" at bounding box center [667, 248] width 26 height 18
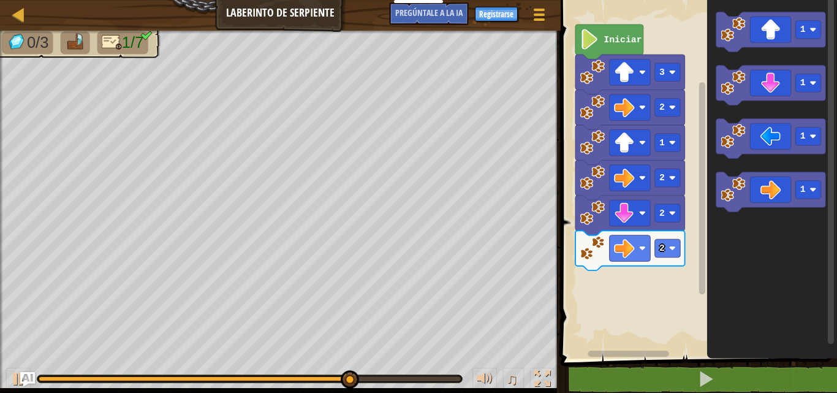
click at [759, 47] on icon "Espacio de trabajo de Blockly" at bounding box center [771, 32] width 110 height 40
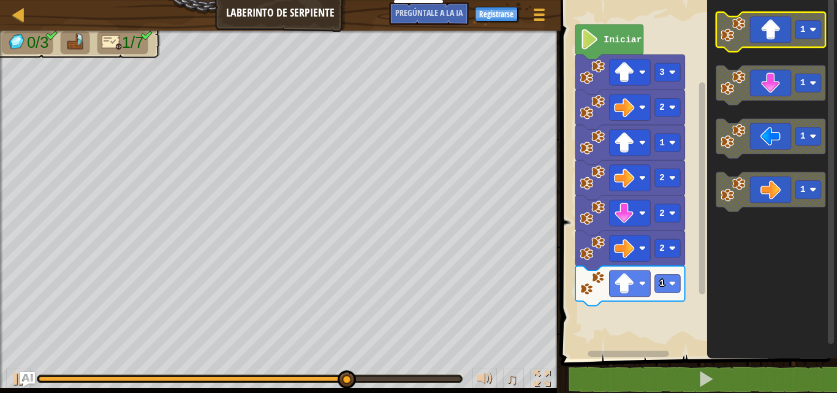
click at [739, 43] on icon "Espacio de trabajo de Blockly" at bounding box center [771, 32] width 110 height 40
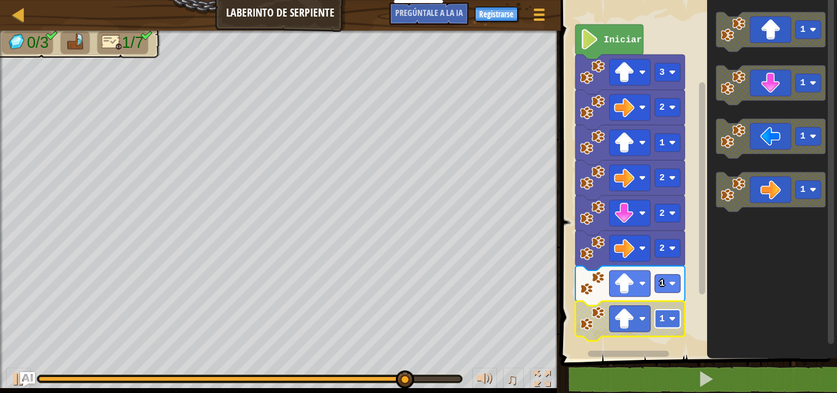
click at [668, 322] on rect "Espacio de trabajo de Blockly" at bounding box center [667, 318] width 26 height 18
click at [675, 320] on image "Espacio de trabajo de Blockly" at bounding box center [671, 318] width 7 height 7
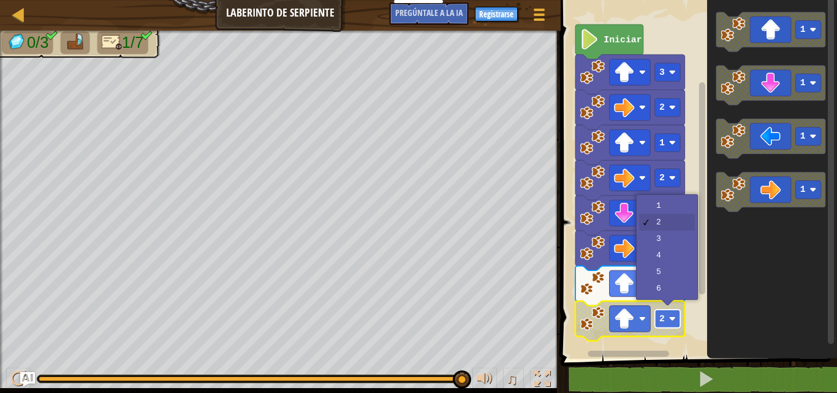
click at [675, 319] on image "Espacio de trabajo de Blockly" at bounding box center [671, 318] width 7 height 7
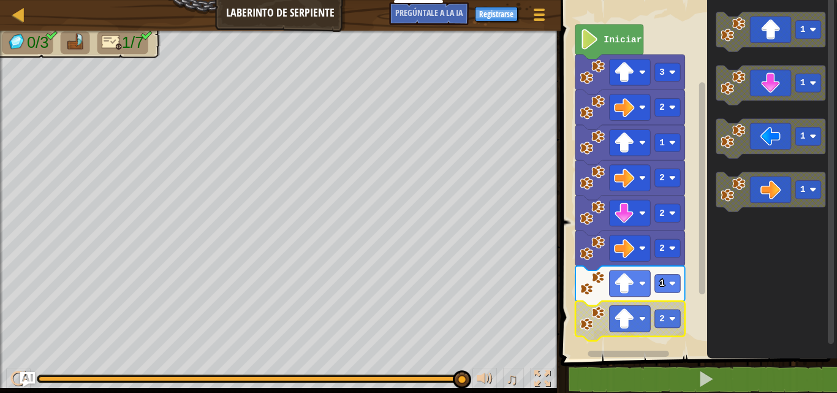
click at [728, 304] on icon "Espacio de trabajo de Blockly" at bounding box center [772, 176] width 130 height 365
click at [750, 276] on icon "Espacio de trabajo de Blockly" at bounding box center [772, 176] width 130 height 365
click at [760, 249] on icon "Espacio de trabajo de Blockly" at bounding box center [772, 176] width 130 height 365
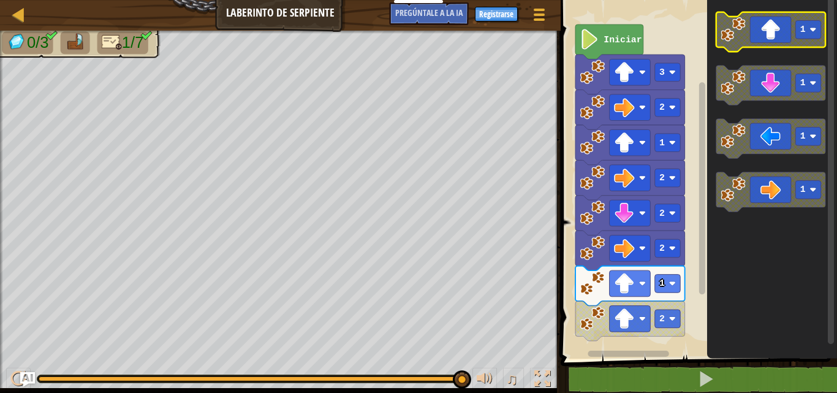
click at [781, 40] on icon "Espacio de trabajo de Blockly" at bounding box center [771, 32] width 110 height 40
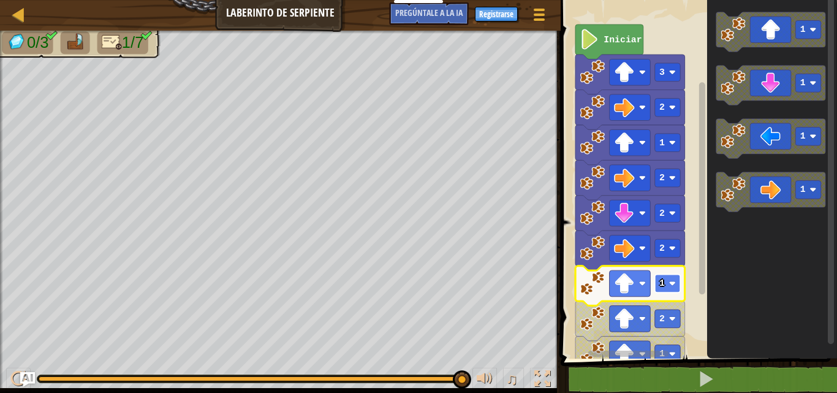
click at [668, 281] on rect "Espacio de trabajo de Blockly" at bounding box center [667, 283] width 26 height 18
click at [678, 284] on rect "Espacio de trabajo de Blockly" at bounding box center [667, 283] width 26 height 18
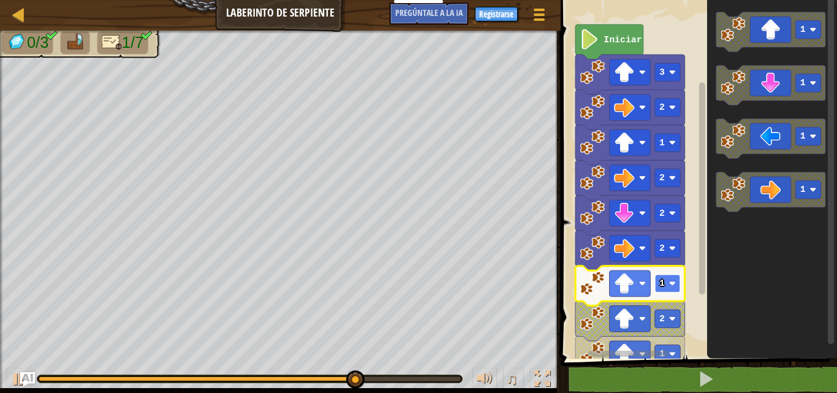
click at [667, 288] on g "1" at bounding box center [667, 283] width 26 height 18
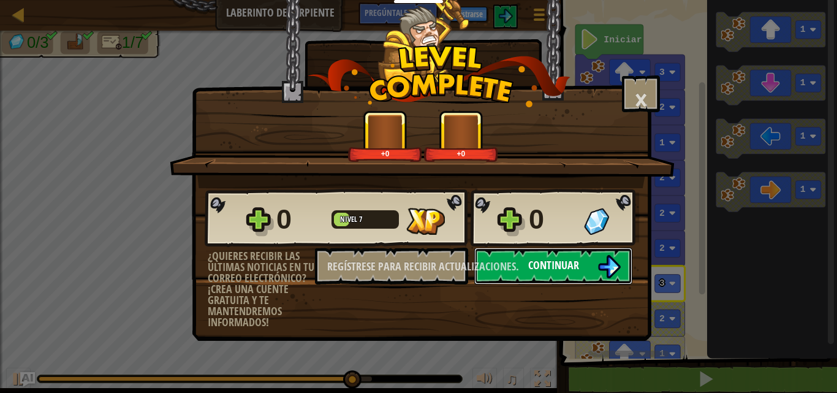
click at [579, 264] on button "Continuar" at bounding box center [553, 266] width 158 height 37
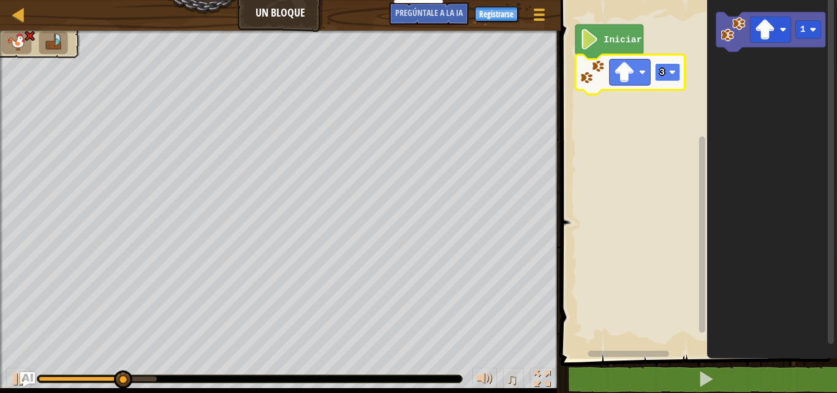
click at [662, 79] on rect "Espacio de trabajo de Blockly" at bounding box center [667, 72] width 26 height 18
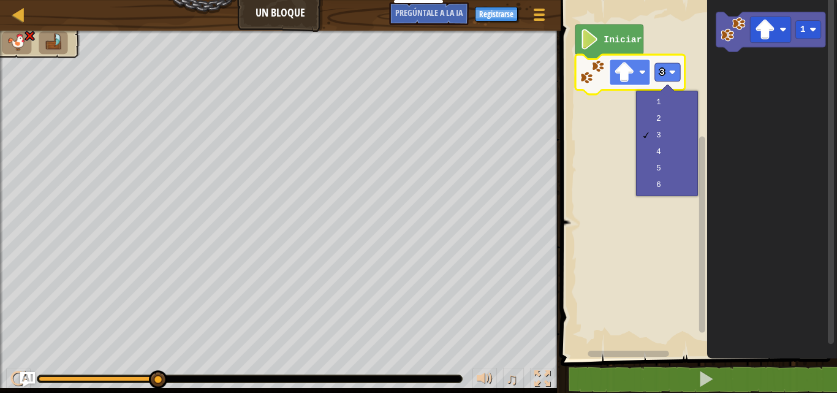
click at [630, 72] on image "Espacio de trabajo de Blockly" at bounding box center [624, 72] width 20 height 20
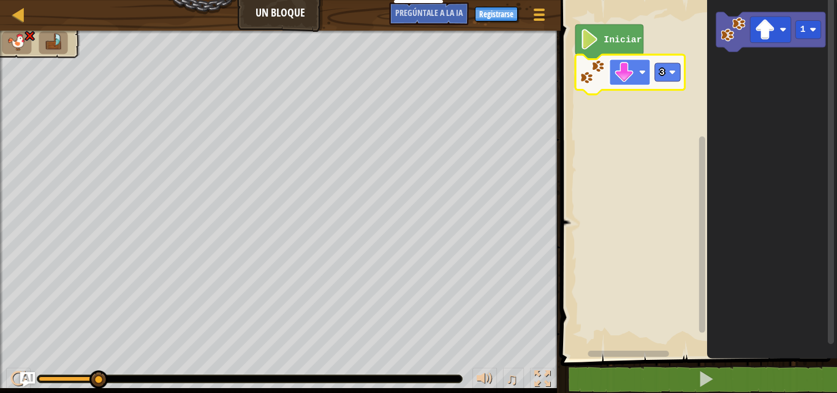
click at [639, 79] on rect "Espacio de trabajo de Blockly" at bounding box center [629, 72] width 41 height 26
click at [664, 64] on rect "Espacio de trabajo de Blockly" at bounding box center [667, 72] width 26 height 18
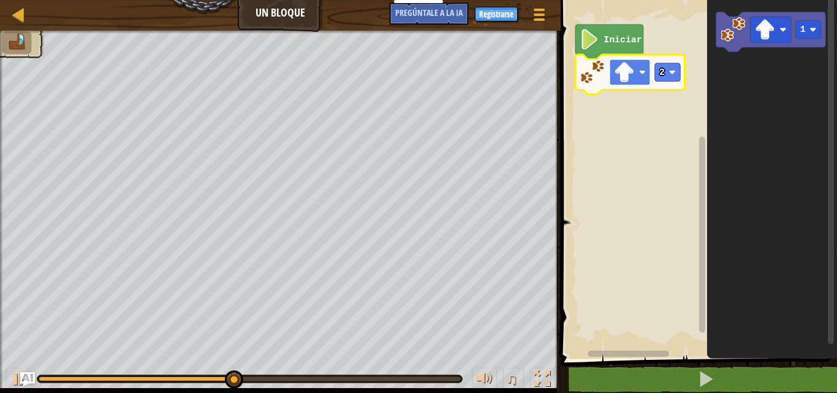
click at [624, 72] on image "Espacio de trabajo de Blockly" at bounding box center [624, 72] width 20 height 20
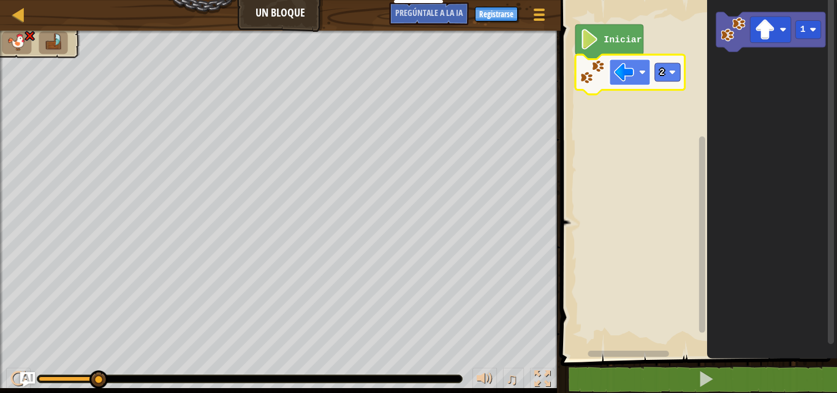
click at [635, 74] on rect "Espacio de trabajo de Blockly" at bounding box center [629, 72] width 41 height 26
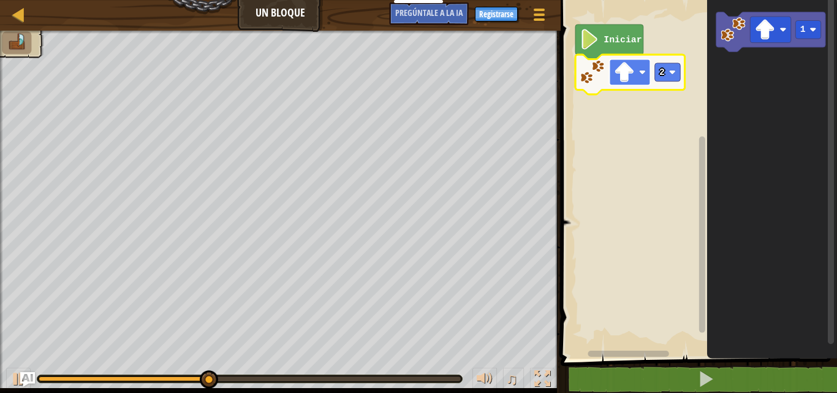
click at [616, 74] on image "Espacio de trabajo de Blockly" at bounding box center [624, 72] width 20 height 20
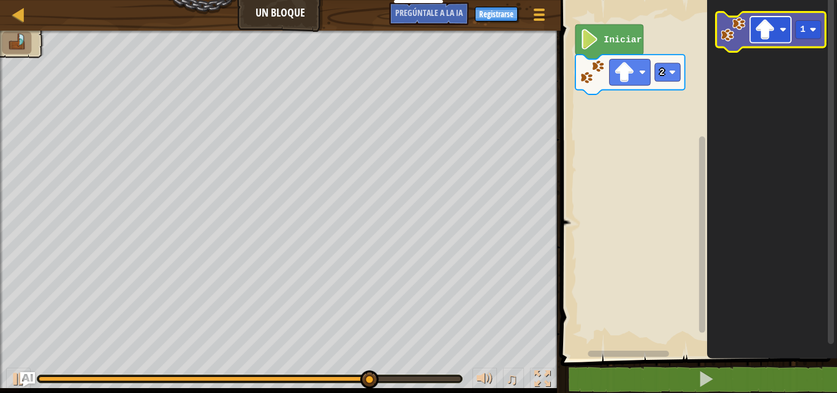
click at [757, 29] on image "Espacio de trabajo de Blockly" at bounding box center [764, 30] width 20 height 20
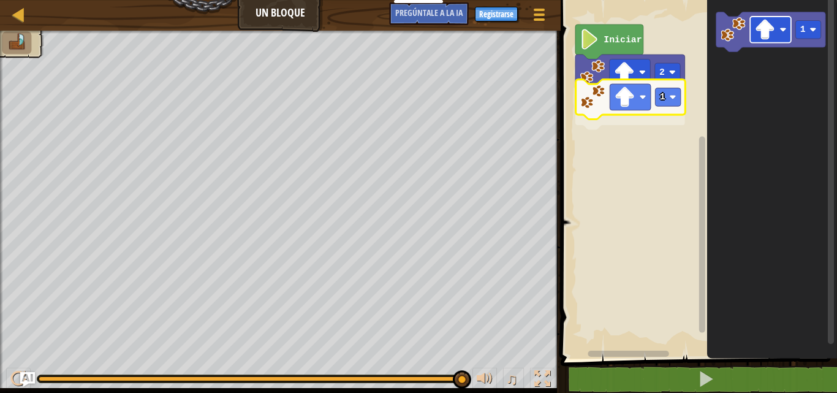
click at [620, 102] on div "Iniciar 2 1 1 1" at bounding box center [697, 176] width 280 height 365
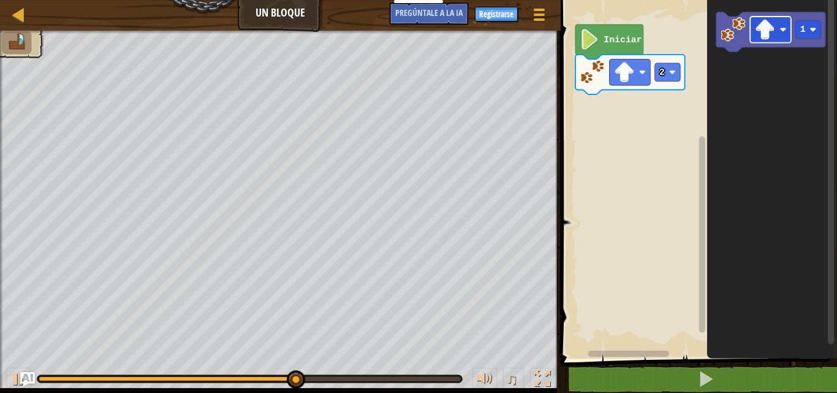
click at [722, 89] on icon "1" at bounding box center [772, 176] width 130 height 365
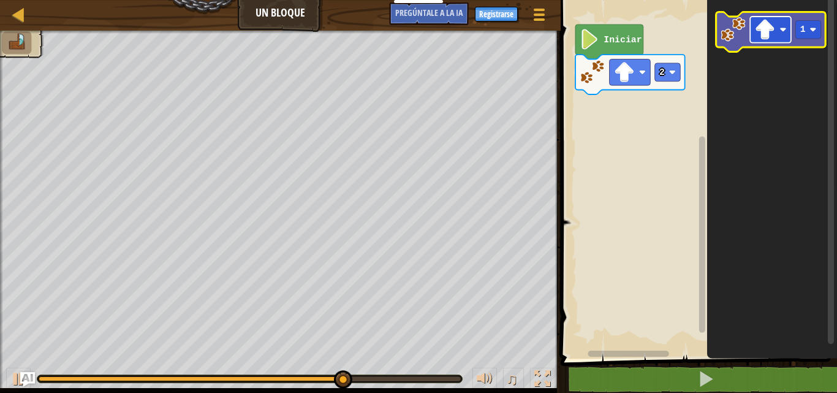
click at [774, 31] on image "Espacio de trabajo de Blockly" at bounding box center [764, 30] width 20 height 20
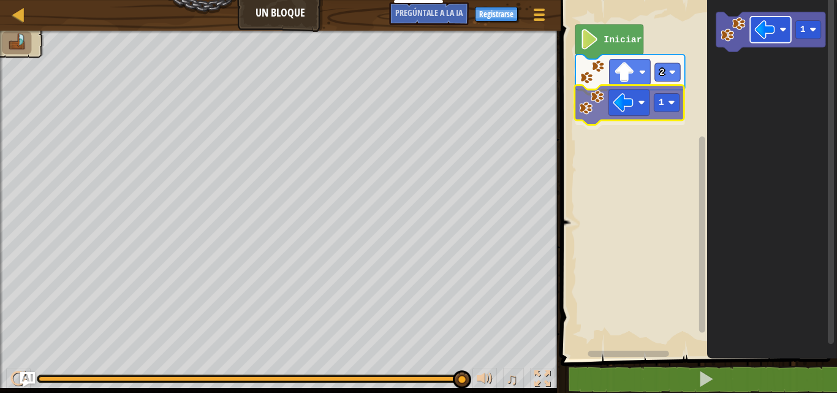
click at [627, 100] on div "Iniciar 2 1 1 1" at bounding box center [697, 176] width 280 height 365
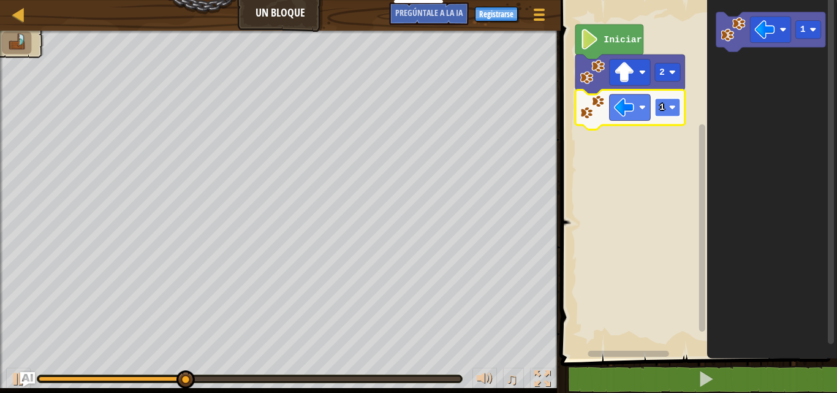
click at [673, 100] on rect "Espacio de trabajo de Blockly" at bounding box center [667, 107] width 26 height 18
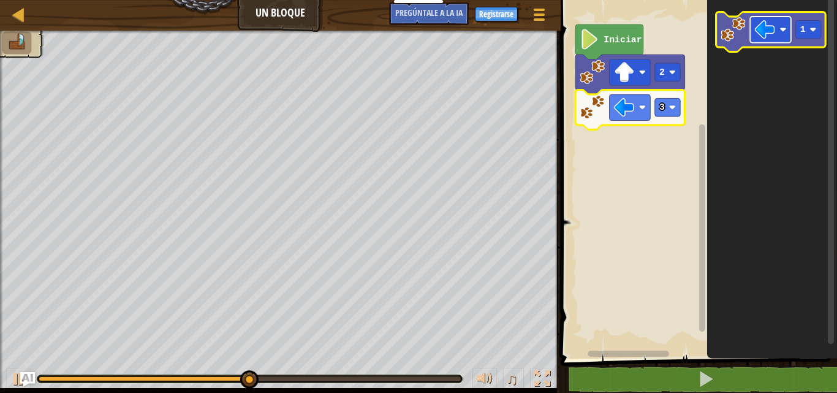
click at [761, 33] on image "Espacio de trabajo de Blockly" at bounding box center [764, 30] width 20 height 20
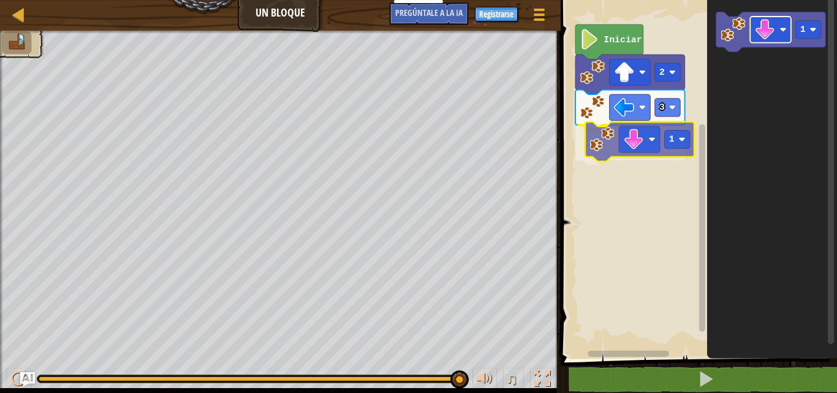
click at [624, 125] on div "Iniciar 2 3 1 1 1" at bounding box center [697, 176] width 280 height 365
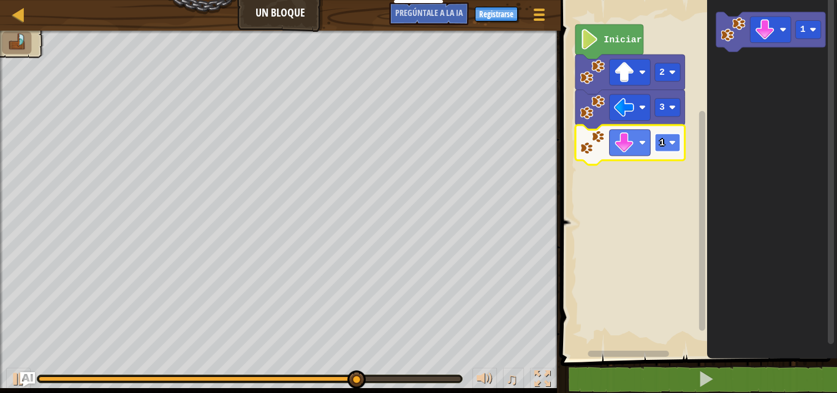
click at [663, 138] on text "1" at bounding box center [662, 143] width 6 height 10
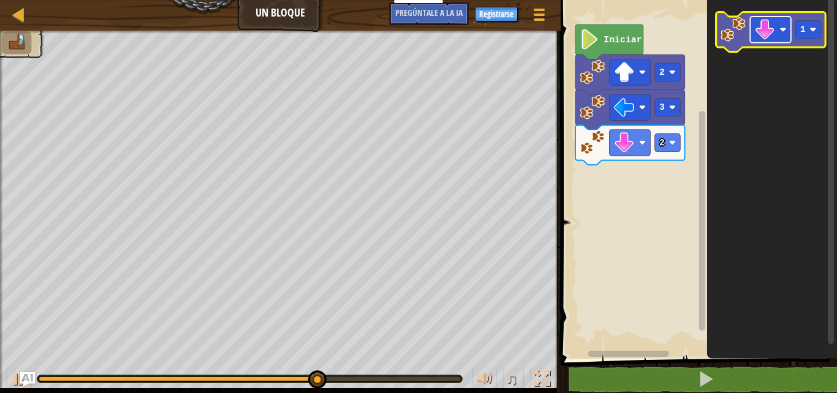
click at [757, 31] on image "Espacio de trabajo de Blockly" at bounding box center [764, 30] width 20 height 20
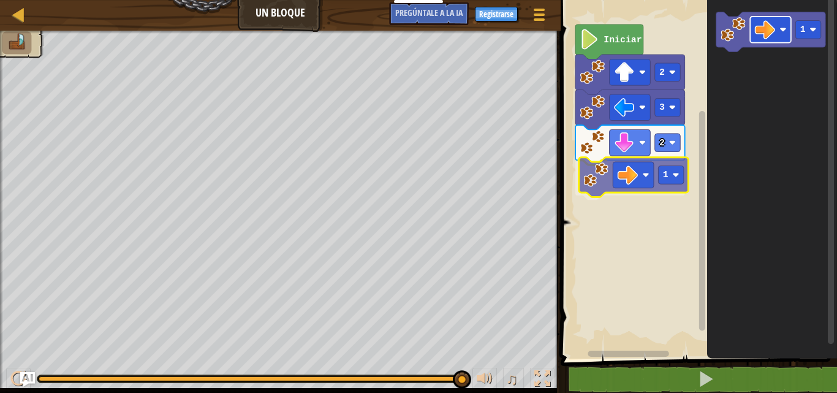
click at [626, 183] on div "Iniciar 2 3 2 1 1 1" at bounding box center [697, 176] width 280 height 365
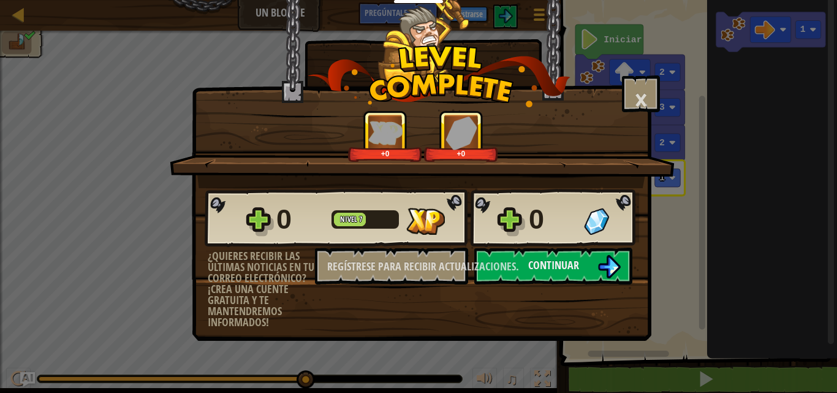
drag, startPoint x: 582, startPoint y: 242, endPoint x: 595, endPoint y: 234, distance: 15.7
click at [582, 241] on div "0 Nivel 7 0" at bounding box center [422, 218] width 434 height 59
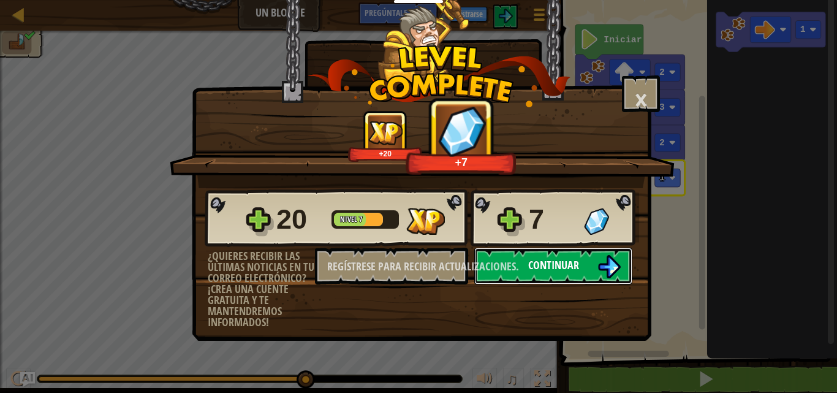
click at [564, 266] on font "Continuar" at bounding box center [553, 264] width 51 height 15
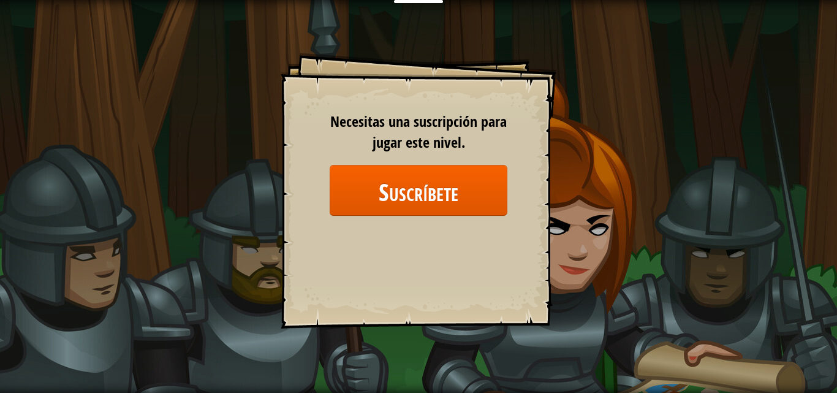
click at [211, 117] on div "Objetivos Nivel inicial Error al cargar desde el servidor. Intenta refrescar la…" at bounding box center [418, 196] width 837 height 393
